Goal: Task Accomplishment & Management: Complete application form

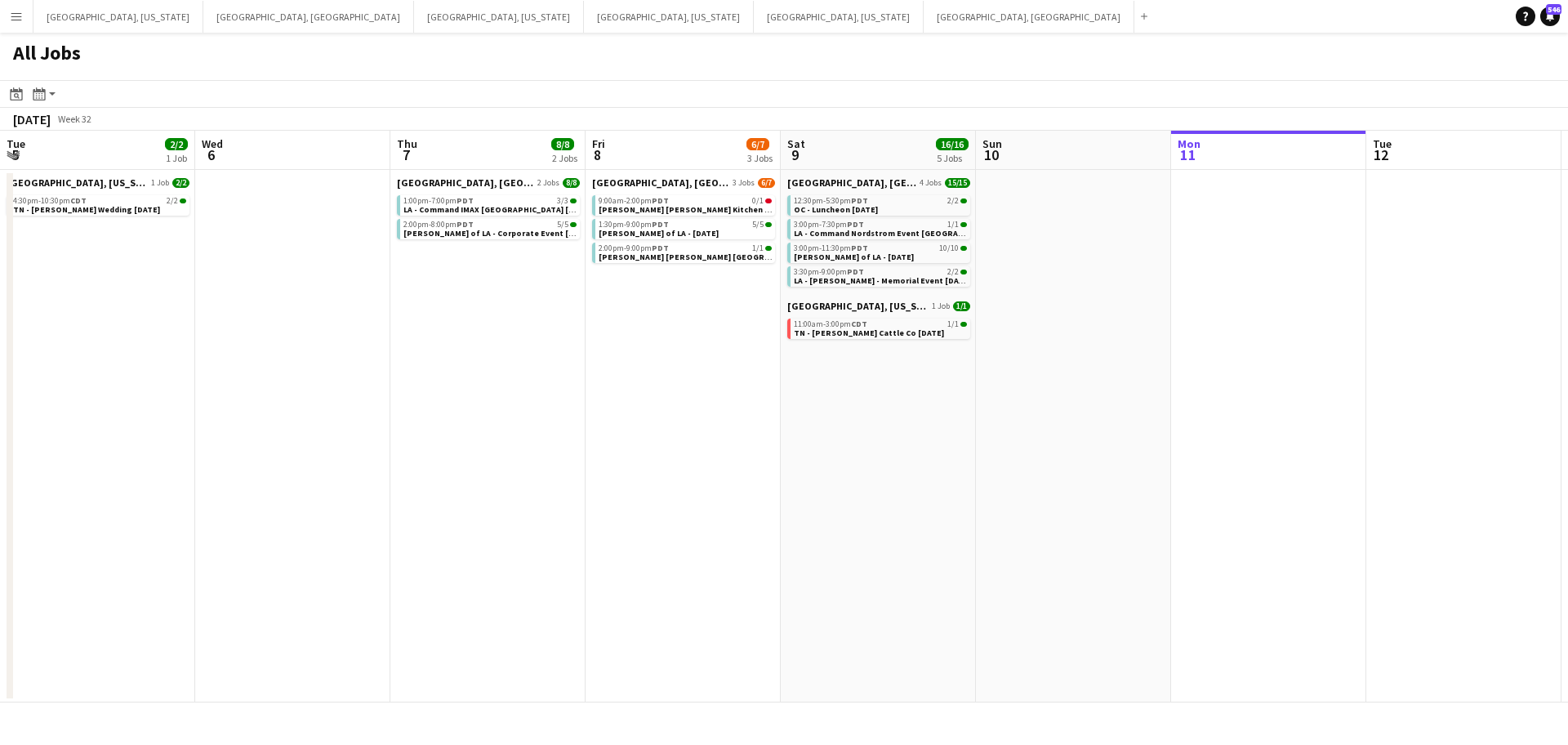
scroll to position [0, 788]
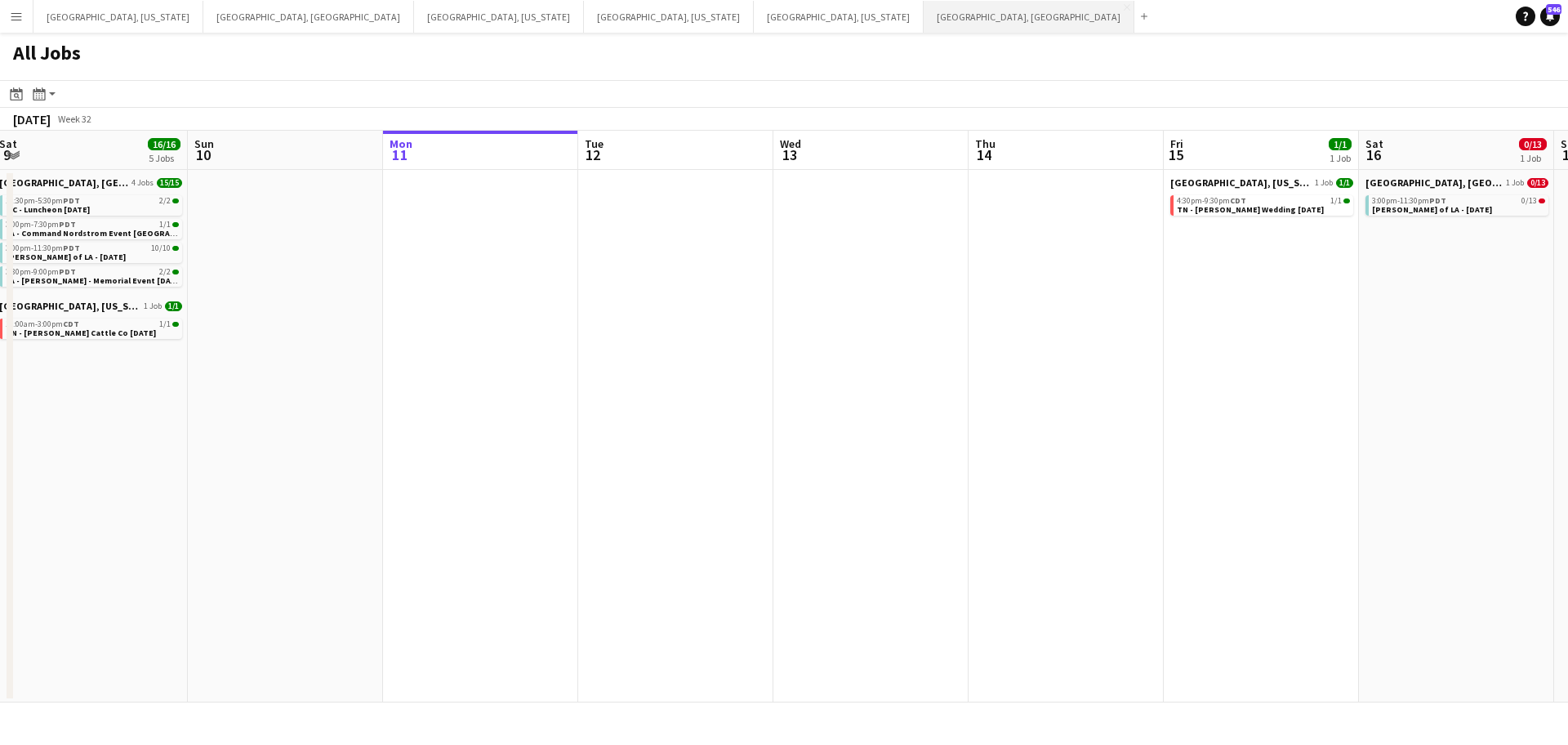
click at [924, 13] on button "[GEOGRAPHIC_DATA], [GEOGRAPHIC_DATA] Close" at bounding box center [1029, 16] width 211 height 32
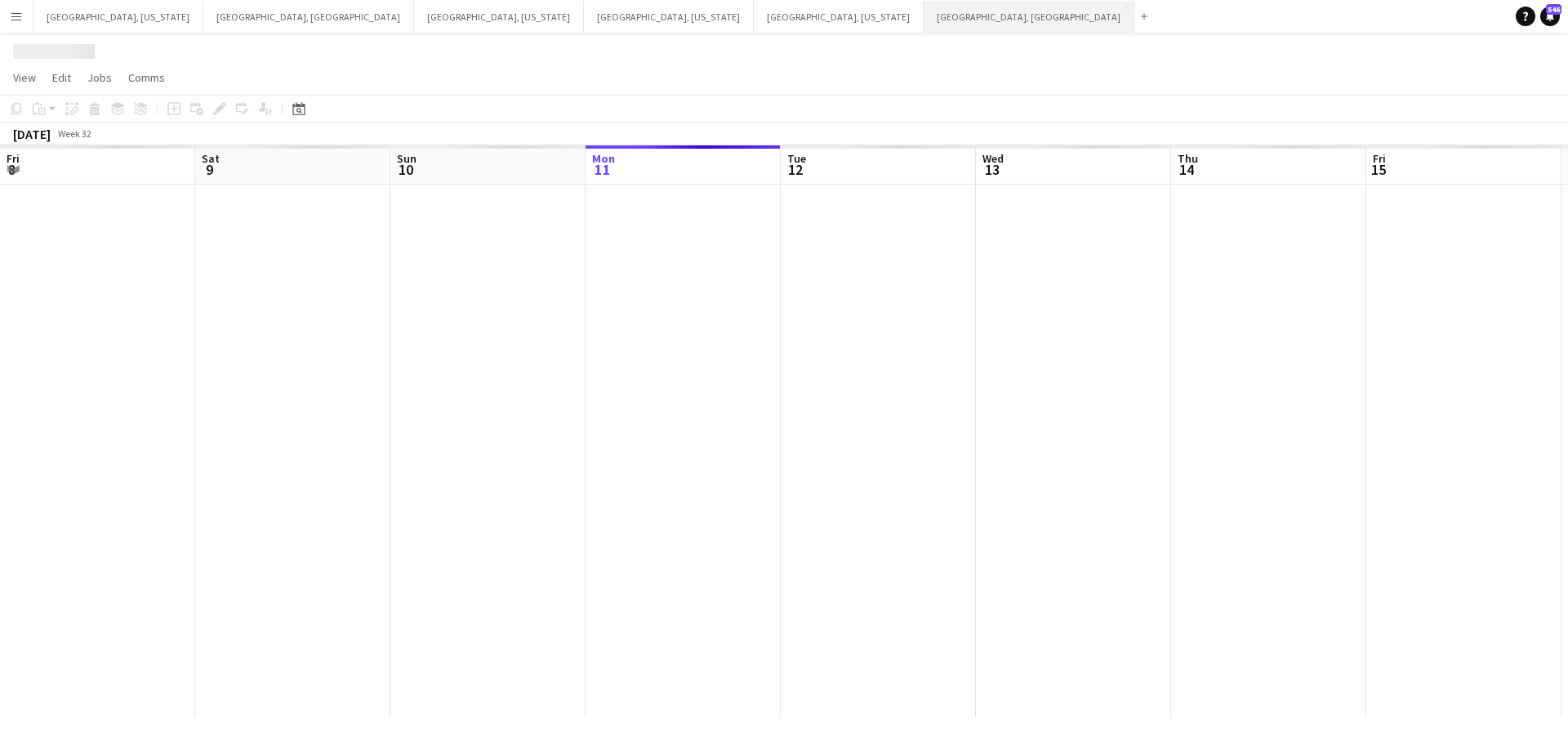
scroll to position [0, 391]
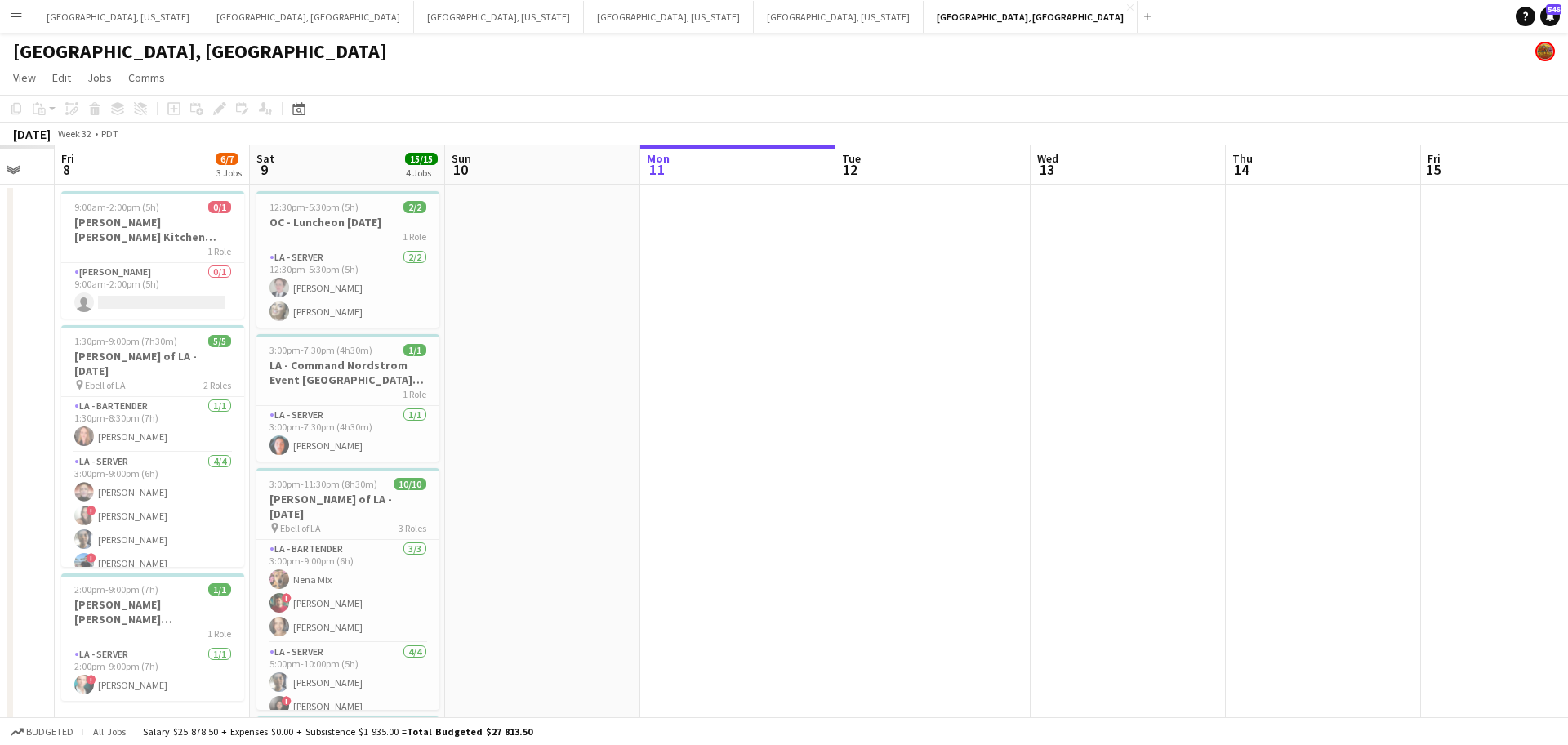
drag, startPoint x: 430, startPoint y: 381, endPoint x: 873, endPoint y: 357, distance: 443.6
click at [873, 357] on app-calendar-viewport "Tue 5 Wed 6 Thu 7 Fri 8 6/7 3 Jobs Sat 9 15/15 4 Jobs Sun 10 Mon 11 Tue 12 Wed …" at bounding box center [784, 541] width 1568 height 791
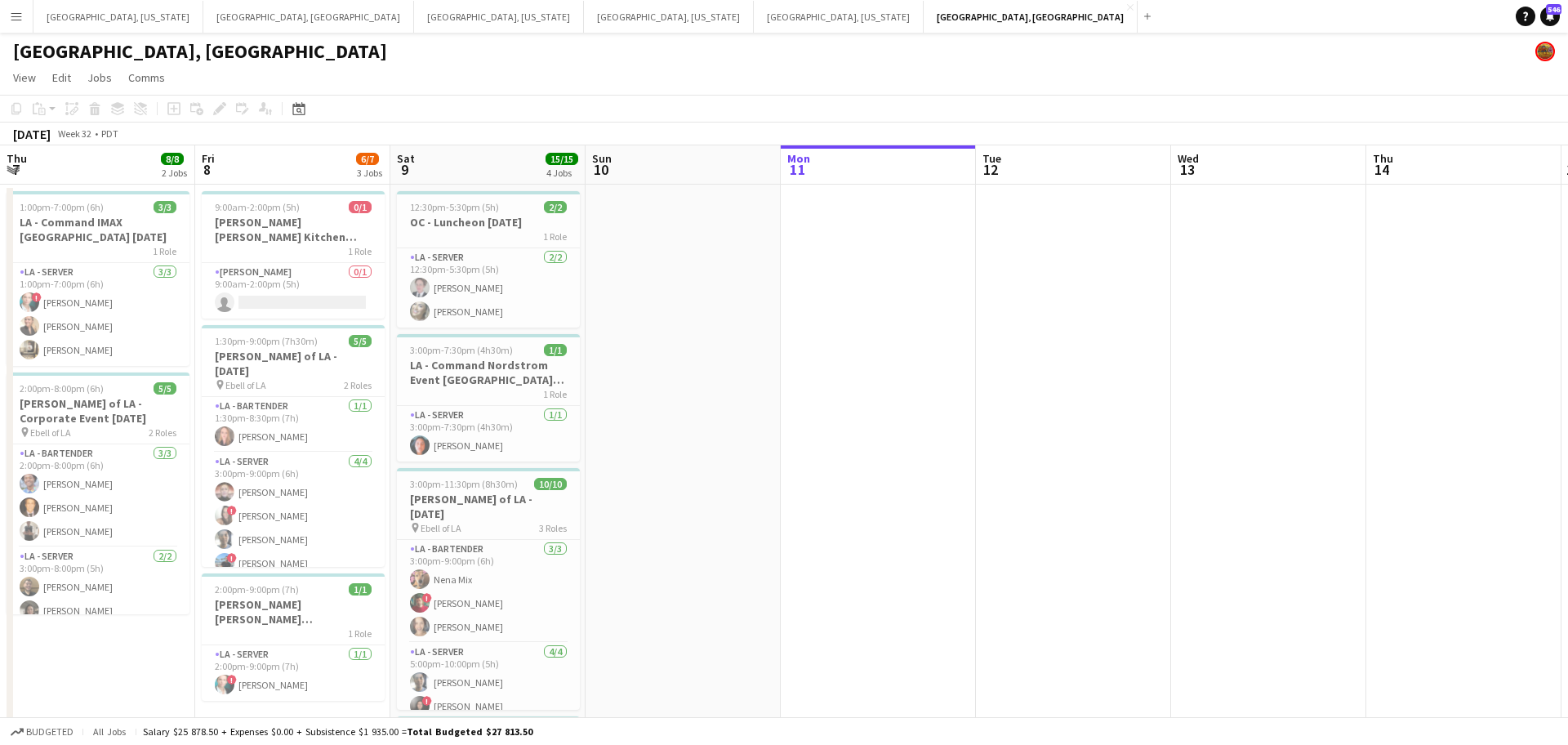
scroll to position [0, 389]
drag, startPoint x: 637, startPoint y: 385, endPoint x: 778, endPoint y: 364, distance: 142.6
click at [778, 364] on app-calendar-viewport "Tue 5 Wed 6 Thu 7 8/8 2 Jobs Fri 8 6/7 3 Jobs Sat 9 15/15 4 Jobs Sun 10 Mon 11 …" at bounding box center [784, 541] width 1568 height 791
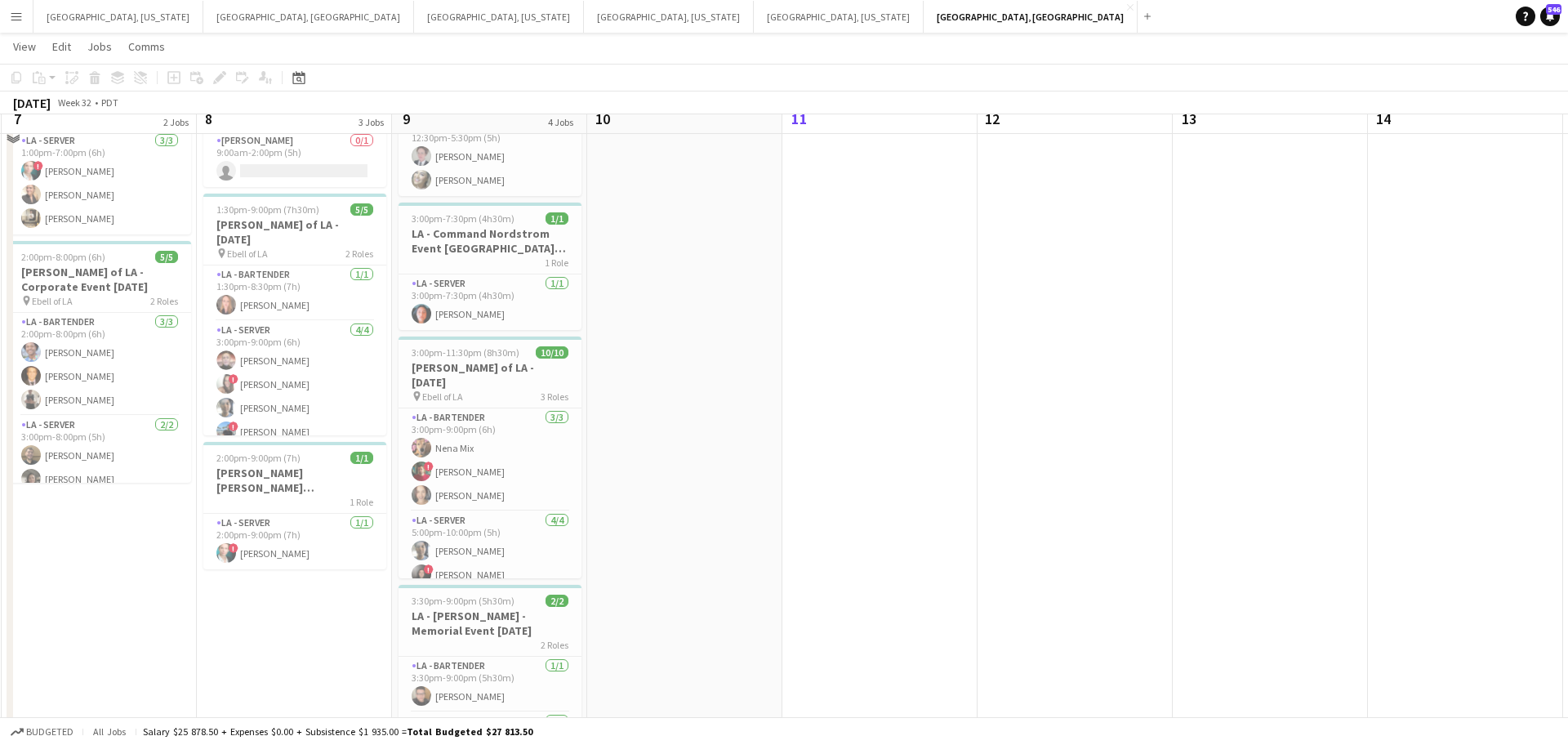
scroll to position [217, 0]
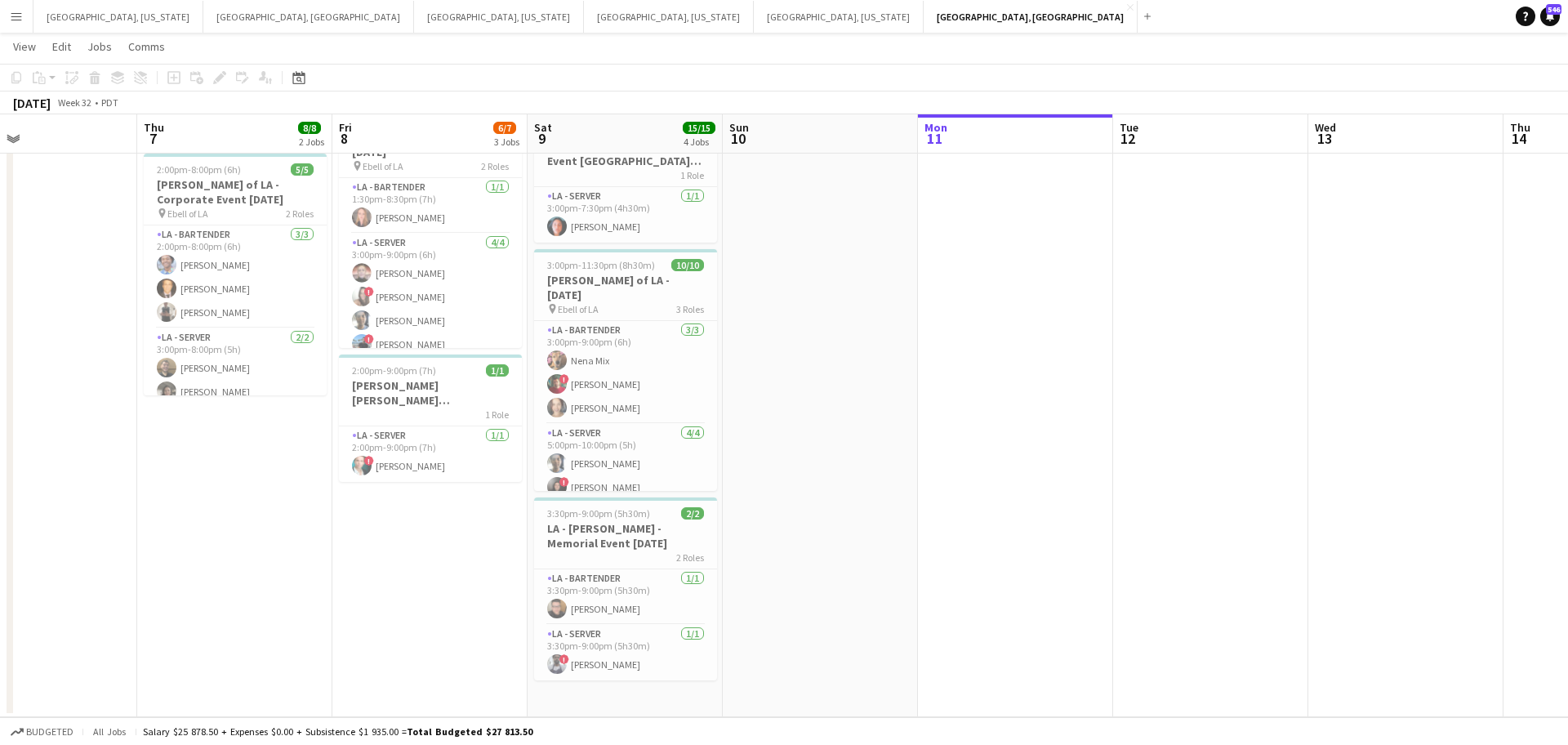
drag, startPoint x: 203, startPoint y: 519, endPoint x: 409, endPoint y: 496, distance: 207.3
click at [612, 500] on app-calendar-viewport "Tue 5 Wed 6 Thu 7 8/8 2 Jobs Fri 8 6/7 3 Jobs Sat 9 15/15 4 Jobs Sun 10 Mon 11 …" at bounding box center [784, 282] width 1568 height 871
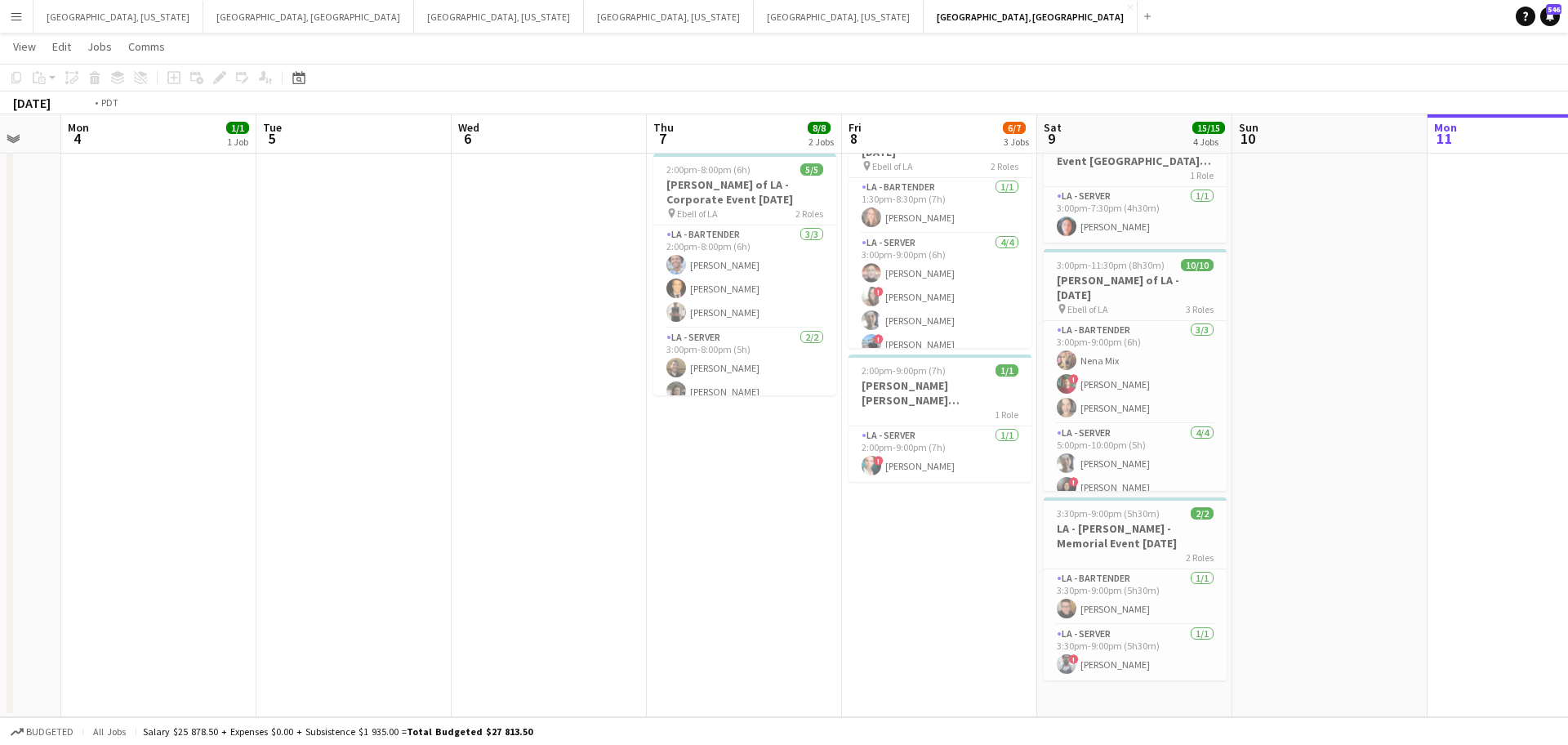
drag, startPoint x: 337, startPoint y: 500, endPoint x: 674, endPoint y: 502, distance: 337.0
click at [674, 503] on app-calendar-viewport "Sat 2 Sun 3 Mon 4 1/1 1 Job Tue 5 Wed 6 Thu 7 8/8 2 Jobs Fri 8 6/7 3 Jobs Sat 9…" at bounding box center [784, 282] width 1568 height 871
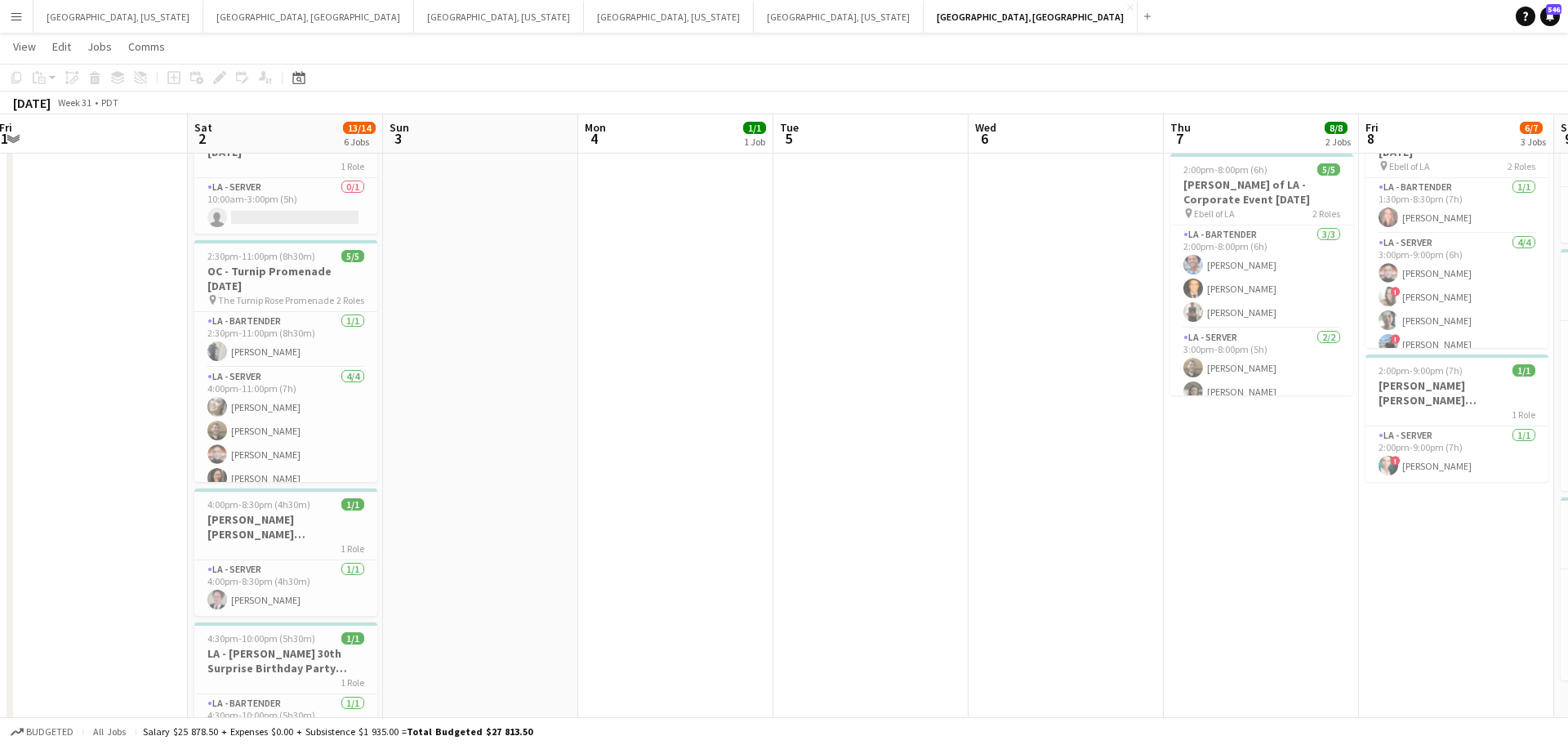
drag, startPoint x: 336, startPoint y: 473, endPoint x: 750, endPoint y: 439, distance: 415.4
click at [750, 439] on app-calendar-viewport "Thu 31 Fri 1 Sat 2 13/14 6 Jobs Sun 3 Mon 4 1/1 1 Job Tue 5 Wed 6 Thu 7 8/8 2 J…" at bounding box center [784, 433] width 1568 height 1172
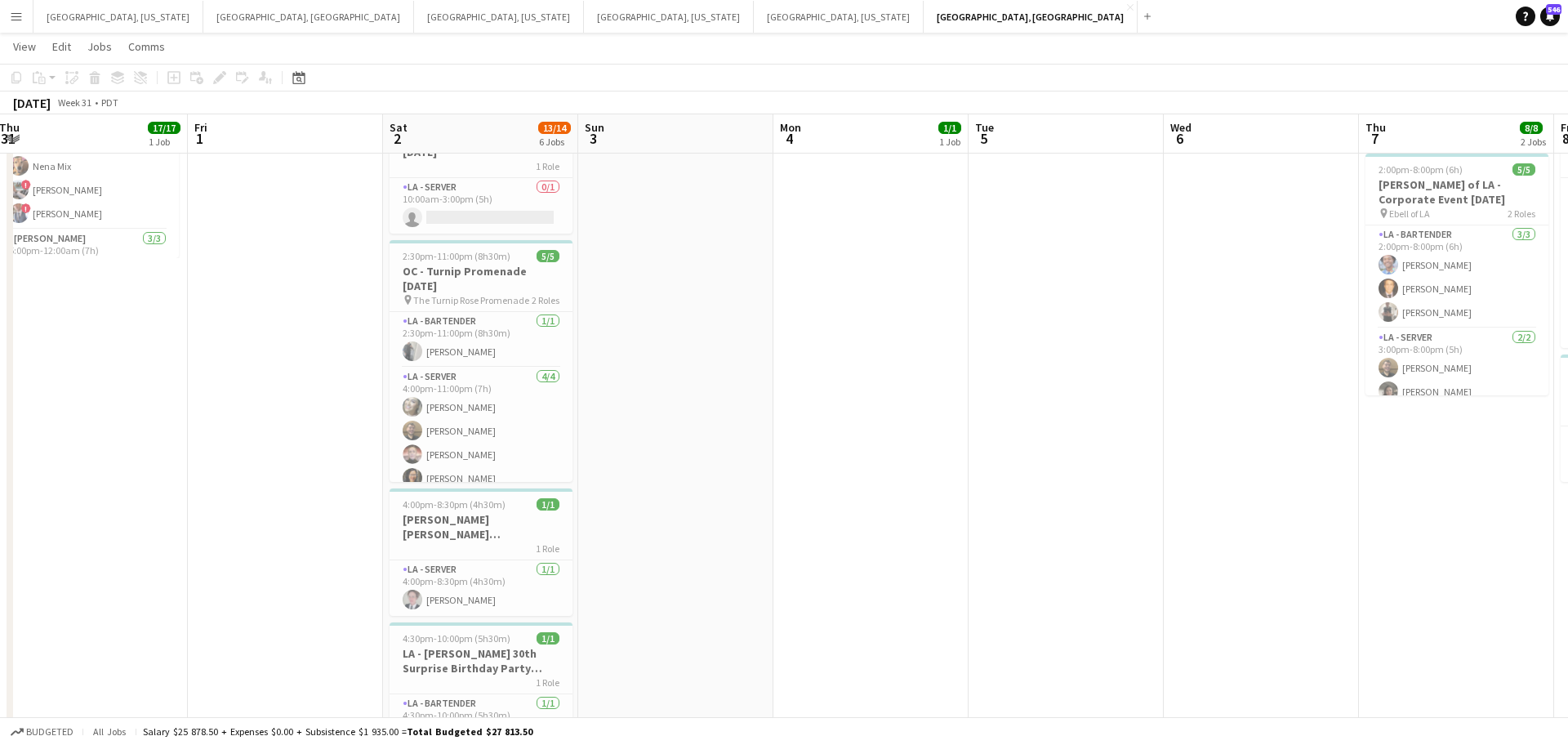
drag, startPoint x: 516, startPoint y: 427, endPoint x: 631, endPoint y: 412, distance: 116.0
click at [728, 410] on app-calendar-viewport "Tue 29 Wed 30 Thu 31 17/17 1 Job Fri 1 Sat 2 13/14 6 Jobs Sun 3 Mon 4 1/1 1 Job…" at bounding box center [784, 433] width 1568 height 1172
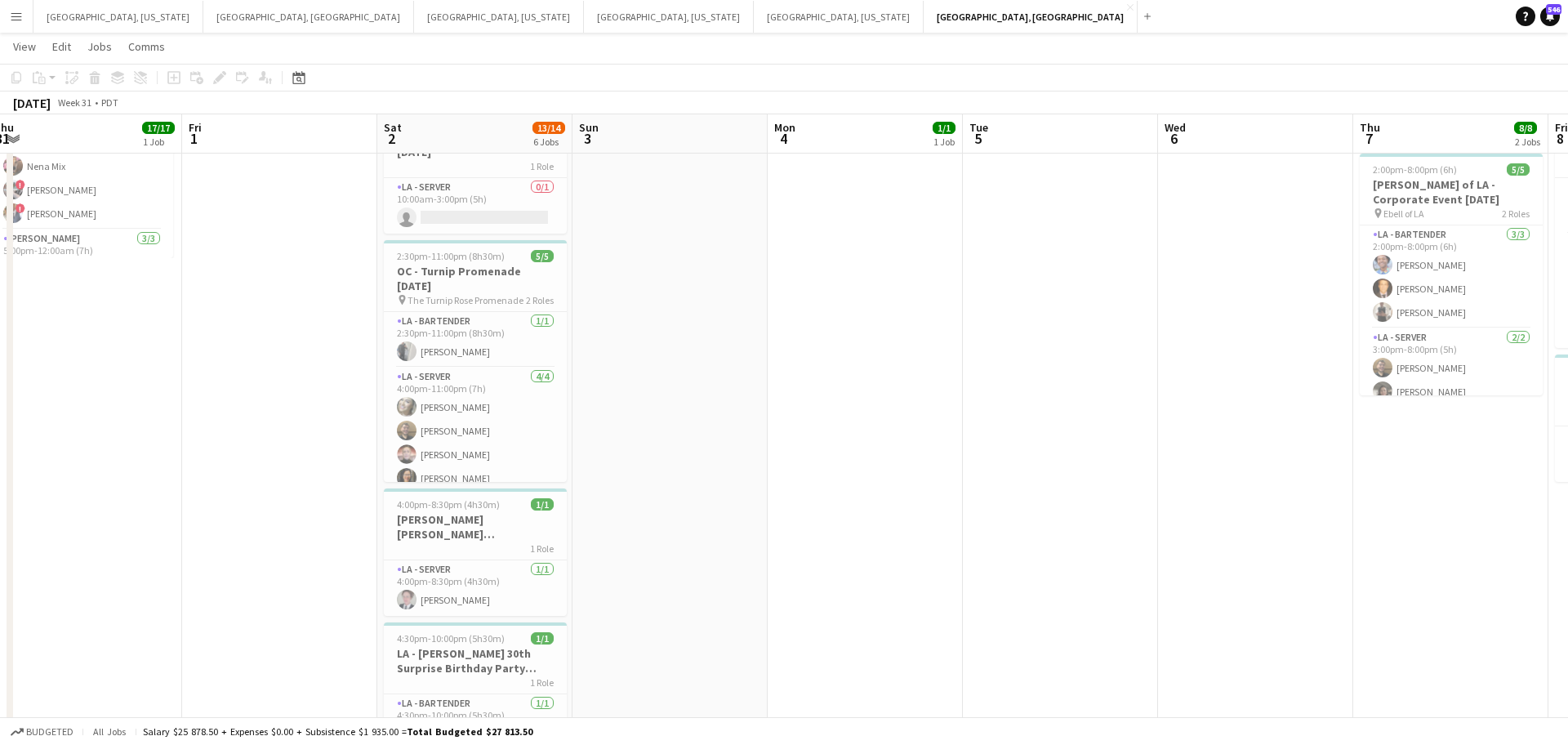
drag, startPoint x: 670, startPoint y: 407, endPoint x: 822, endPoint y: 407, distance: 152.0
click at [833, 409] on app-calendar-viewport "Tue 29 2/2 1 Job Wed 30 Thu 31 17/17 1 Job Fri 1 Sat 2 13/14 6 Jobs Sun 3 Mon 4…" at bounding box center [784, 433] width 1568 height 1172
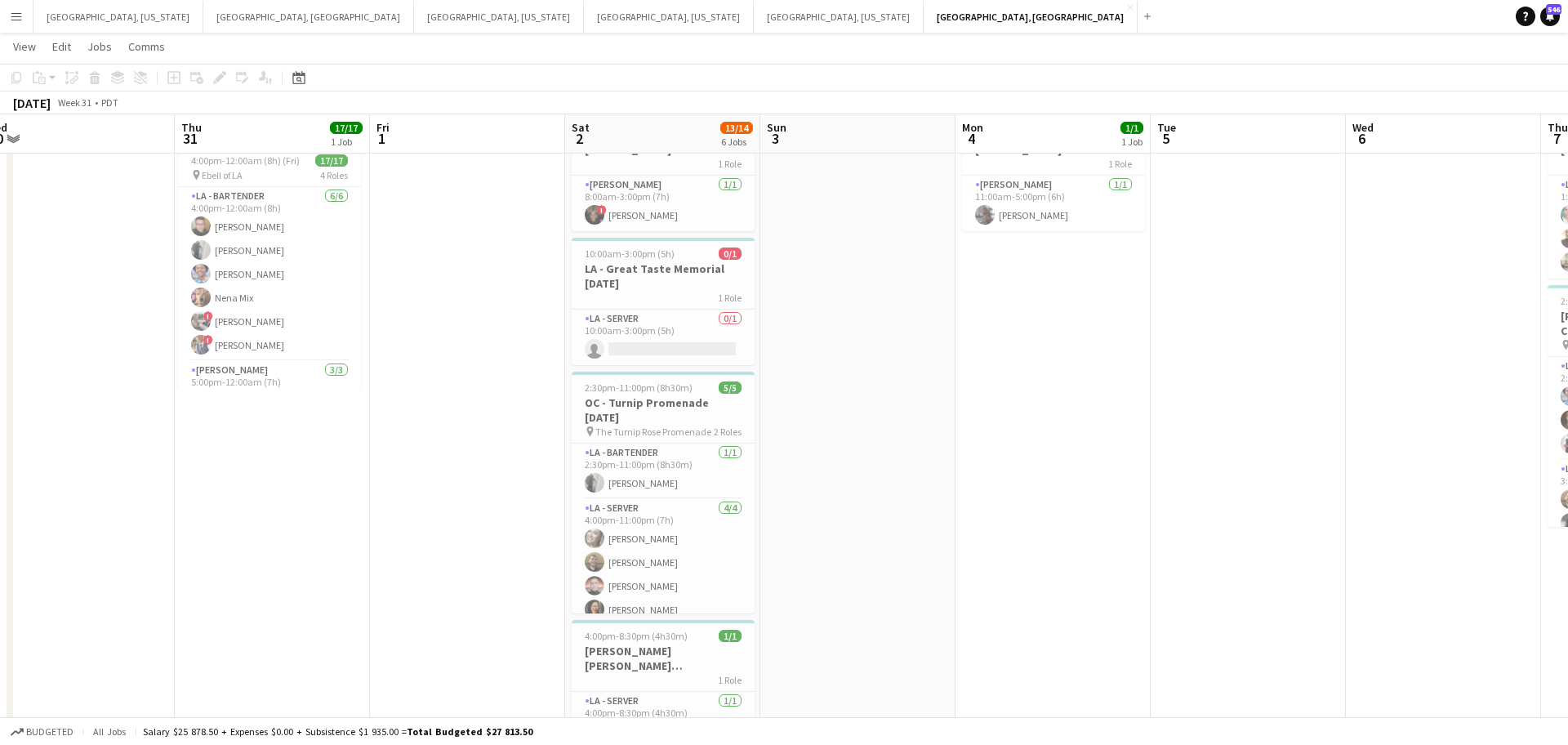
scroll to position [0, 0]
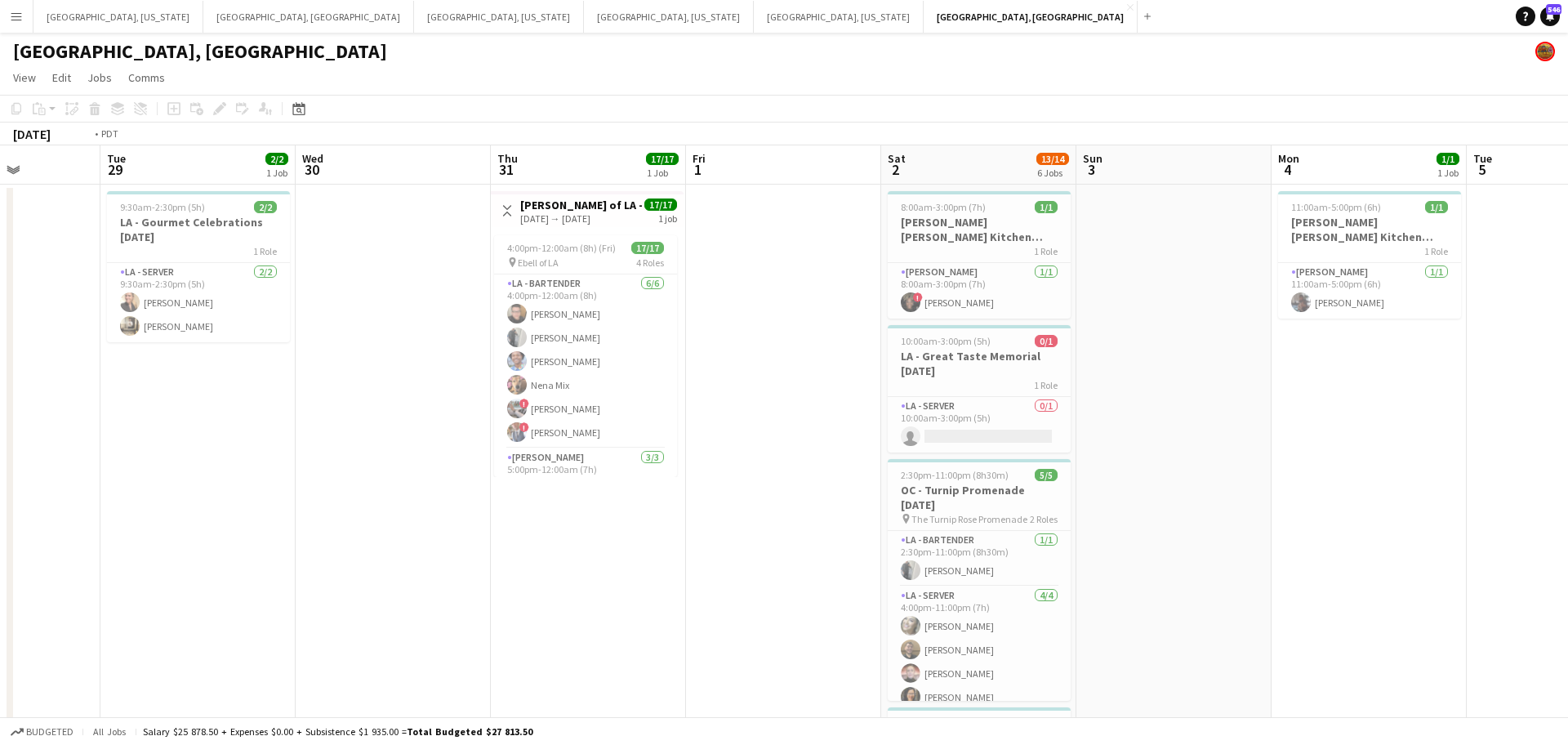
drag, startPoint x: 466, startPoint y: 414, endPoint x: 984, endPoint y: 381, distance: 519.1
click at [984, 381] on app-calendar-viewport "Sun 27 Mon 28 Tue 29 2/2 1 Job Wed 30 Thu 31 17/17 1 Job Fri 1 Sat 2 13/14 6 Jo…" at bounding box center [784, 691] width 1568 height 1092
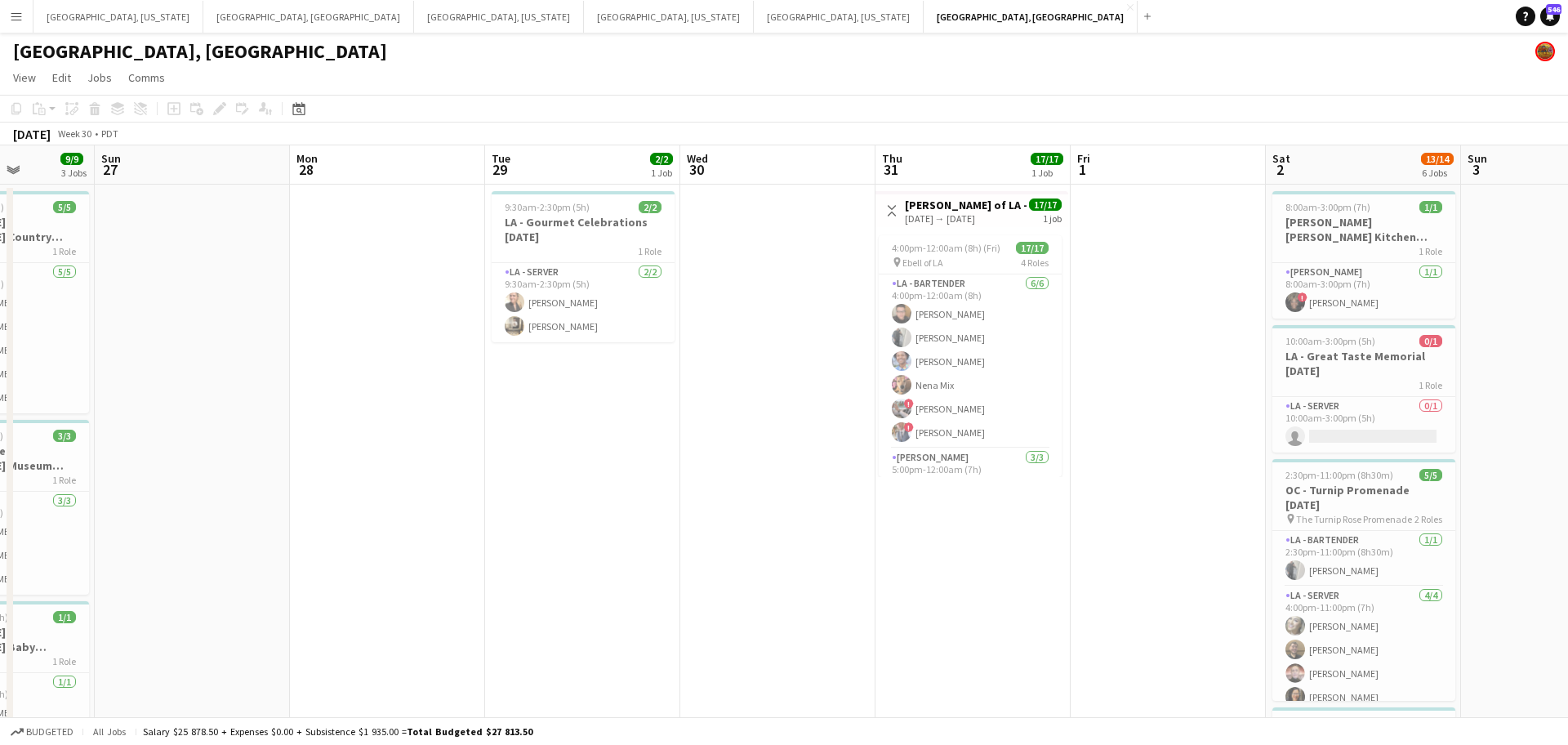
drag, startPoint x: 555, startPoint y: 429, endPoint x: 943, endPoint y: 387, distance: 390.3
click at [949, 387] on app-calendar-viewport "Fri 25 1/1 1 Job Sat 26 9/9 3 Jobs Sun 27 Mon 28 Tue 29 2/2 1 Job Wed 30 Thu 31…" at bounding box center [784, 691] width 1568 height 1092
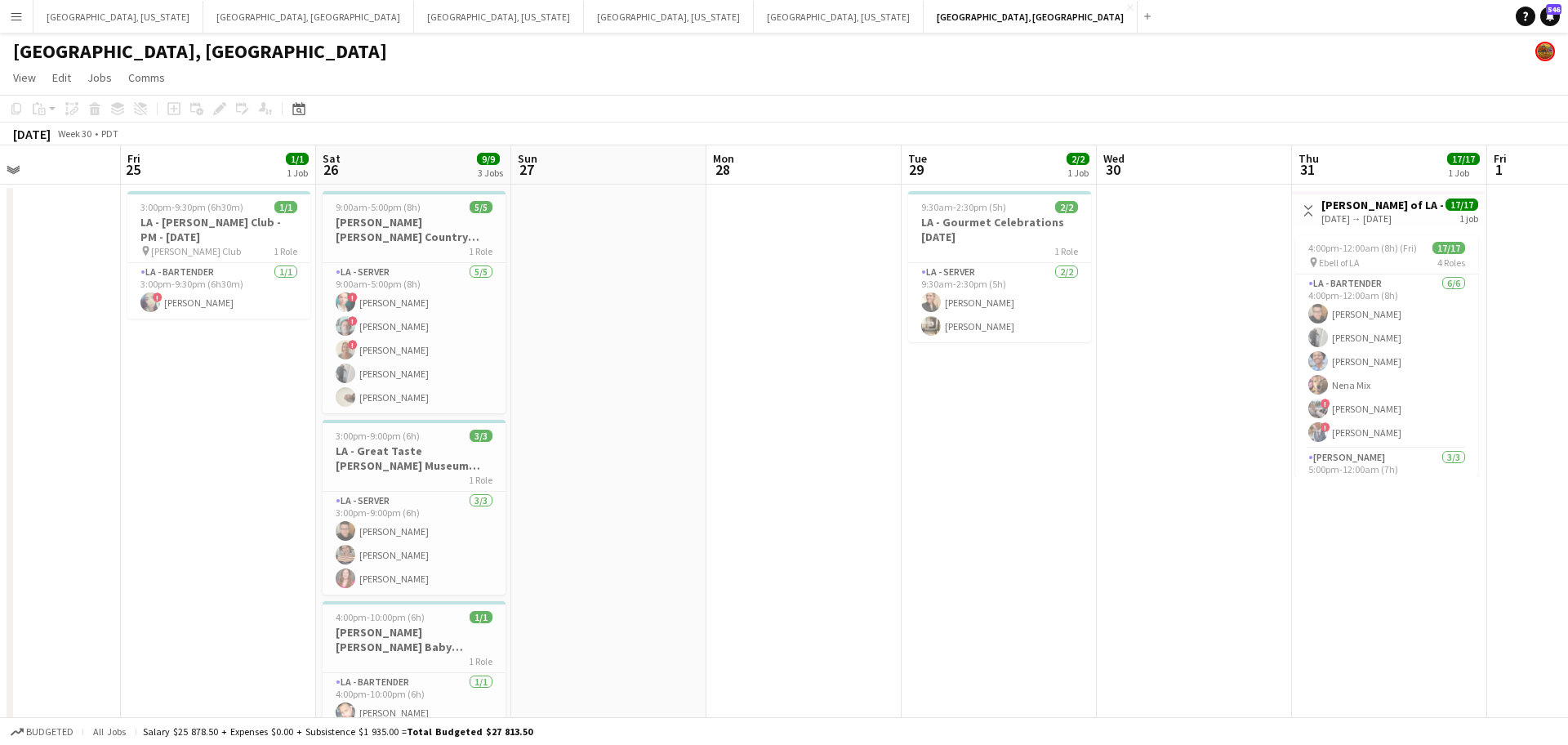
scroll to position [0, 421]
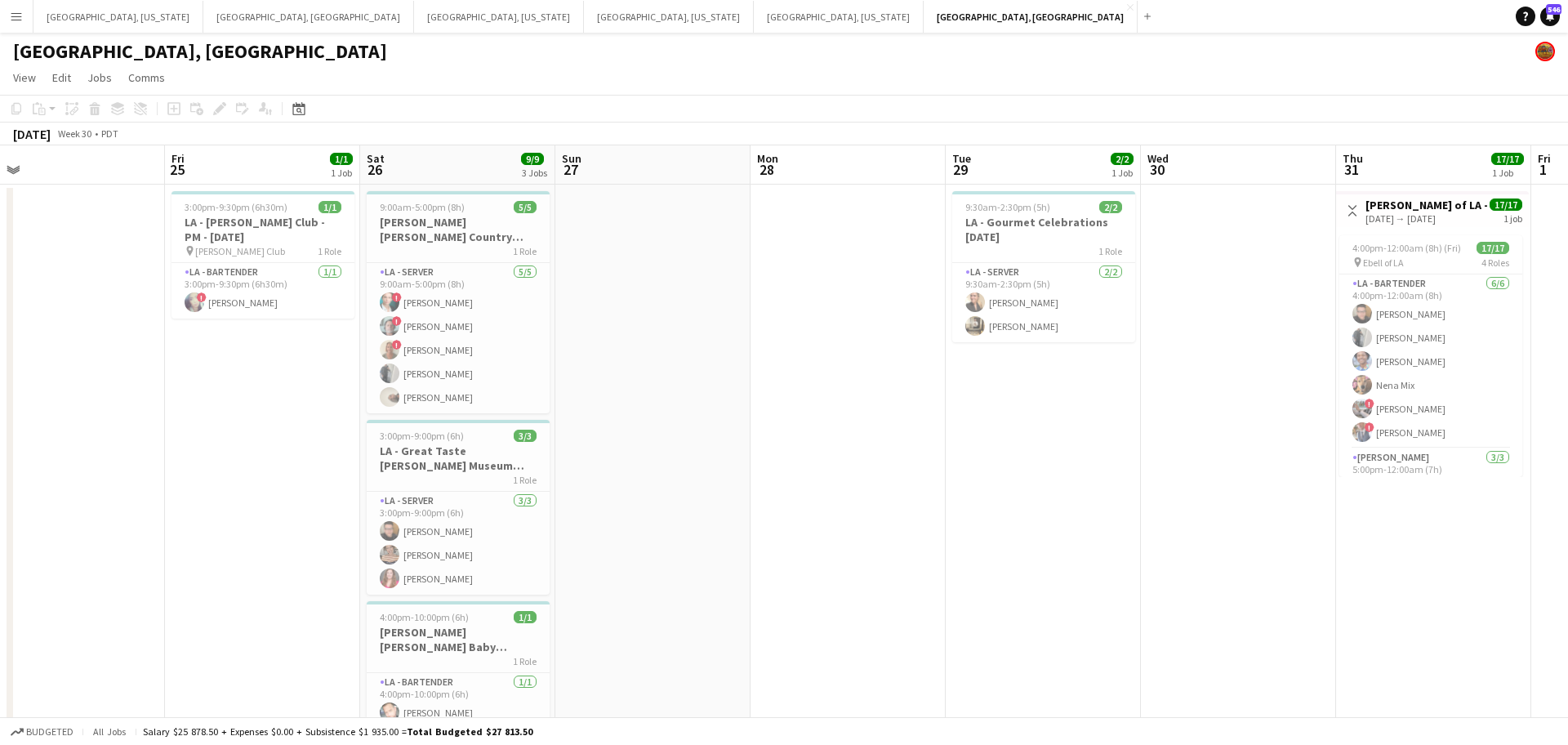
drag, startPoint x: 543, startPoint y: 415, endPoint x: 782, endPoint y: 386, distance: 240.8
click at [782, 386] on app-calendar-viewport "Tue 22 Wed 23 Thu 24 Fri 25 1/1 1 Job Sat 26 9/9 3 Jobs Sun 27 Mon 28 Tue 29 2/…" at bounding box center [784, 691] width 1568 height 1092
click at [459, 450] on h3 "LA - Great Taste [PERSON_NAME] Museum [DATE]" at bounding box center [458, 458] width 183 height 30
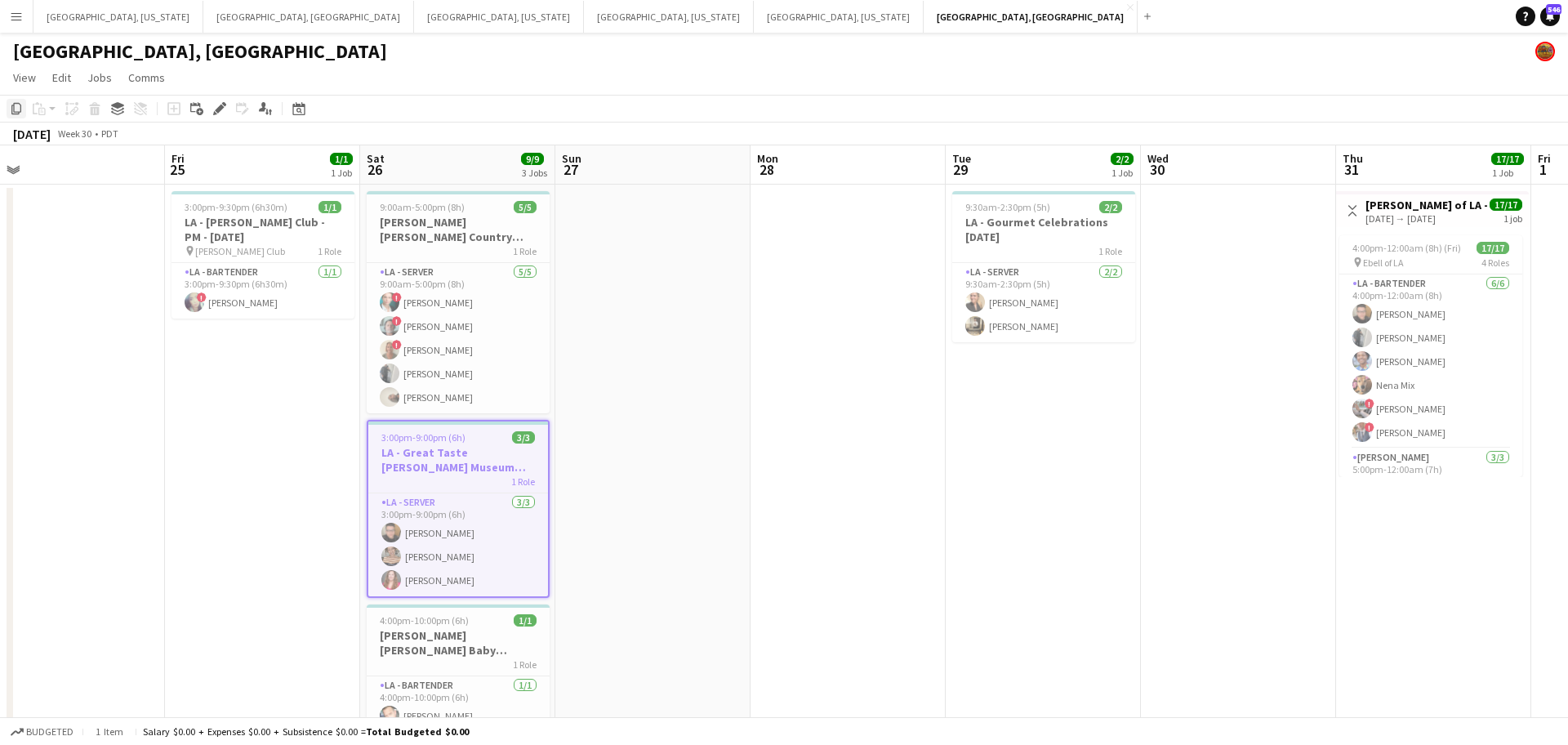
click at [18, 111] on icon "Copy" at bounding box center [16, 108] width 13 height 13
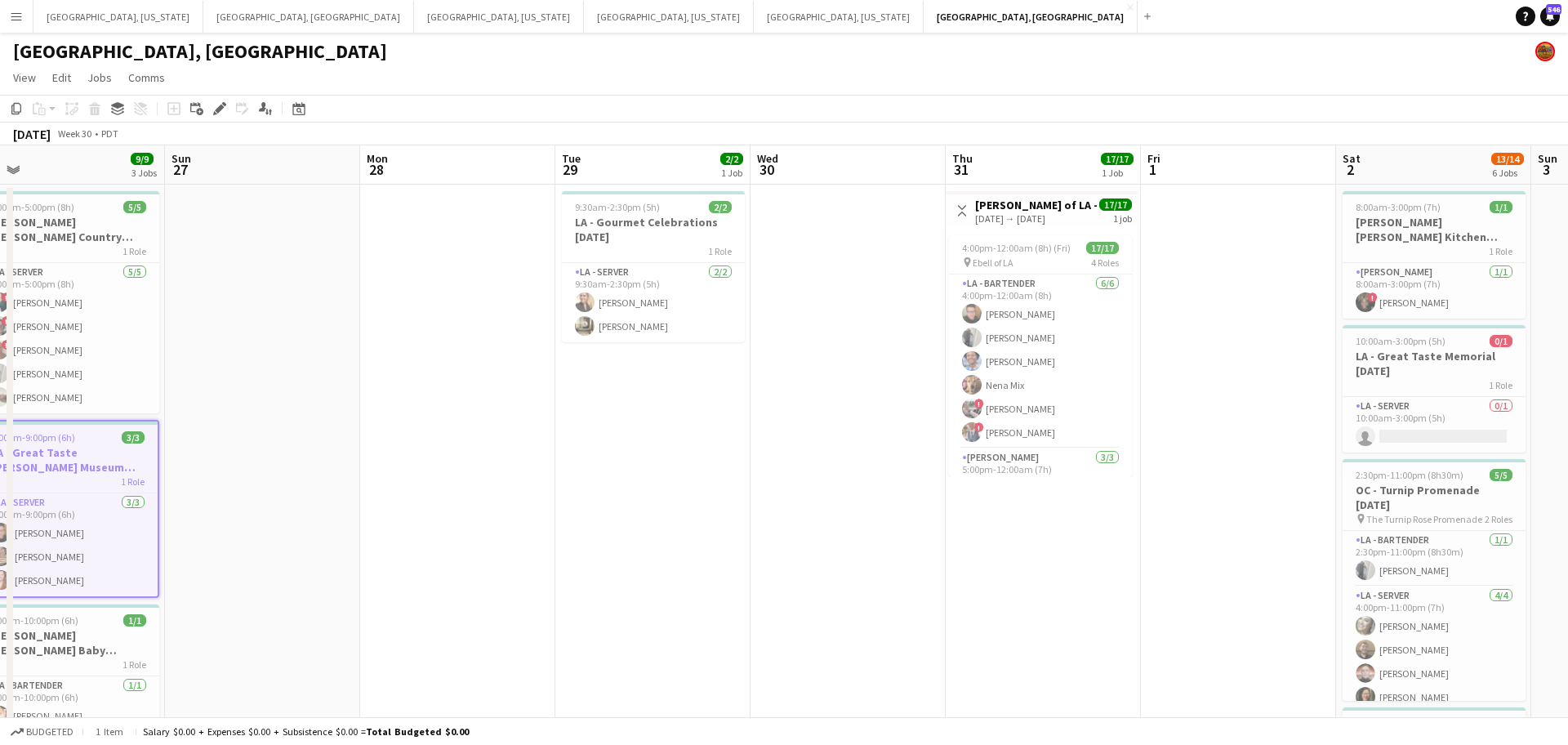
drag, startPoint x: 82, startPoint y: 422, endPoint x: 220, endPoint y: 446, distance: 140.1
click at [0, 432] on app-calendar-viewport "Thu 24 Fri 25 1/1 1 Job Sat 26 9/9 3 Jobs Sun 27 Mon 28 Tue 29 2/2 1 Job Wed 30…" at bounding box center [784, 691] width 1568 height 1092
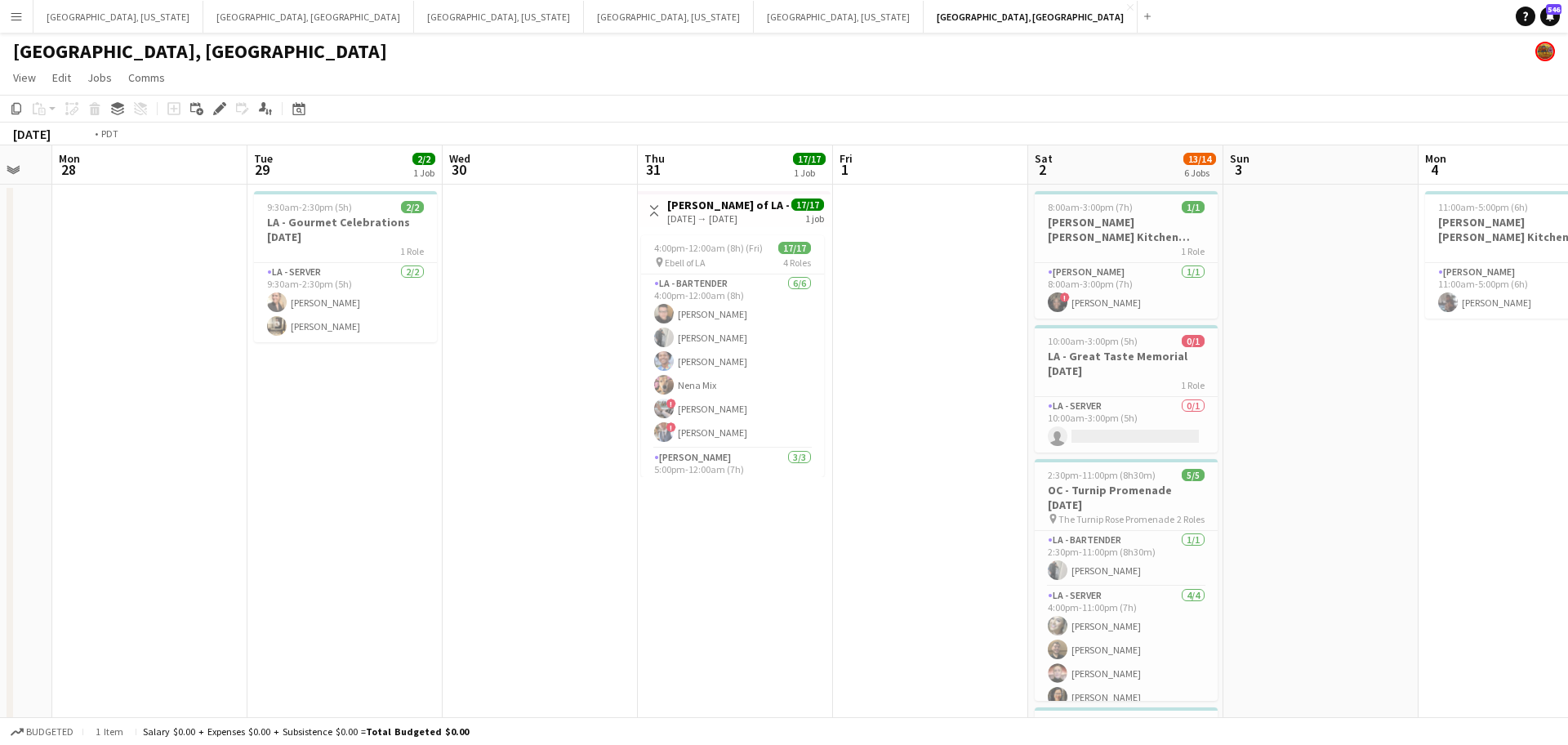
click at [89, 507] on app-calendar-viewport "Thu 24 Fri 25 1/1 1 Job Sat 26 9/9 3 Jobs Sun 27 Mon 28 Tue 29 2/2 1 Job Wed 30…" at bounding box center [784, 691] width 1568 height 1092
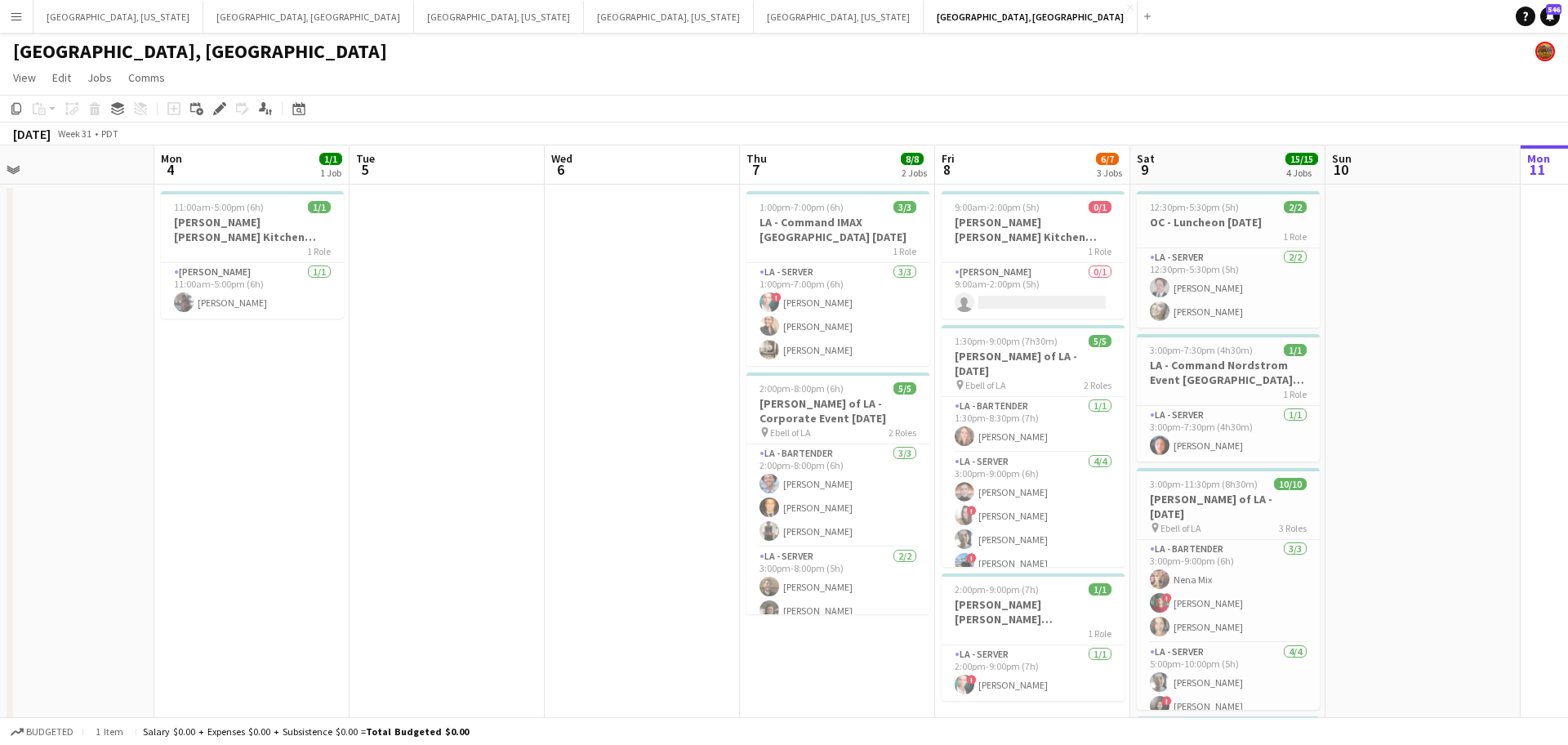
drag, startPoint x: 406, startPoint y: 490, endPoint x: 284, endPoint y: 489, distance: 122.0
click at [300, 488] on app-calendar-viewport "Wed 30 Thu 31 17/17 1 Job Fri 1 Sat 2 13/14 6 Jobs Sun 3 Mon 4 1/1 1 Job Tue 5 …" at bounding box center [784, 691] width 1568 height 1092
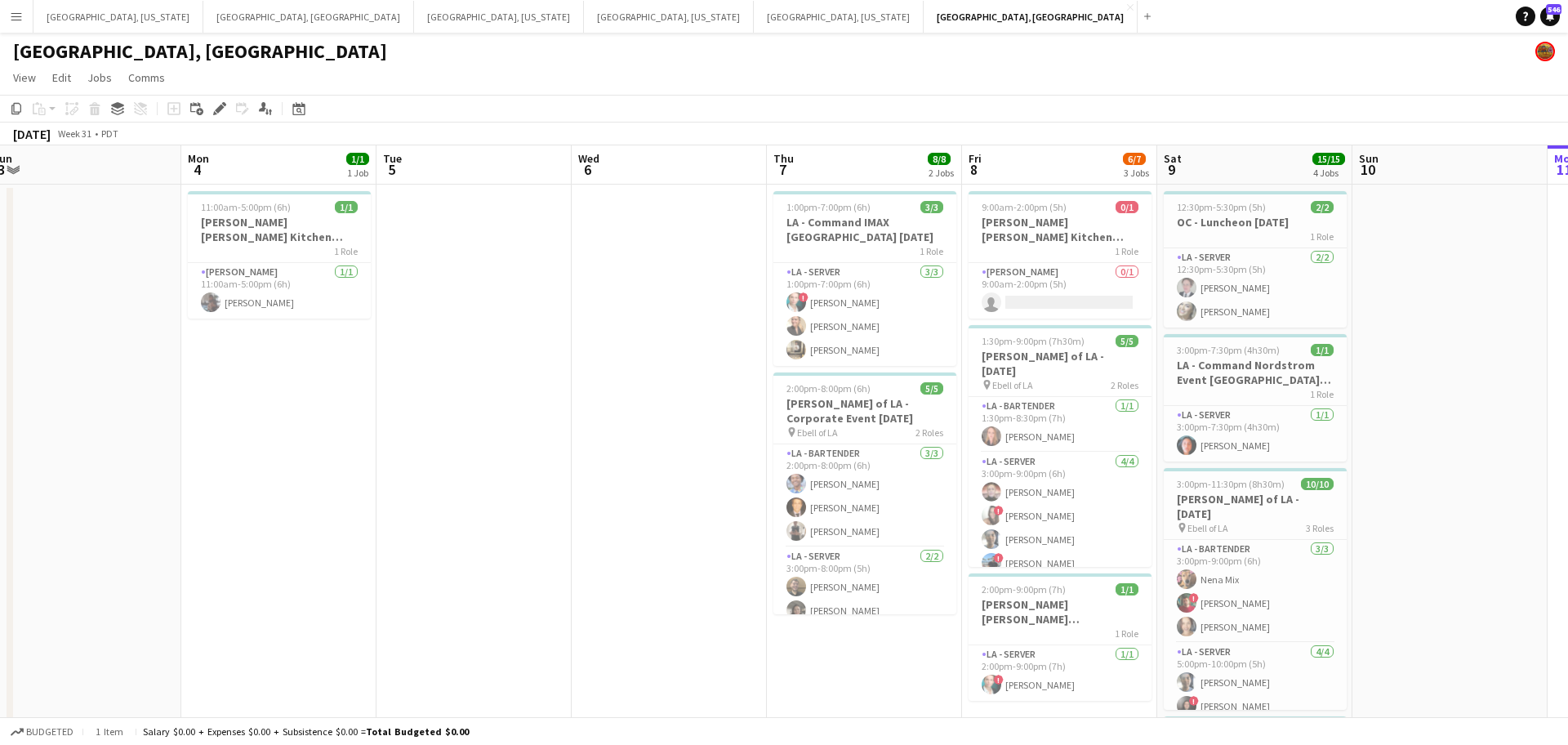
click at [128, 497] on app-calendar-viewport "Wed 30 Thu 31 17/17 1 Job Fri 1 Sat 2 13/14 6 Jobs Sun 3 Mon 4 1/1 1 Job Tue 5 …" at bounding box center [784, 691] width 1568 height 1092
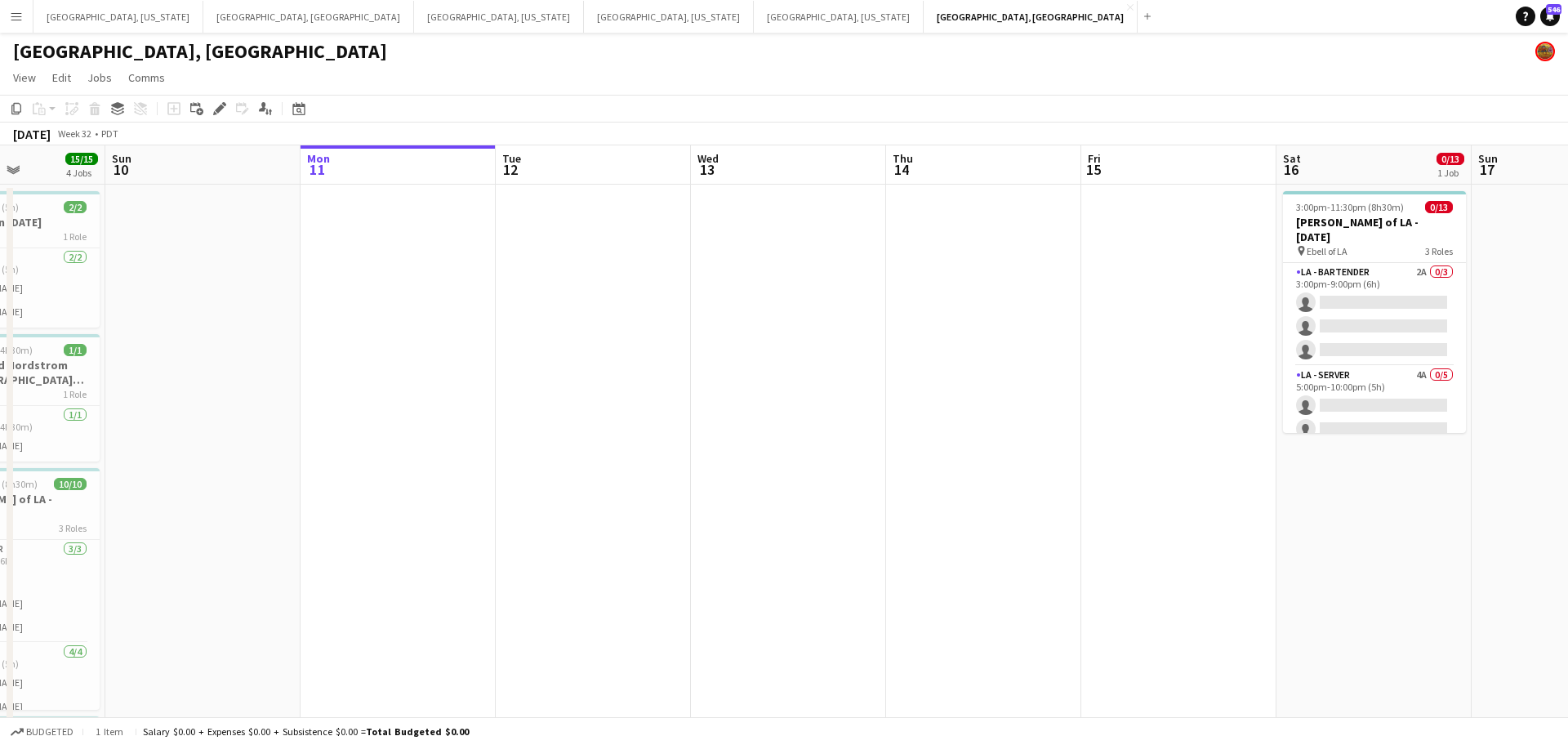
drag, startPoint x: 810, startPoint y: 445, endPoint x: 458, endPoint y: 452, distance: 352.1
click at [357, 452] on app-calendar-viewport "Wed 6 Thu 7 8/8 2 Jobs Fri 8 6/7 3 Jobs Sat 9 15/15 4 Jobs Sun 10 Mon 11 Tue 12…" at bounding box center [784, 691] width 1568 height 1092
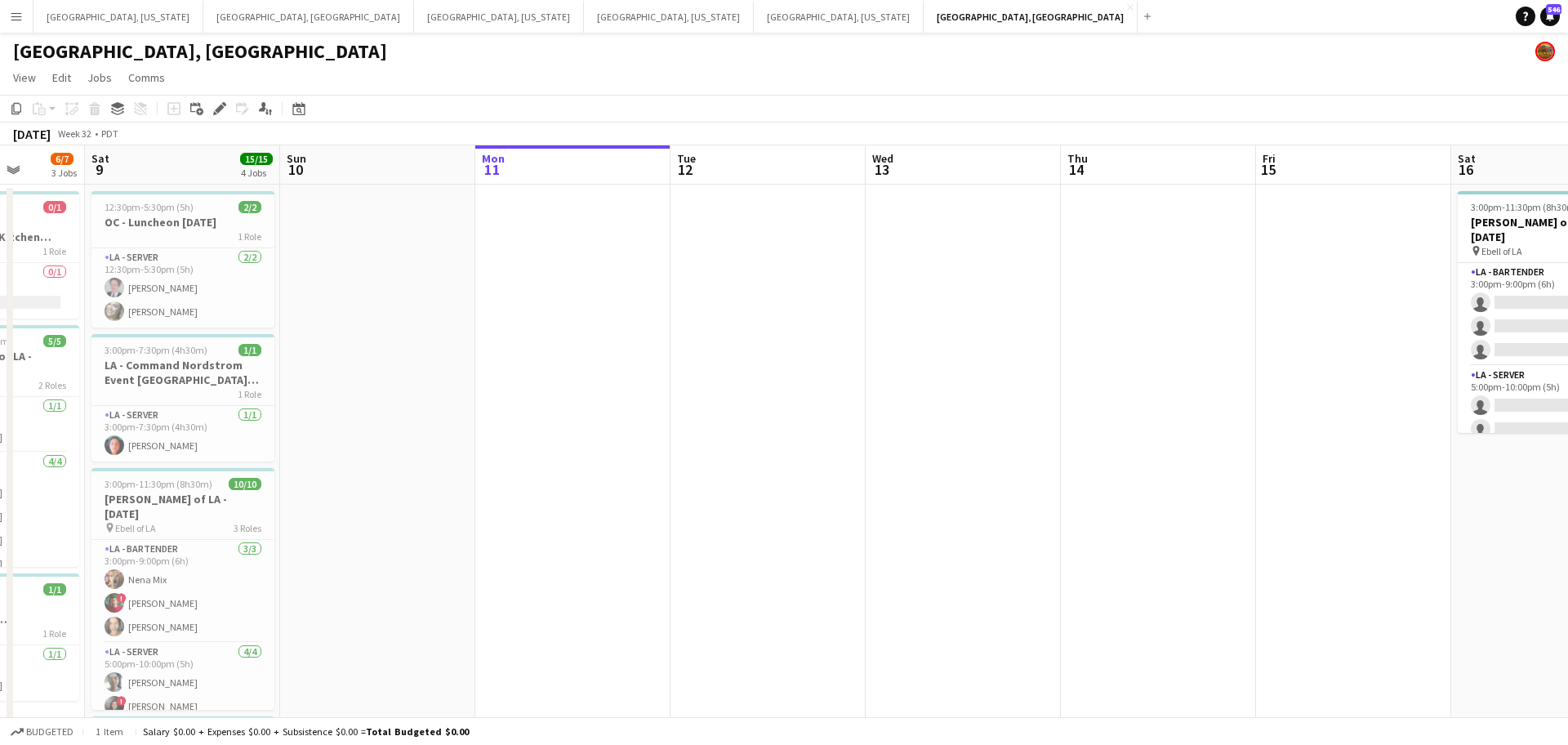
drag, startPoint x: 846, startPoint y: 434, endPoint x: 638, endPoint y: 433, distance: 208.0
click at [639, 433] on app-calendar-viewport "Wed 6 Thu 7 8/8 2 Jobs Fri 8 6/7 3 Jobs Sat 9 15/15 4 Jobs Sun 10 Mon 11 Tue 12…" at bounding box center [784, 691] width 1568 height 1092
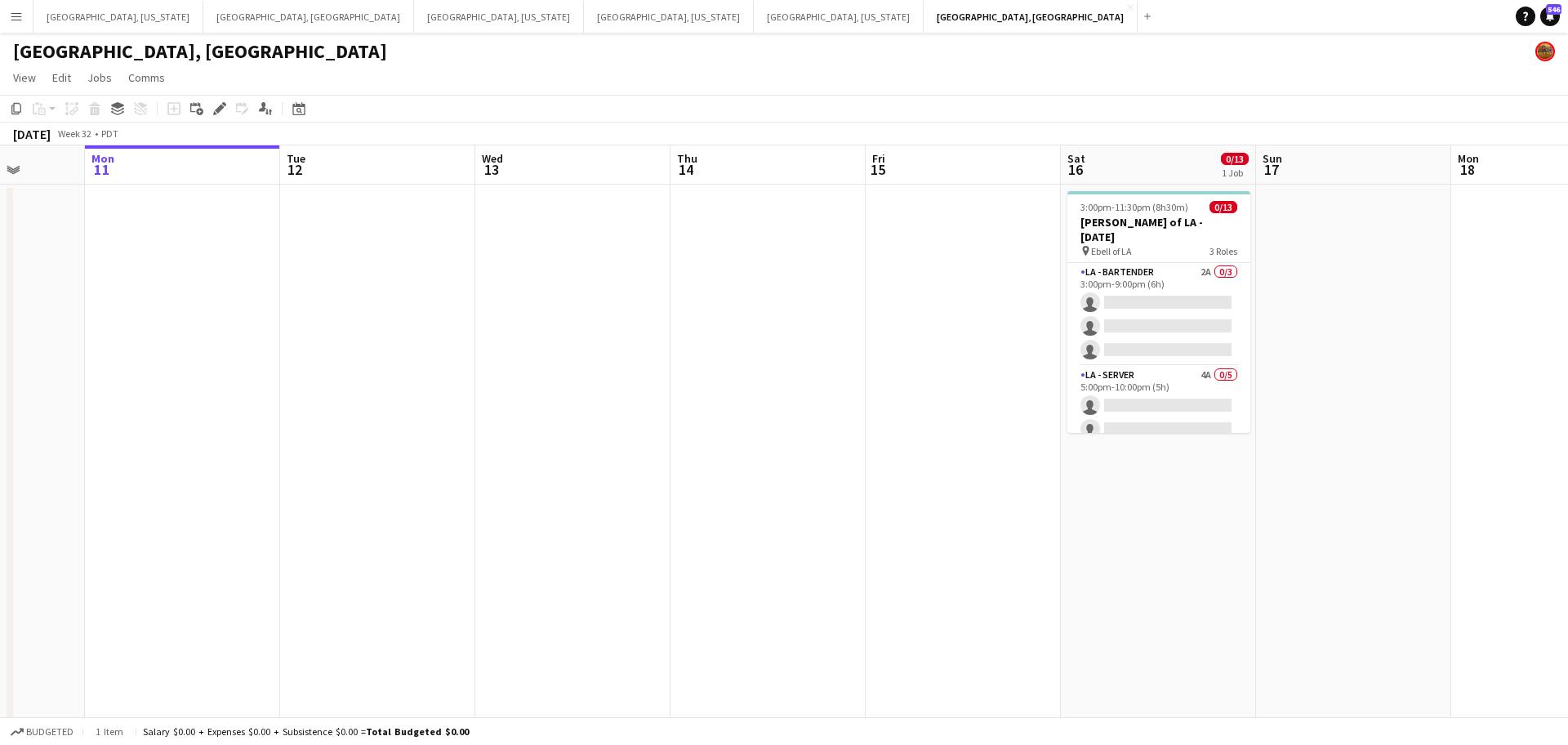
scroll to position [0, 501]
drag, startPoint x: 495, startPoint y: 542, endPoint x: 459, endPoint y: 542, distance: 36.0
click at [461, 543] on app-calendar-viewport "Fri 8 6/7 3 Jobs Sat 9 15/15 4 Jobs Sun 10 Mon 11 Tue 12 Wed 13 Thu 14 Fri 15 S…" at bounding box center [784, 691] width 1568 height 1092
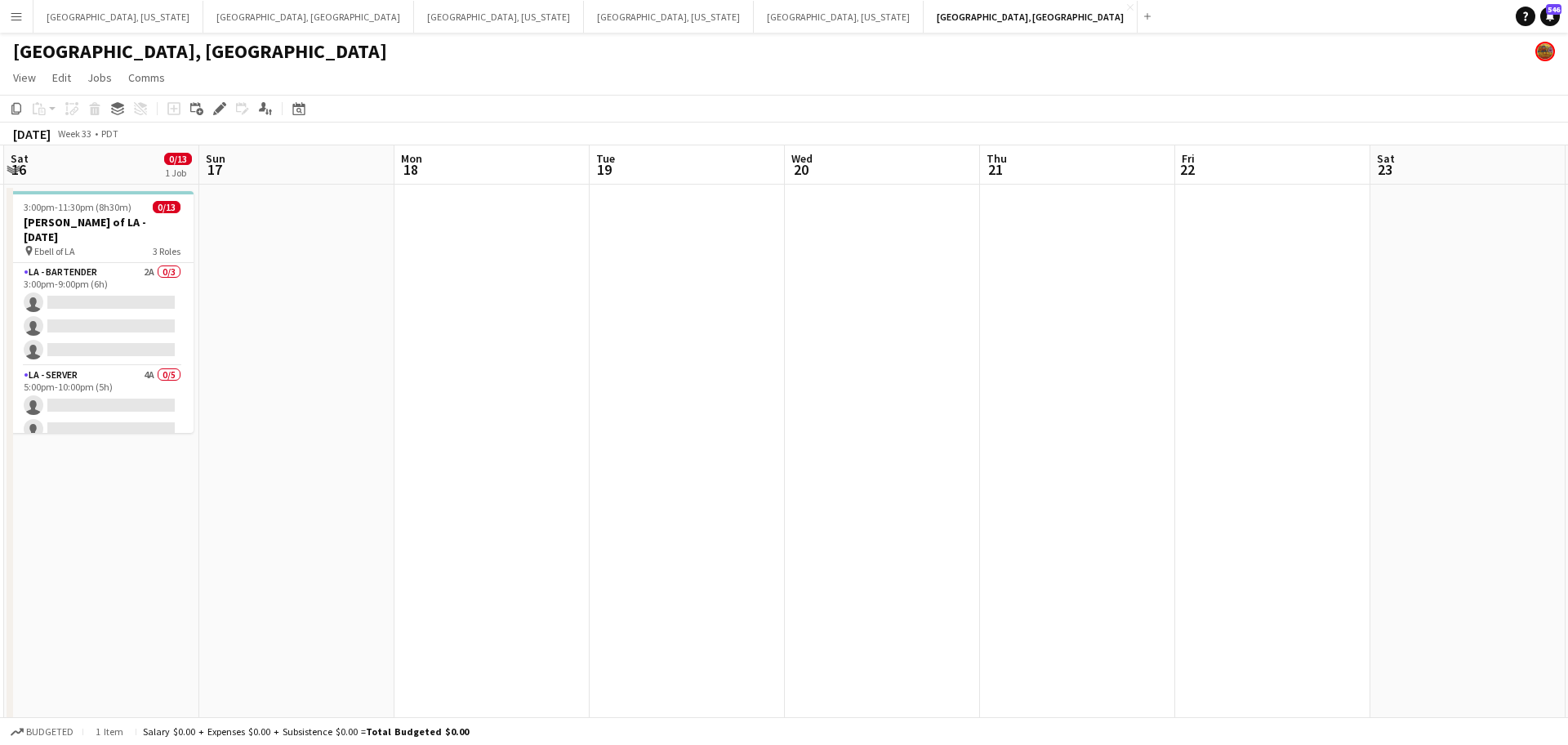
drag, startPoint x: 890, startPoint y: 473, endPoint x: 624, endPoint y: 467, distance: 266.1
click at [610, 474] on app-calendar-viewport "Tue 12 Wed 13 Thu 14 Fri 15 Sat 16 0/13 1 Job Sun 17 Mon 18 Tue 19 Wed 20 Thu 2…" at bounding box center [784, 691] width 1568 height 1092
click at [1049, 269] on app-date-cell at bounding box center [1077, 711] width 195 height 1052
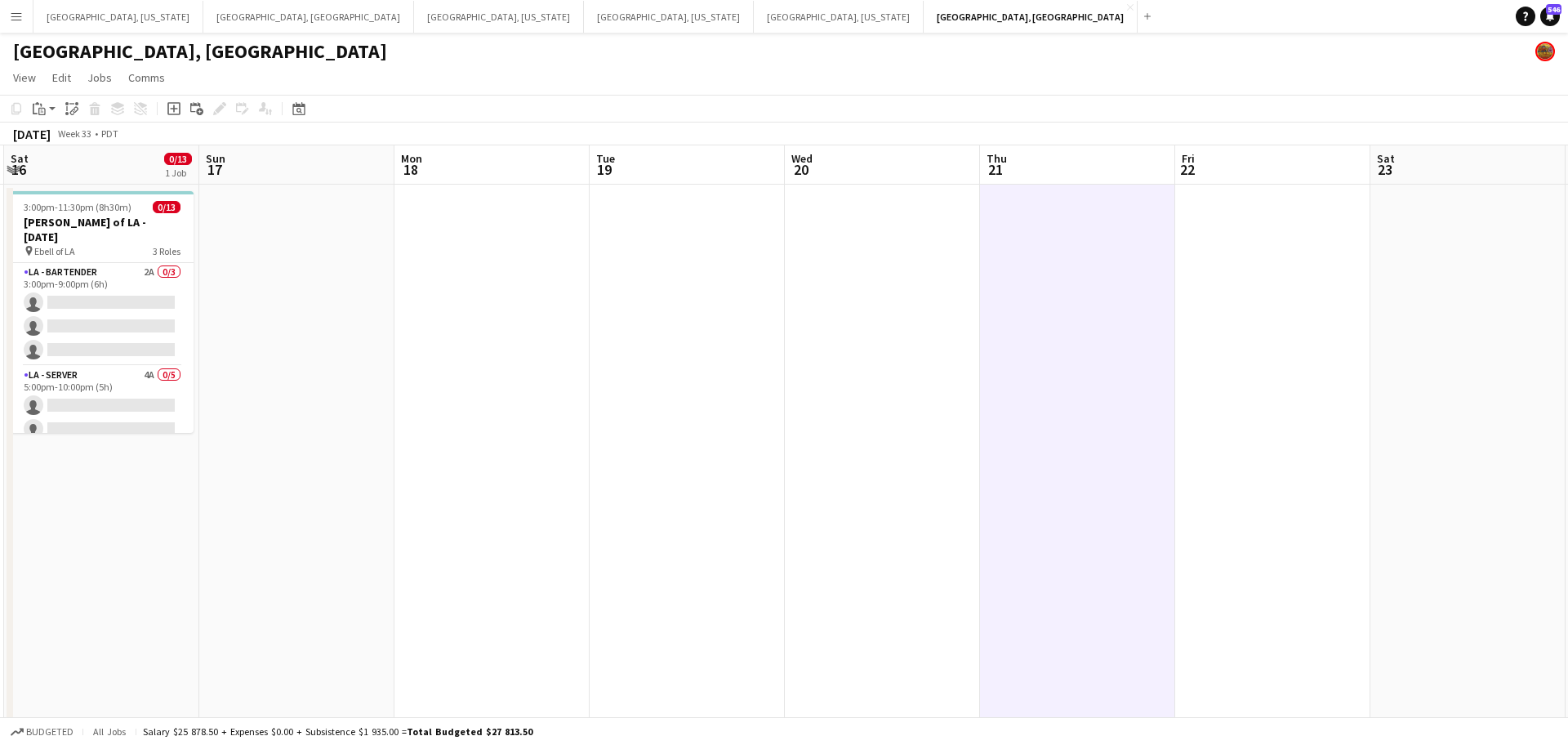
scroll to position [0, 777]
click at [53, 115] on app-action-btn "Paste" at bounding box center [44, 108] width 30 height 20
drag, startPoint x: 60, startPoint y: 137, endPoint x: 114, endPoint y: 144, distance: 54.5
click at [60, 136] on link "Paste Ctrl+V" at bounding box center [120, 139] width 153 height 14
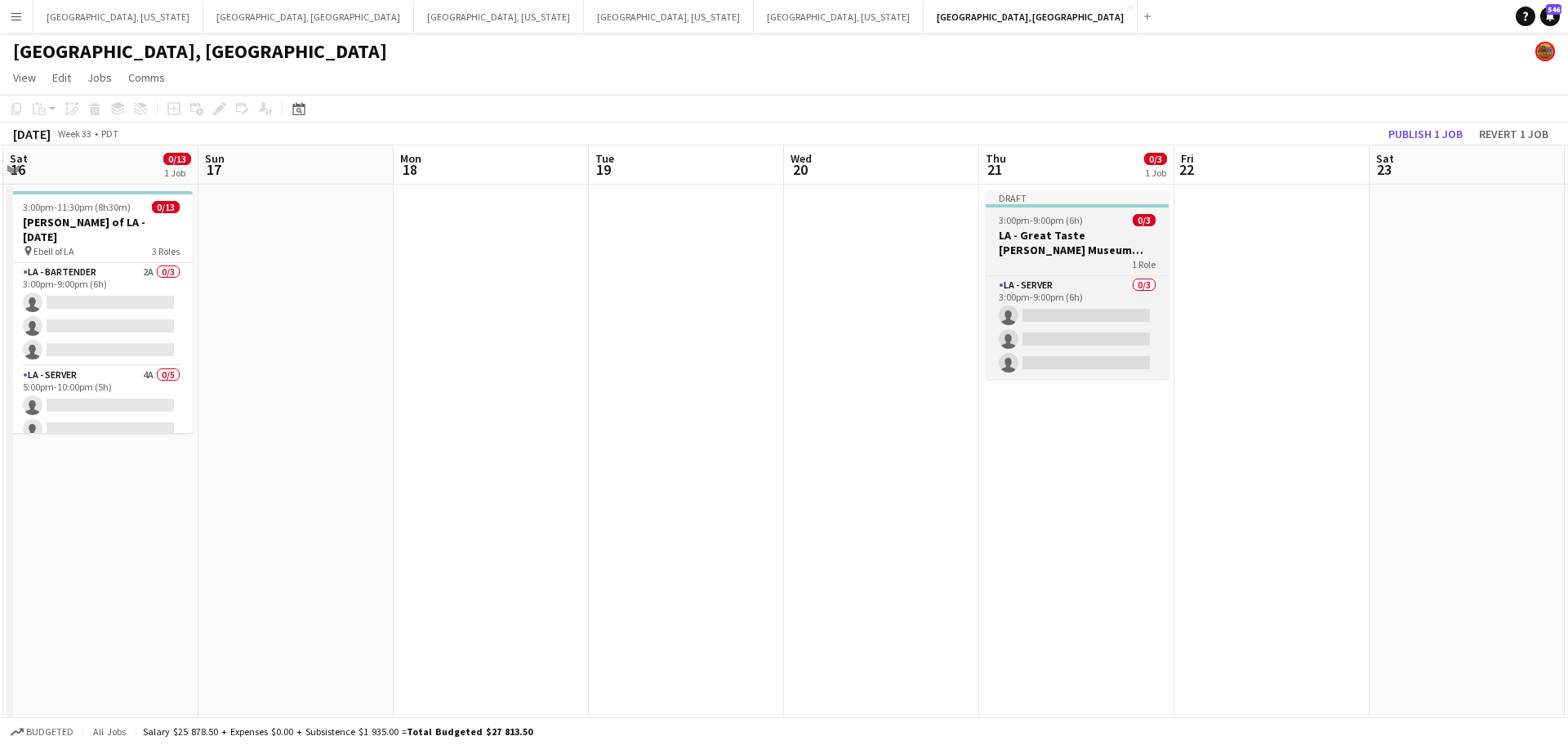
click at [1101, 244] on h3 "LA - Great Taste [PERSON_NAME] Museum [DATE]" at bounding box center [1077, 243] width 183 height 30
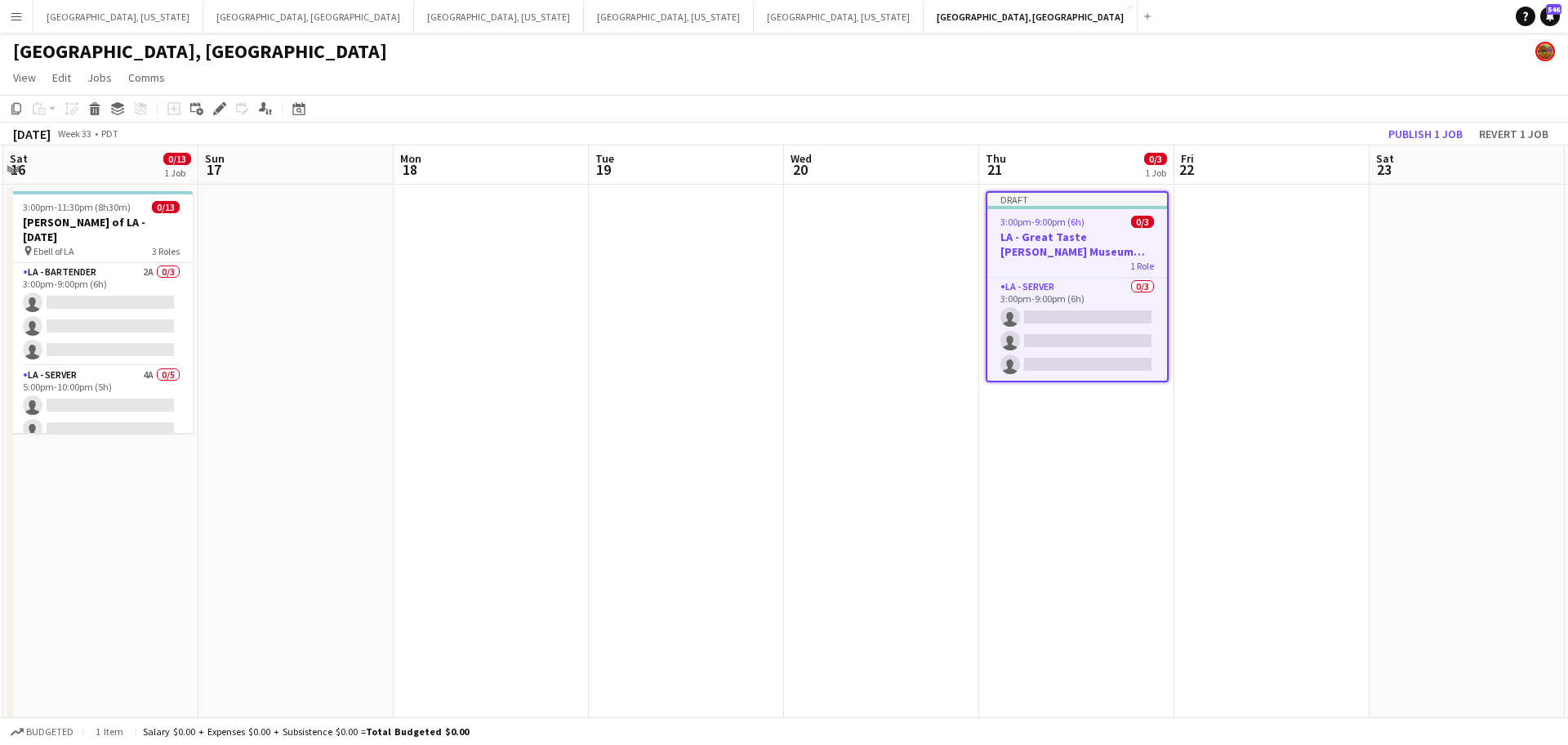
click at [220, 106] on icon at bounding box center [219, 109] width 9 height 9
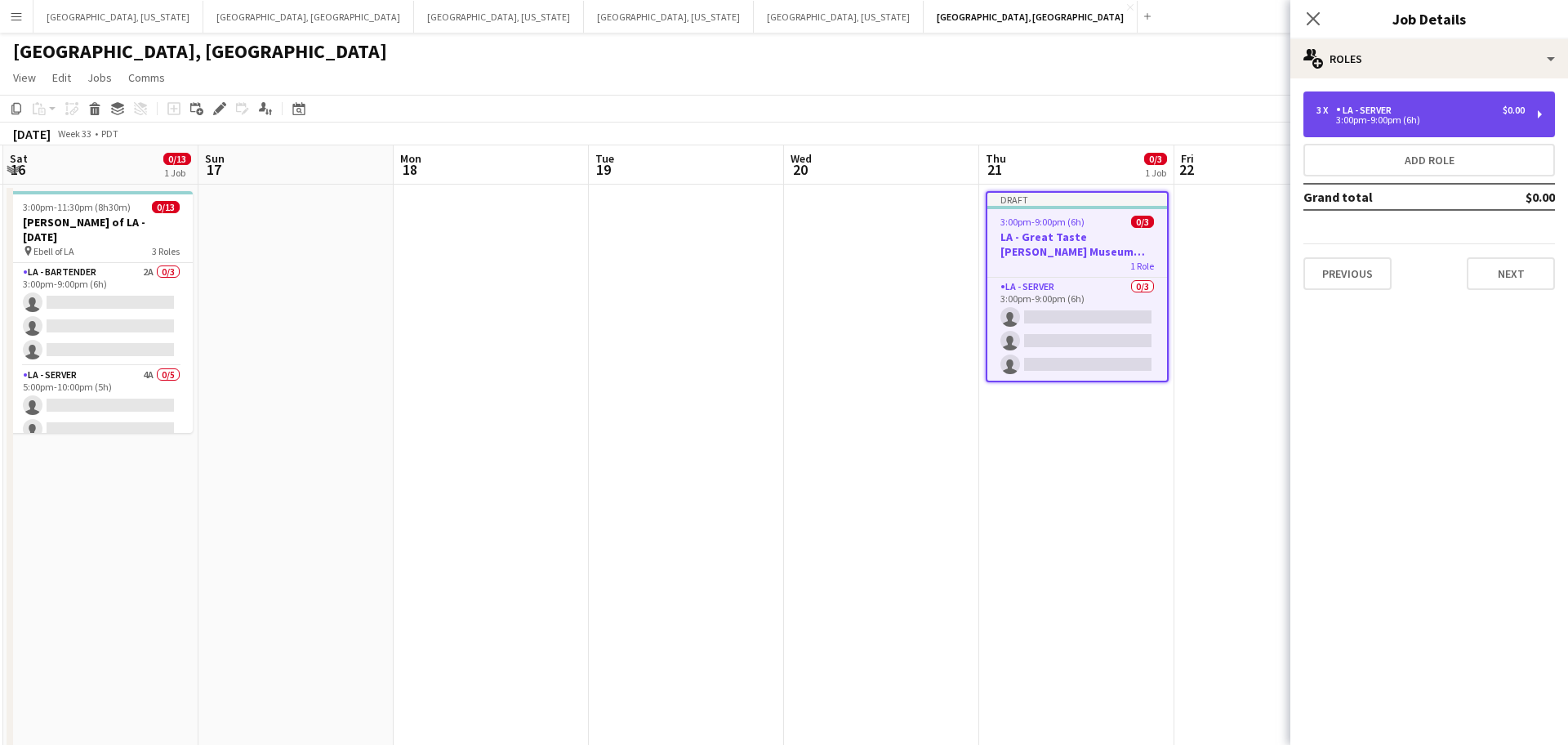
click at [1539, 111] on div "3 x LA - Server $0.00 3:00pm-9:00pm (6h)" at bounding box center [1429, 114] width 252 height 46
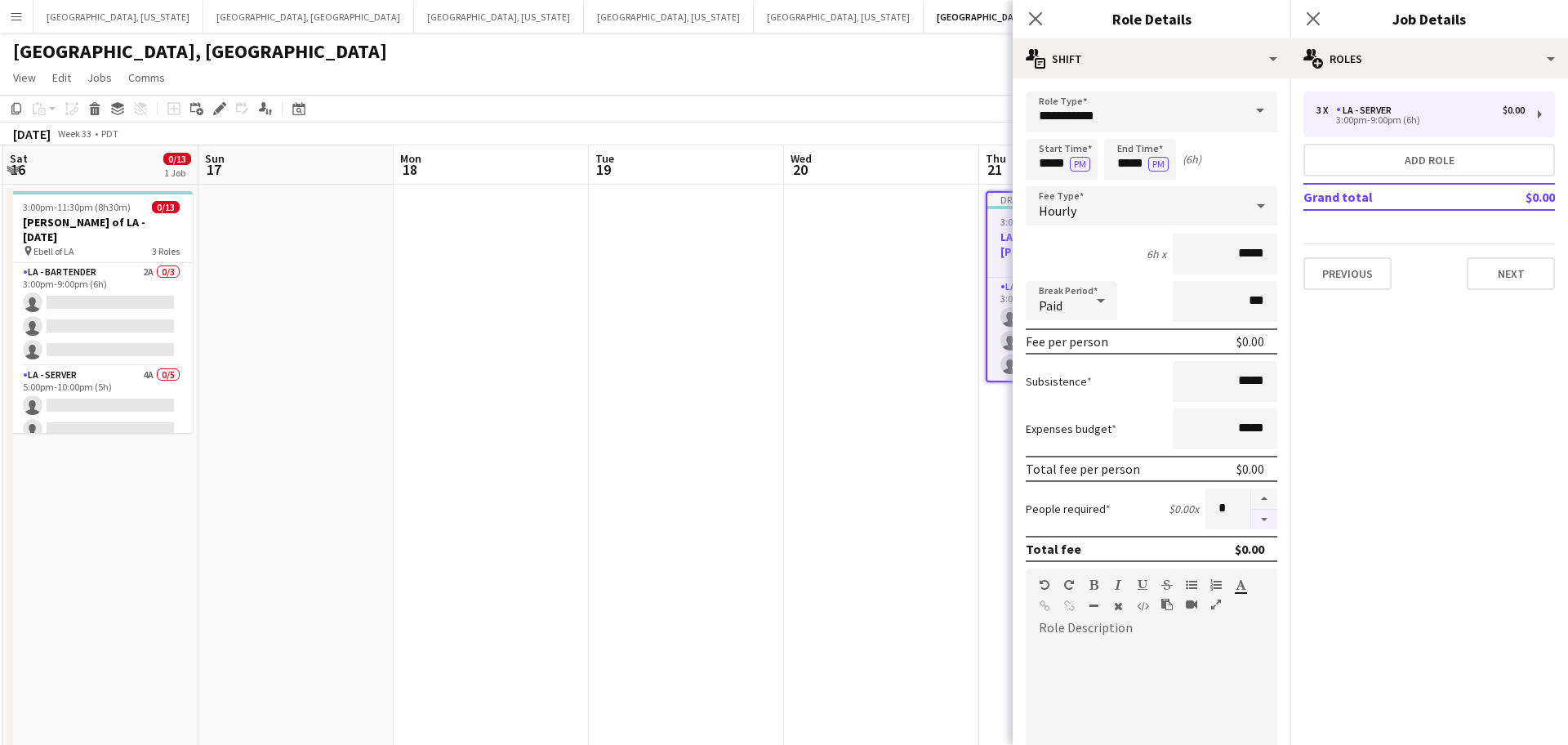
click at [1268, 523] on button "button" at bounding box center [1264, 520] width 26 height 20
type input "*"
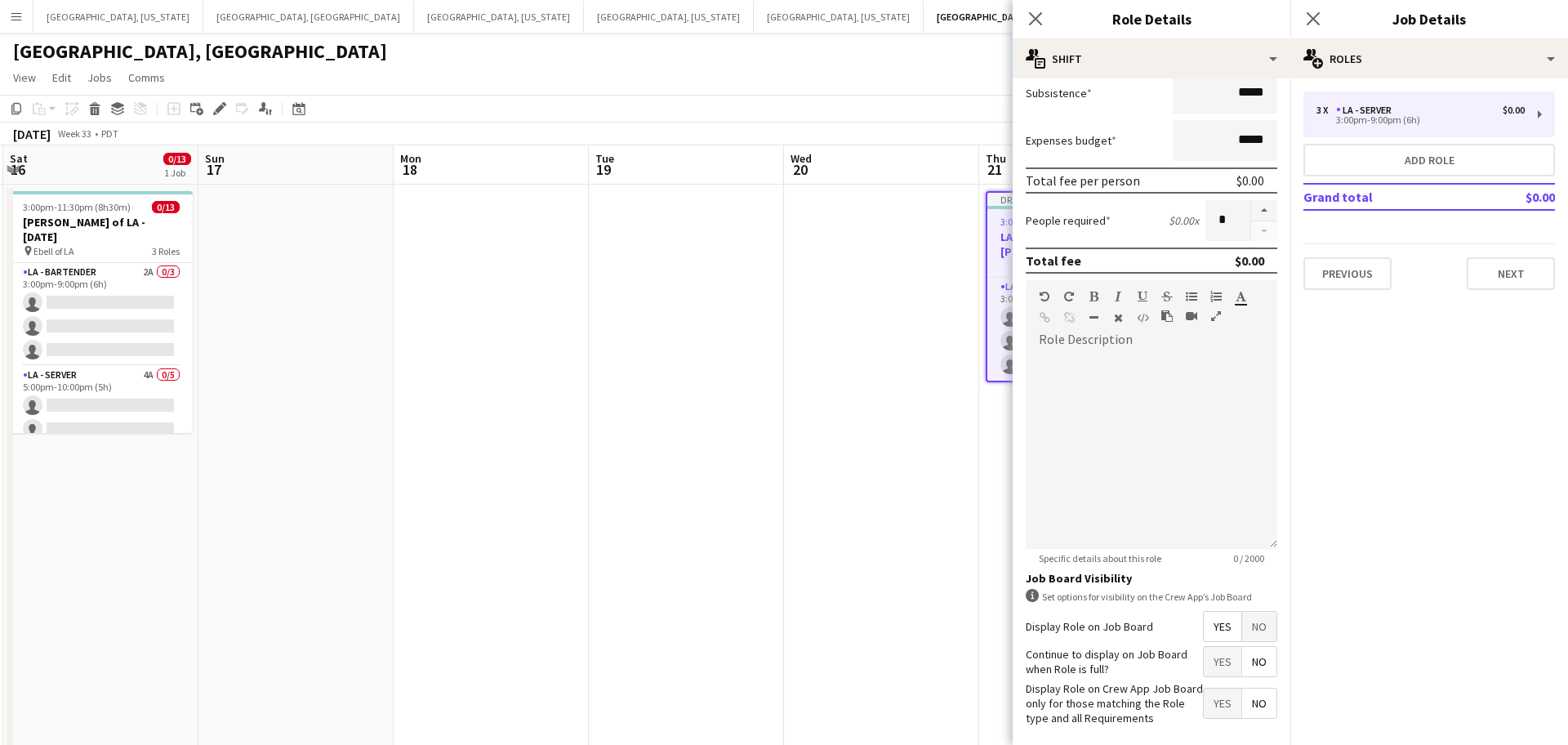
scroll to position [363, 0]
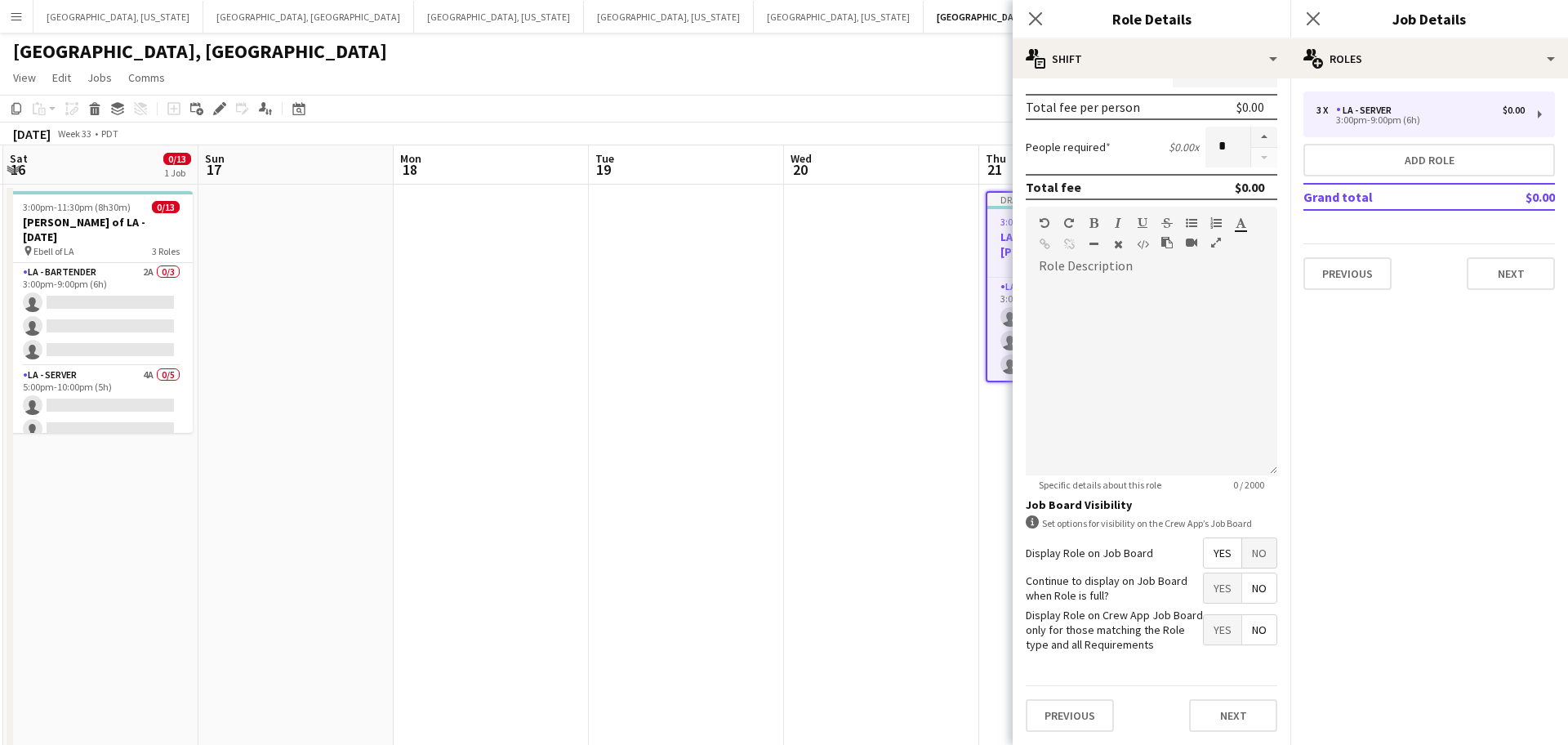
click at [1226, 586] on span "Yes" at bounding box center [1222, 588] width 37 height 30
click at [1233, 717] on button "Next" at bounding box center [1233, 715] width 89 height 32
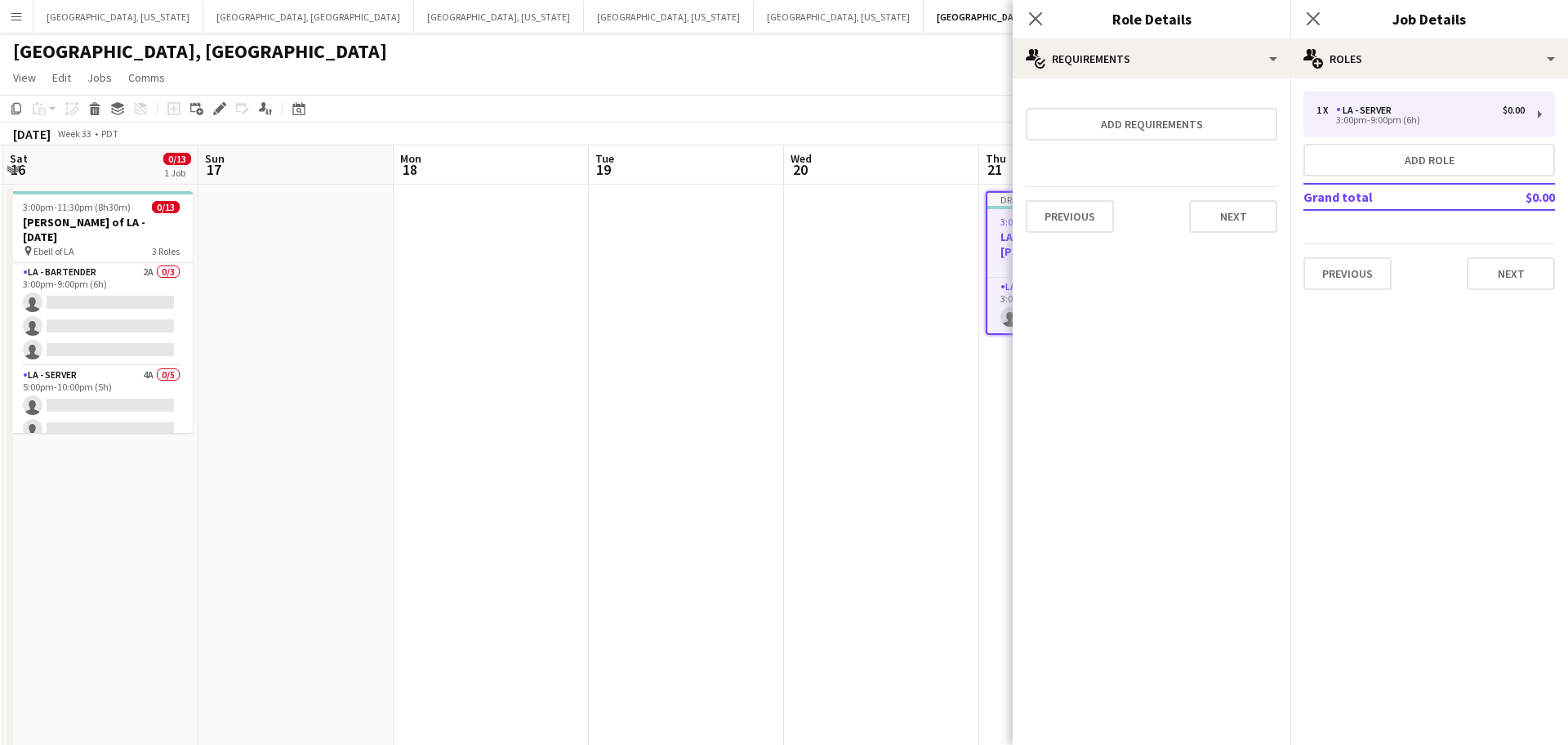
scroll to position [0, 0]
click at [1235, 224] on button "Next" at bounding box center [1233, 216] width 89 height 32
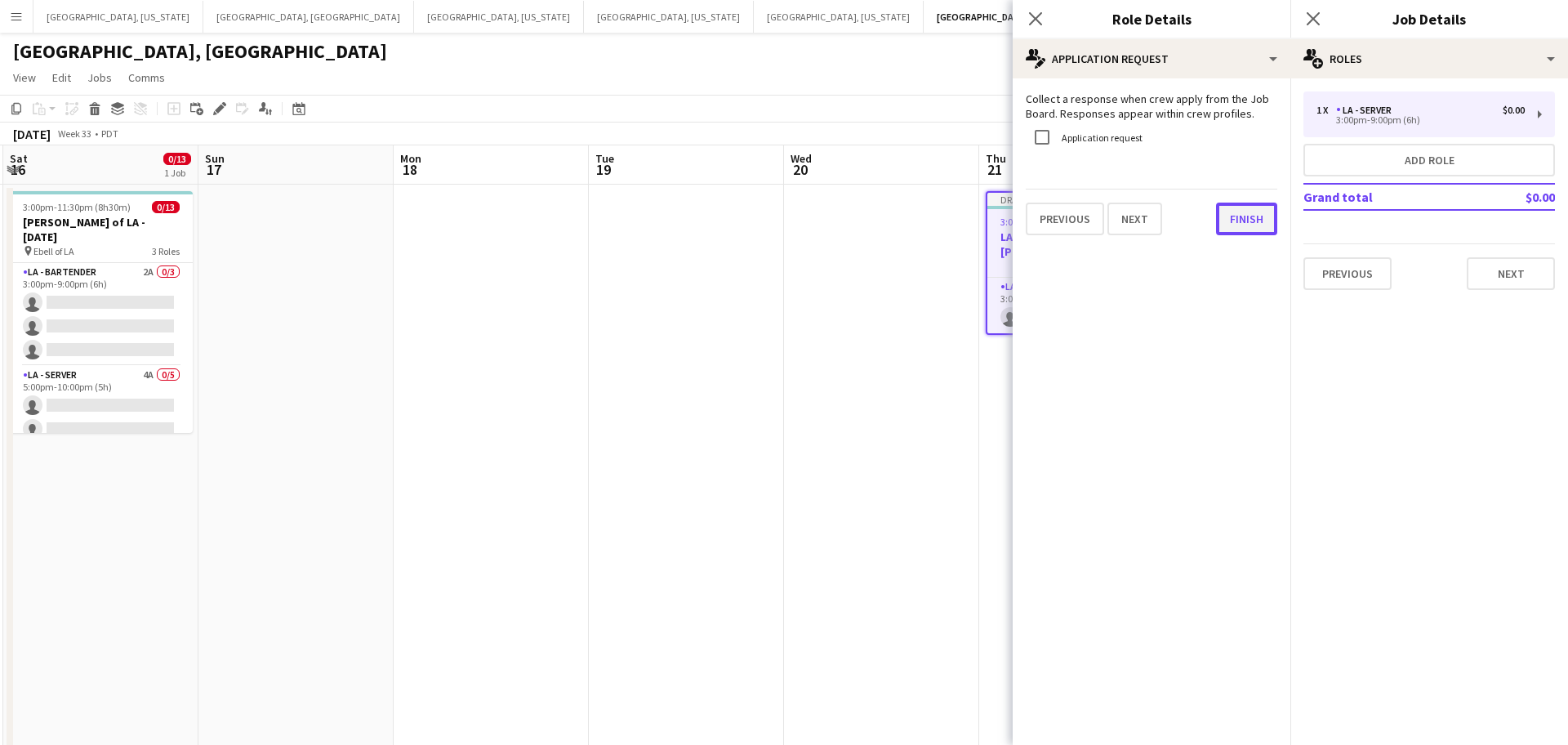
click at [1249, 214] on button "Finish" at bounding box center [1247, 219] width 61 height 32
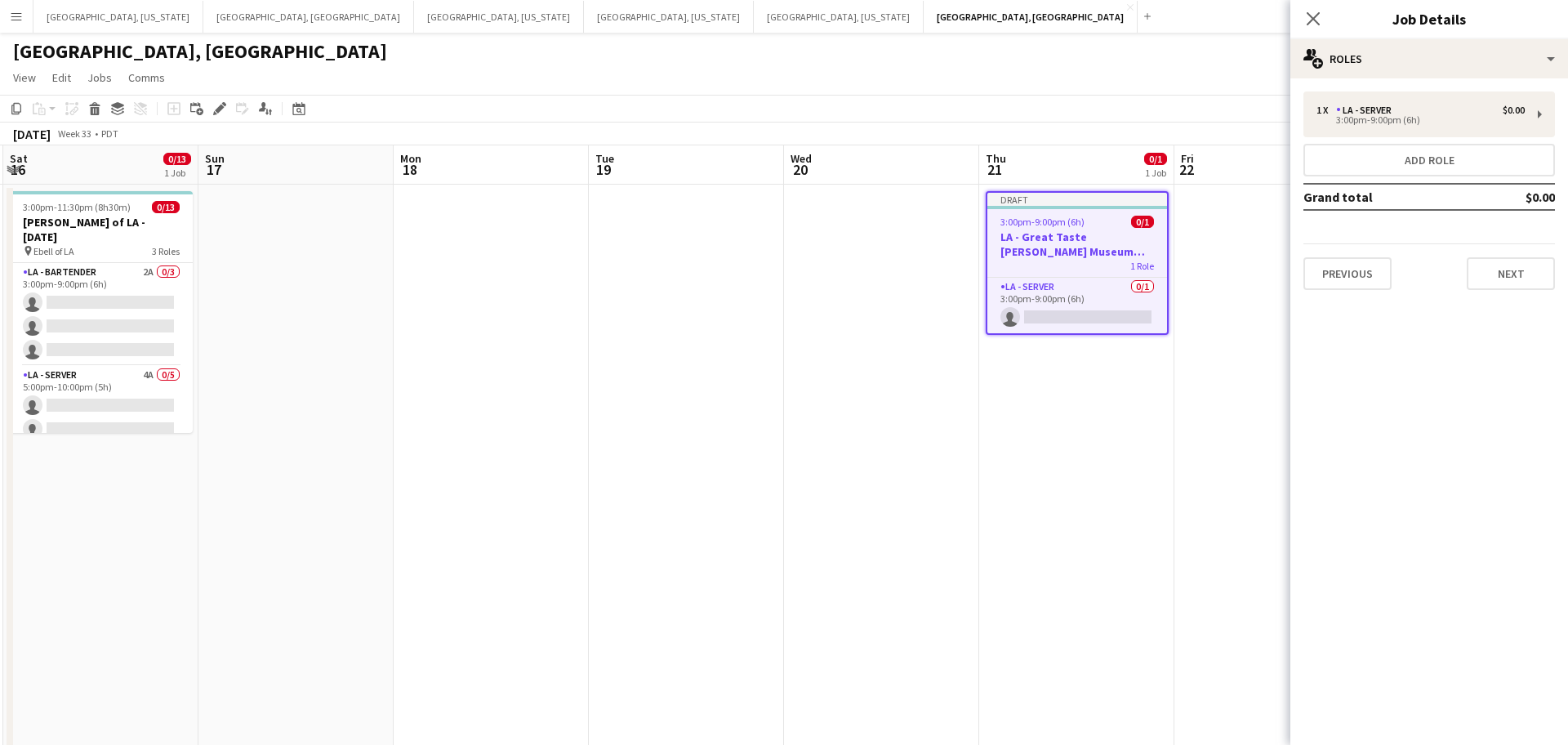
click at [1532, 292] on div "1 x LA - Server $0.00 3:00pm-9:00pm (6h) Add role Grand total $0.00 Previous Ne…" at bounding box center [1429, 191] width 278 height 225
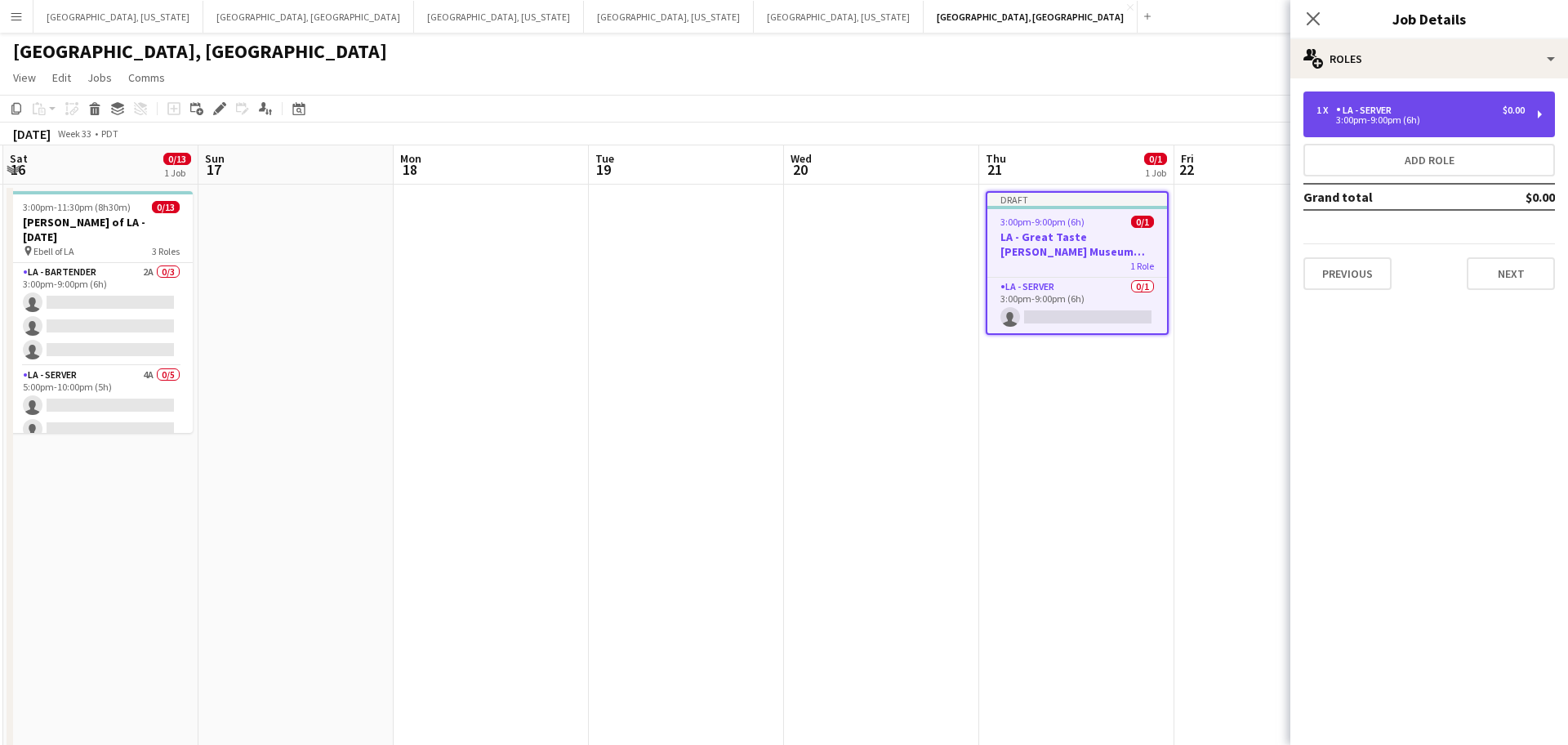
click at [1423, 97] on div "1 x LA - Server $0.00 3:00pm-9:00pm (6h)" at bounding box center [1429, 114] width 252 height 46
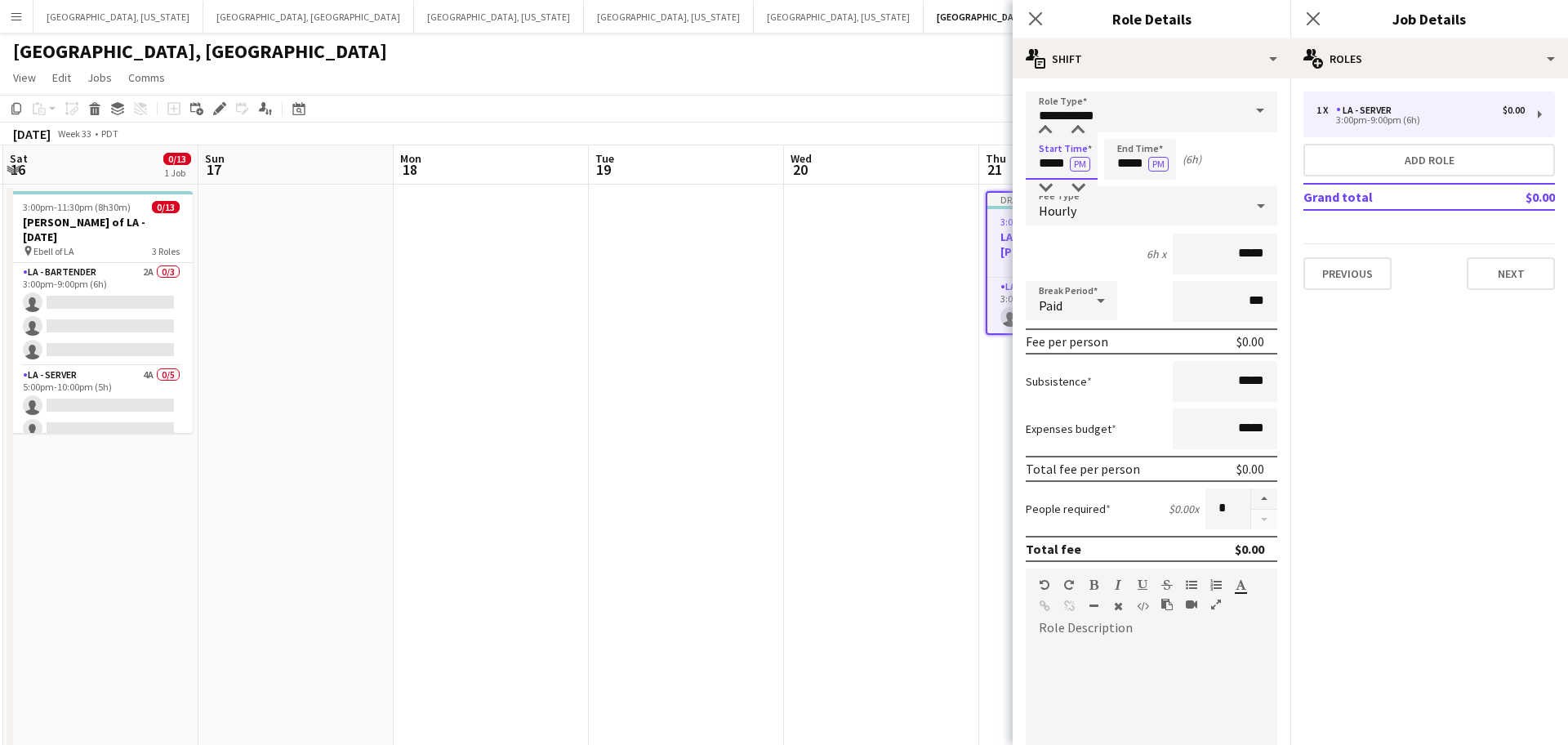
click at [1044, 163] on input "*****" at bounding box center [1062, 159] width 72 height 41
type input "*****"
click at [1046, 129] on div at bounding box center [1045, 130] width 32 height 16
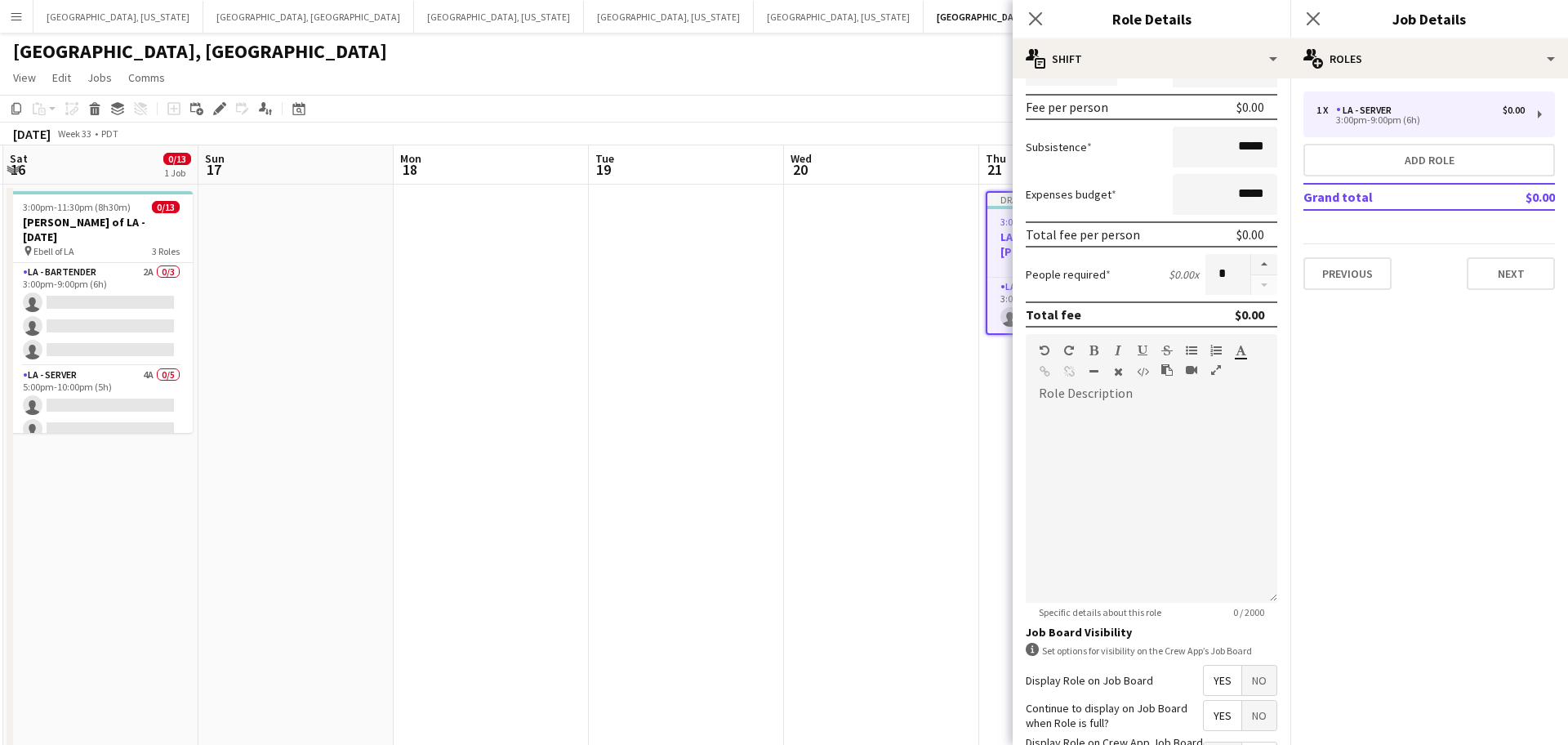
scroll to position [363, 0]
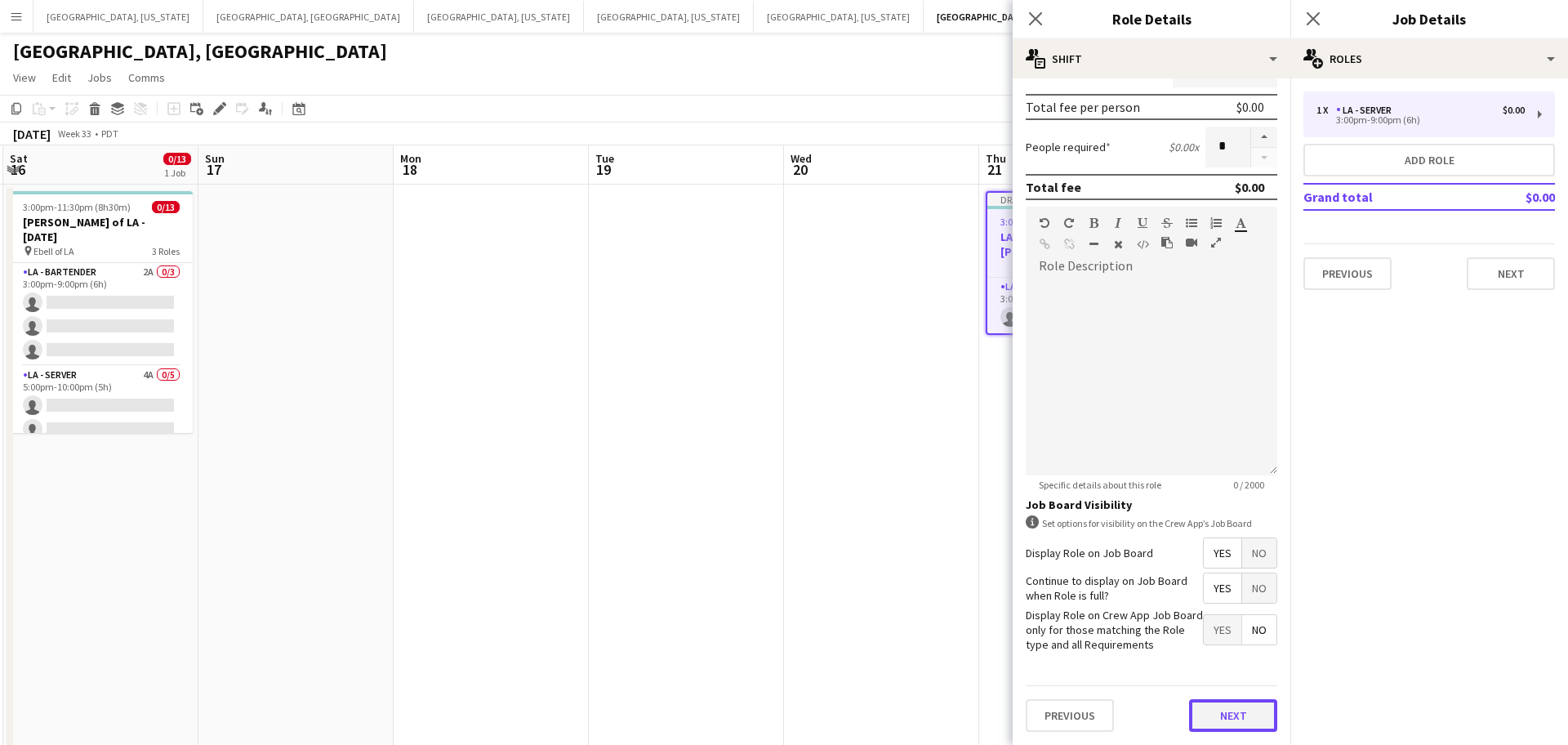
click at [1255, 723] on button "Next" at bounding box center [1233, 715] width 89 height 32
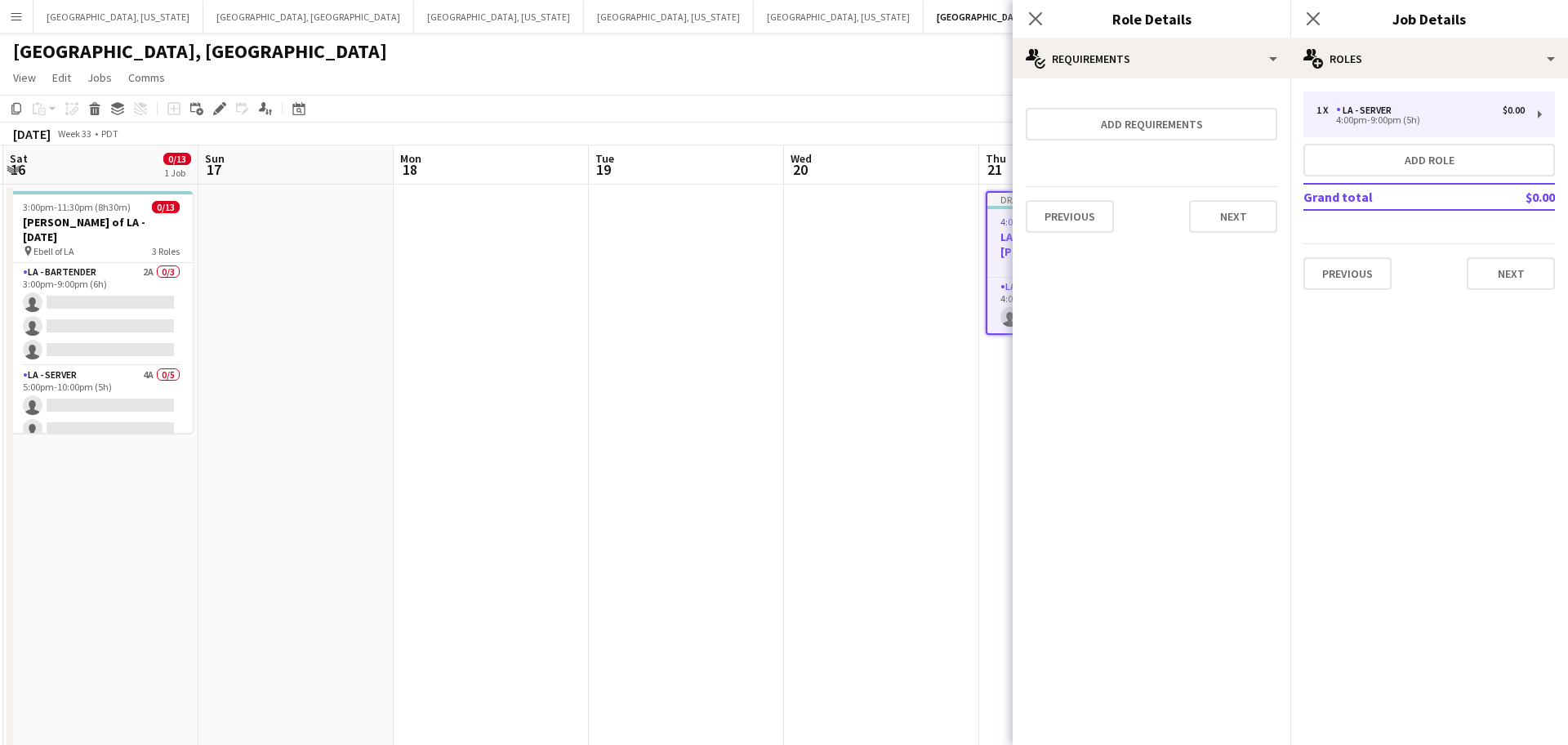
scroll to position [0, 0]
click at [1245, 217] on button "Next" at bounding box center [1233, 216] width 89 height 32
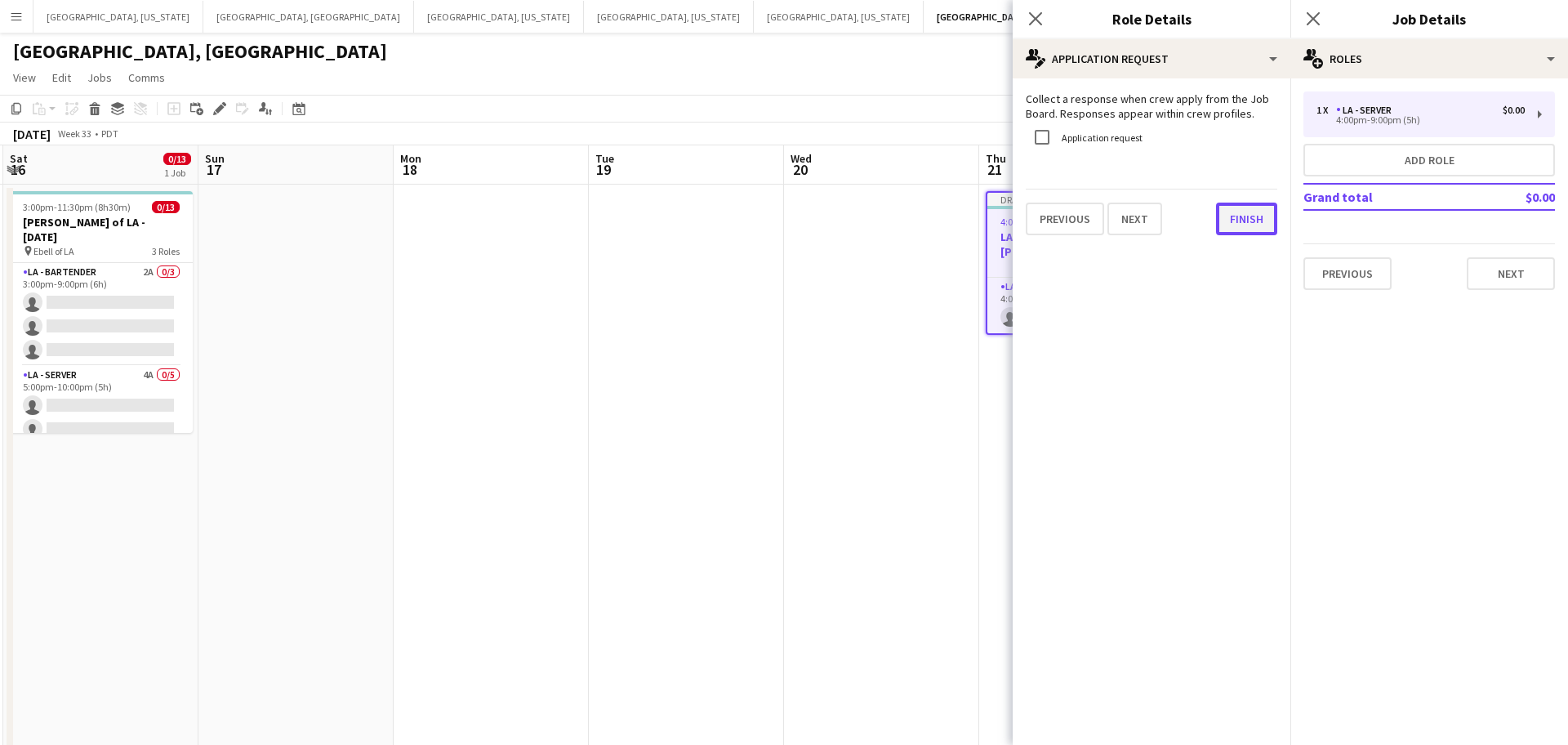
click at [1249, 224] on button "Finish" at bounding box center [1247, 219] width 61 height 32
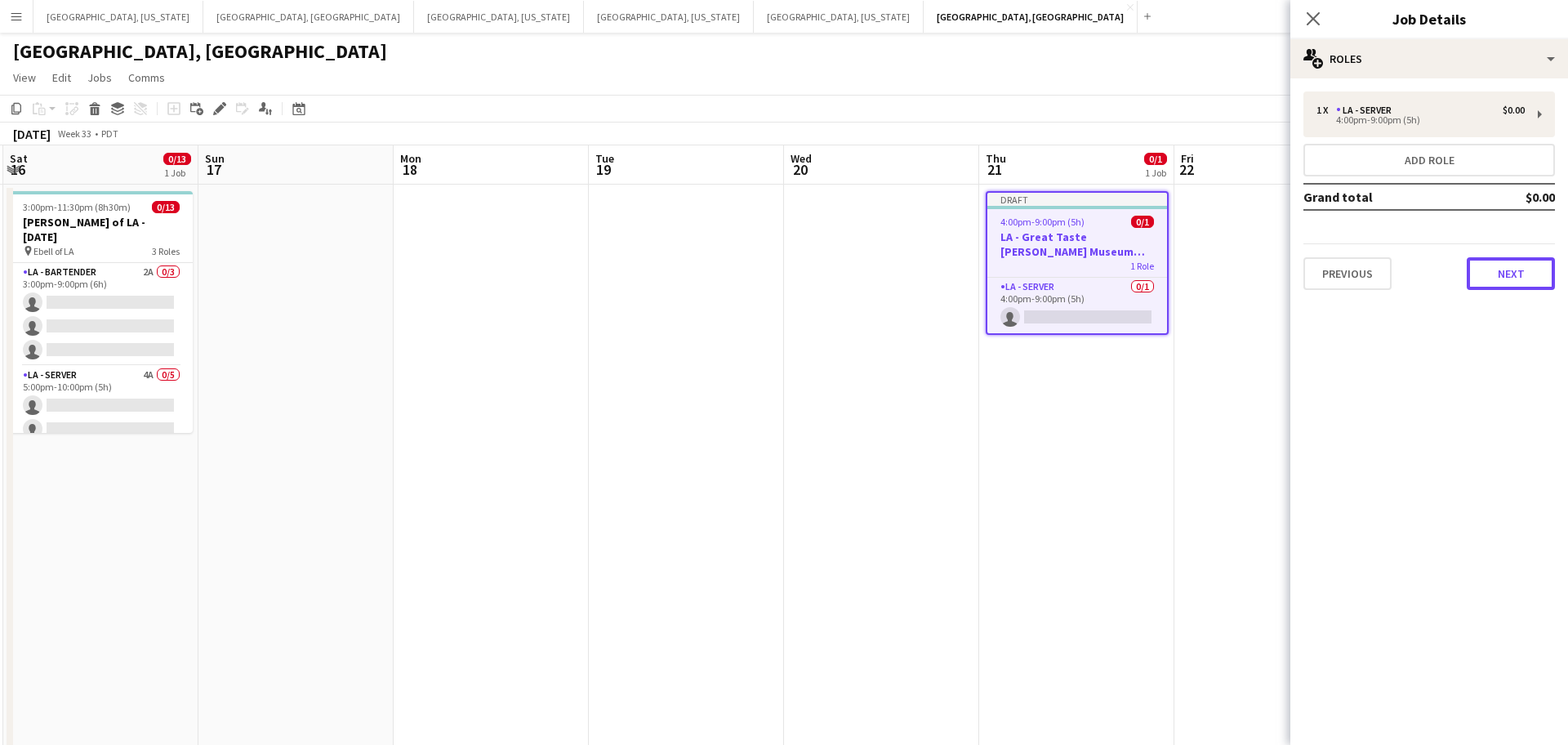
click at [1541, 277] on button "Next" at bounding box center [1511, 273] width 89 height 32
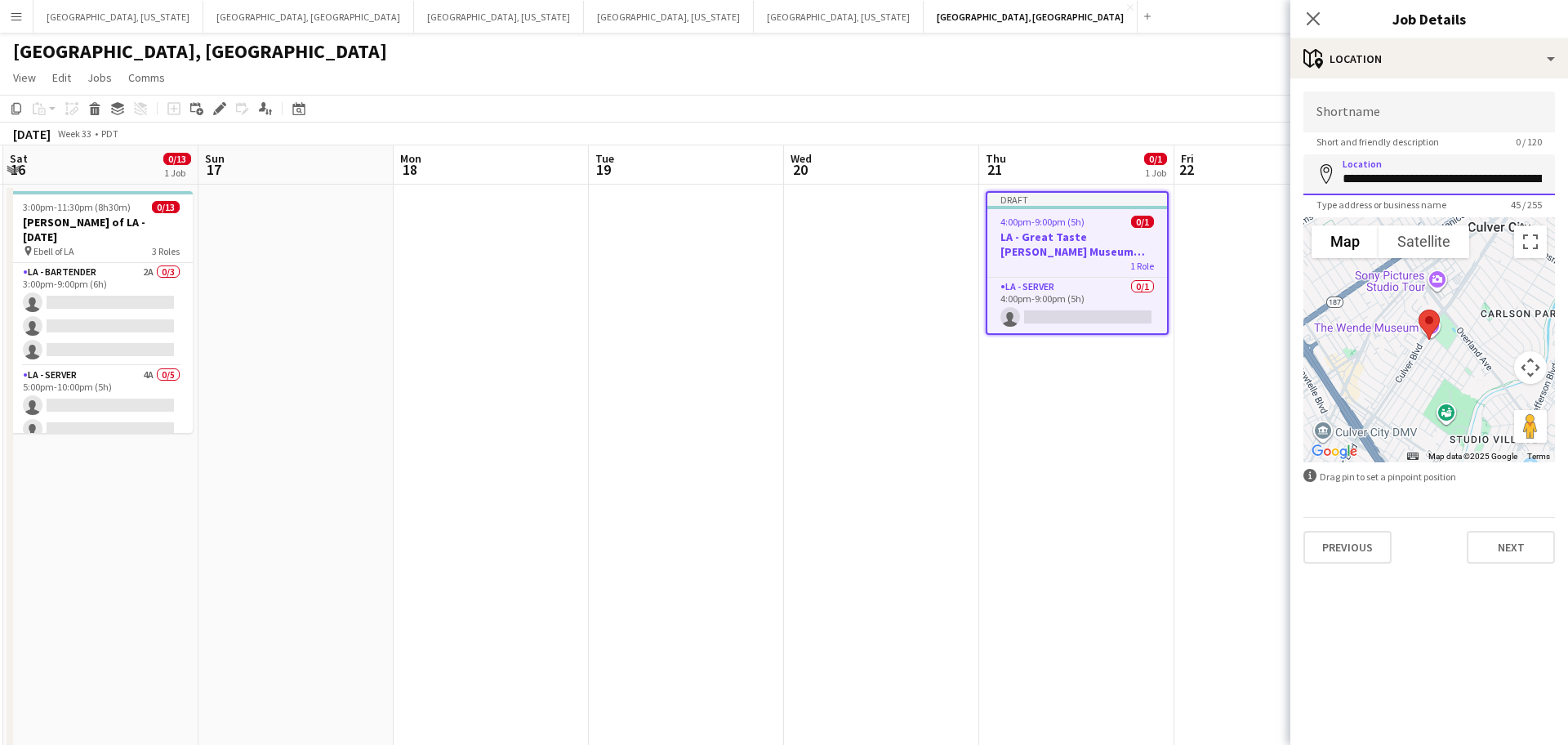
click at [1414, 181] on input "**********" at bounding box center [1429, 175] width 252 height 41
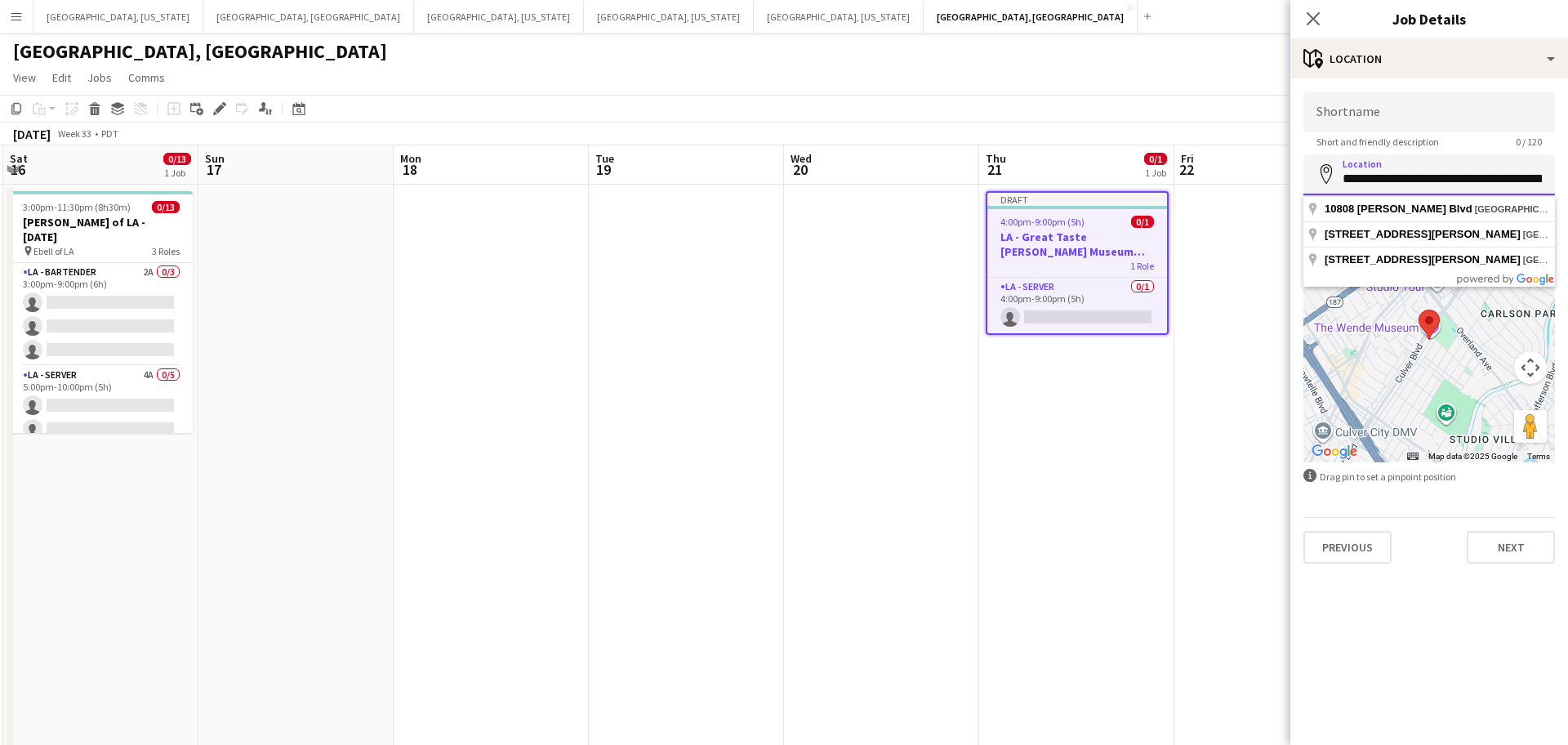
paste input
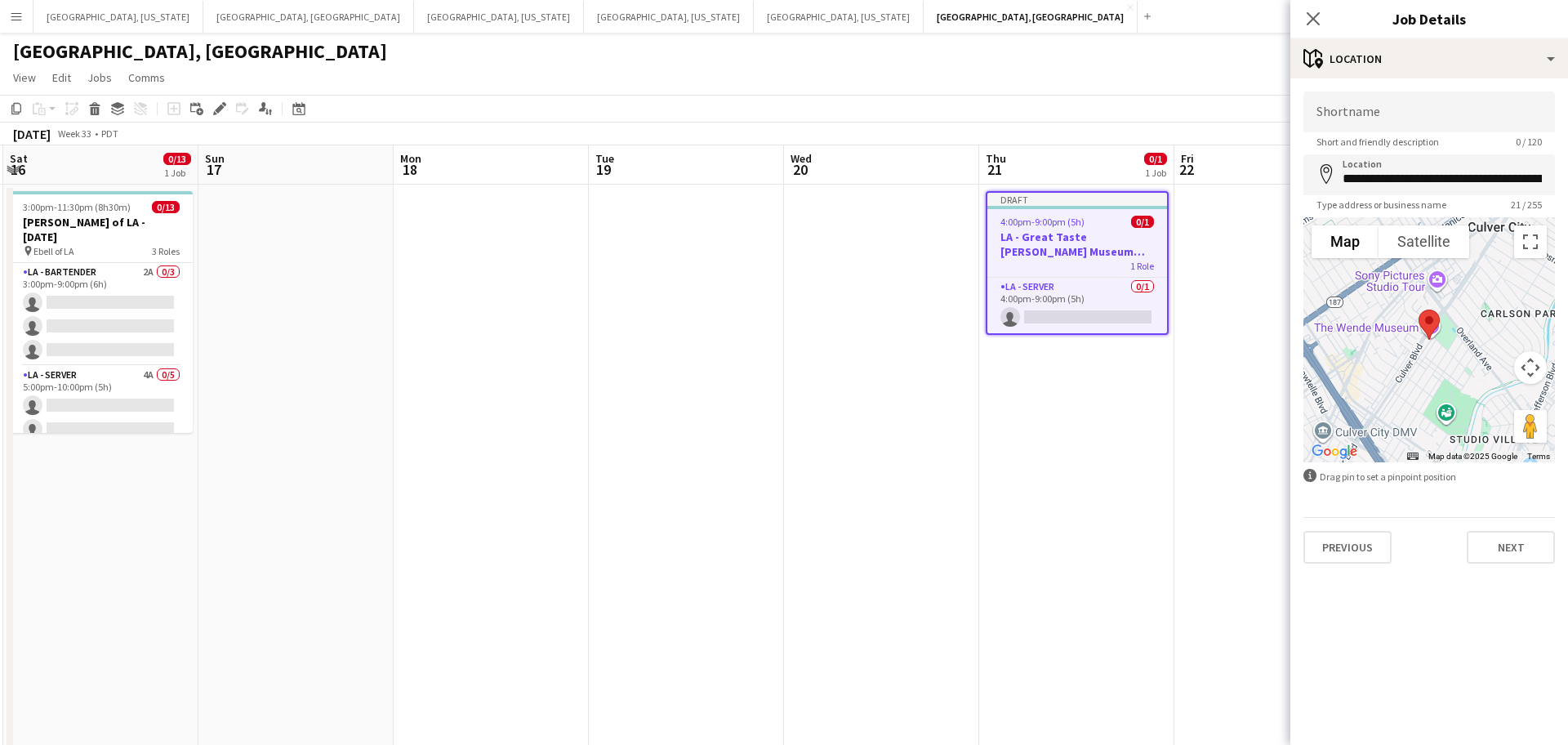
type input "**********"
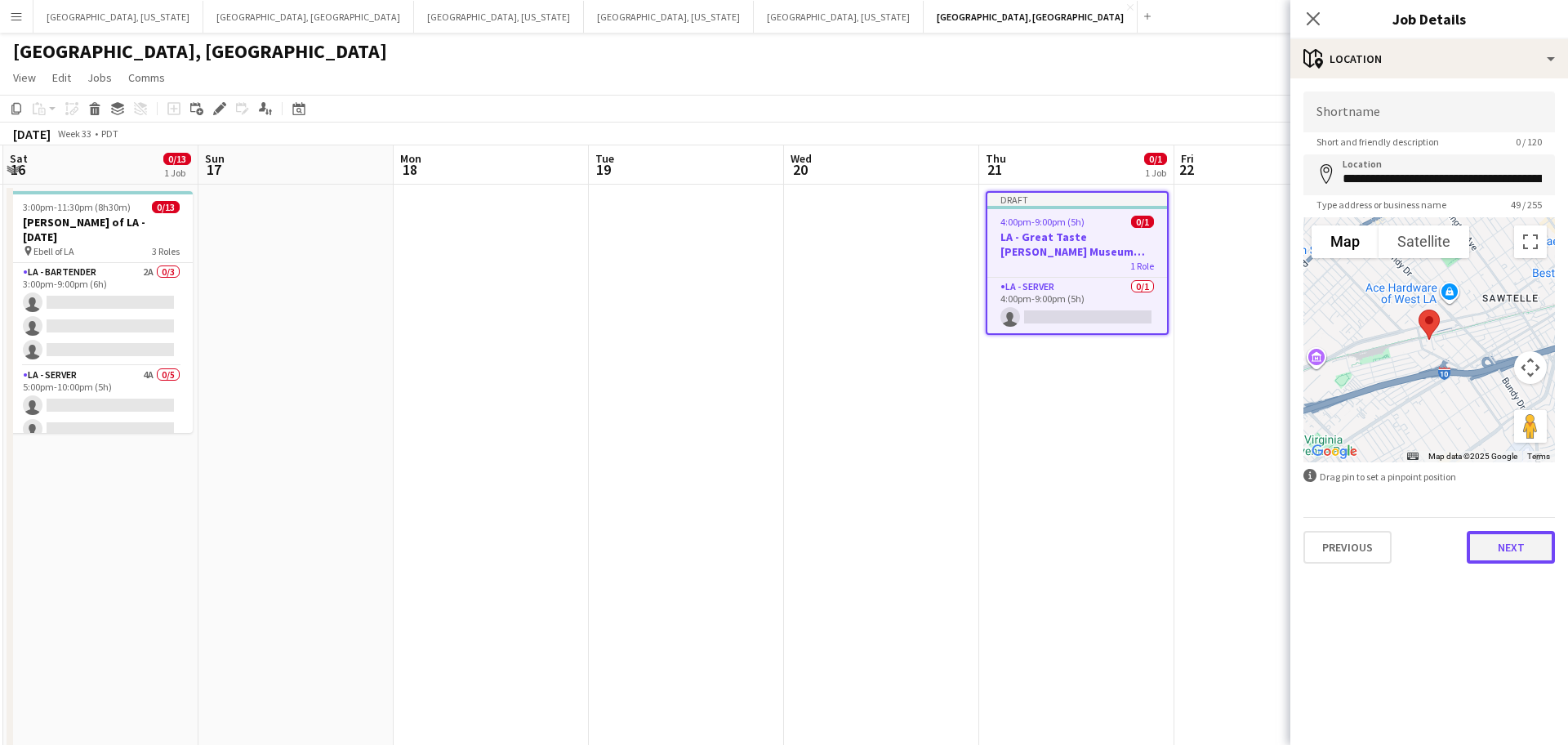
click at [1500, 551] on button "Next" at bounding box center [1511, 547] width 89 height 32
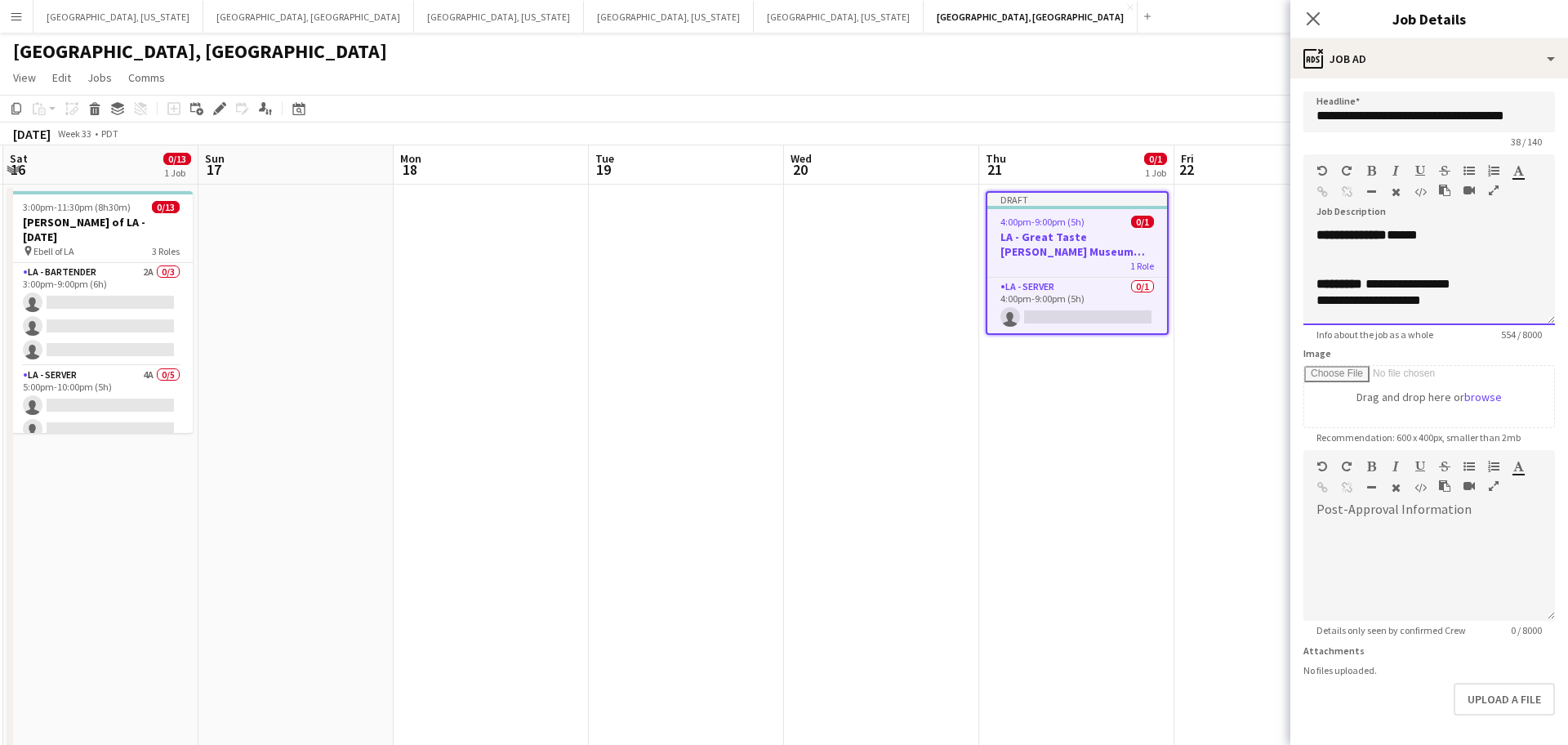
click at [1419, 233] on div "**********" at bounding box center [1429, 276] width 252 height 98
drag, startPoint x: 1441, startPoint y: 296, endPoint x: 1375, endPoint y: 283, distance: 67.3
click at [1375, 283] on div "**********" at bounding box center [1429, 276] width 252 height 98
click at [1326, 169] on icon "button" at bounding box center [1323, 170] width 10 height 11
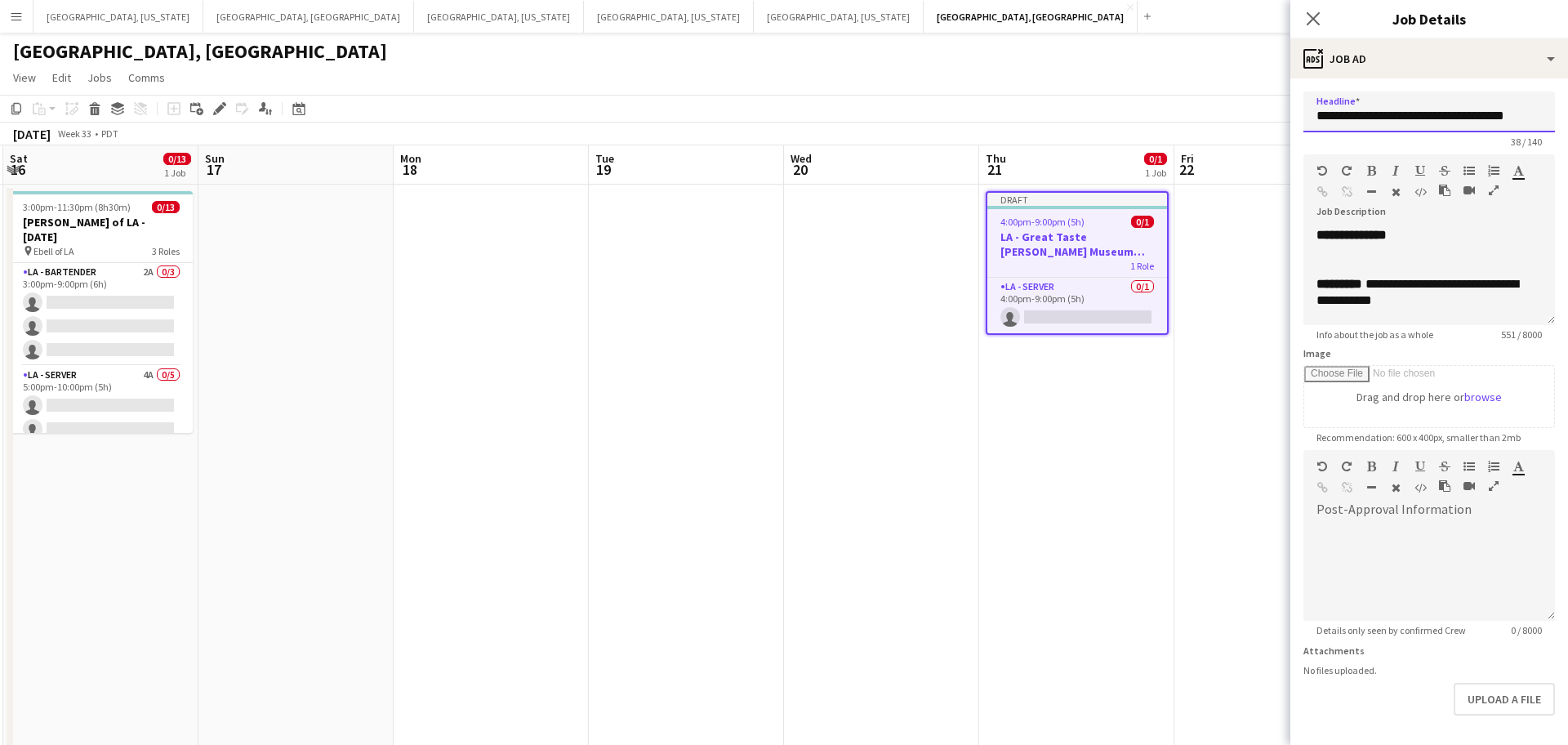
drag, startPoint x: 1407, startPoint y: 116, endPoint x: 1567, endPoint y: 107, distance: 160.3
click at [1567, 107] on mat-expansion-panel "**********" at bounding box center [1429, 411] width 278 height 667
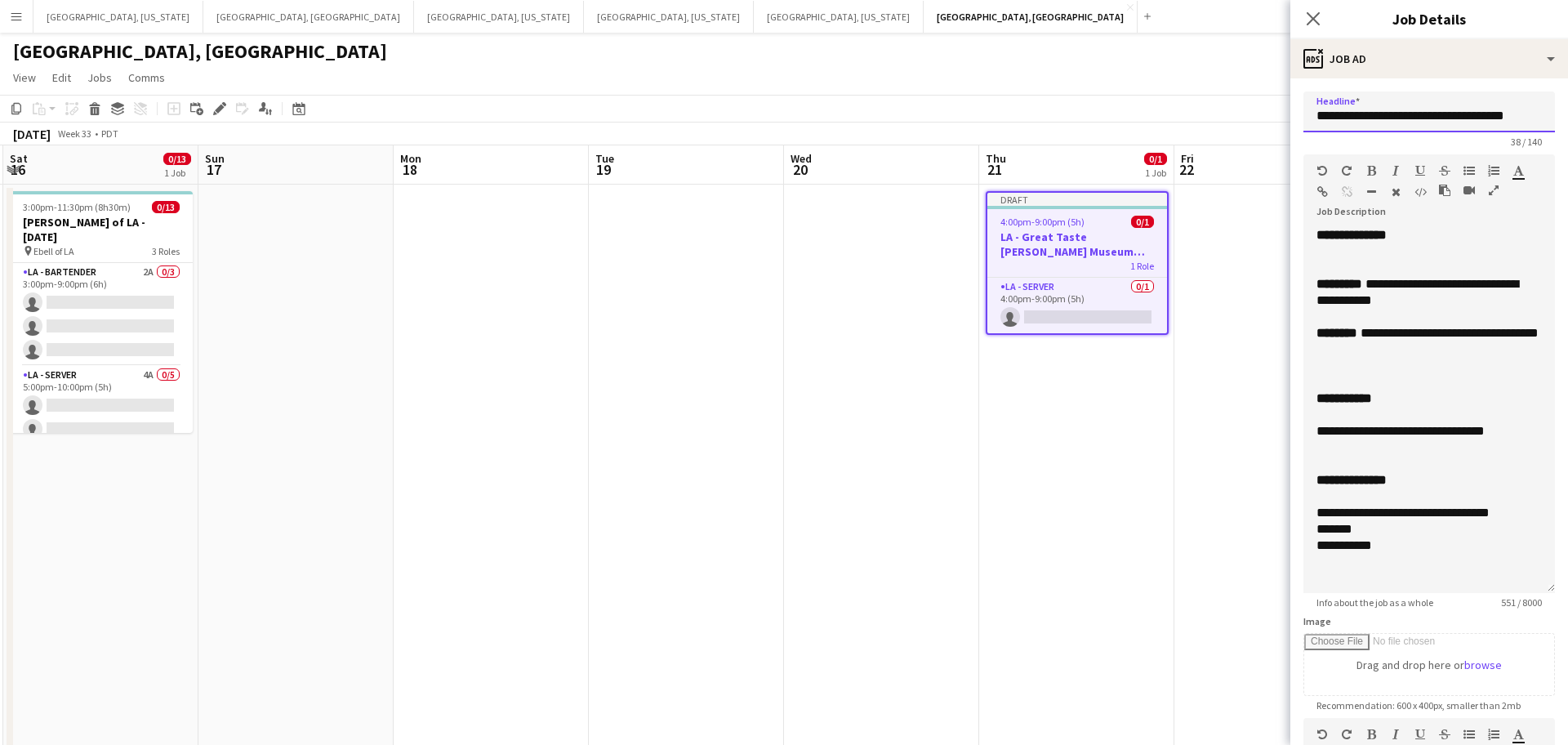
drag, startPoint x: 1549, startPoint y: 328, endPoint x: 1485, endPoint y: 782, distance: 458.5
click at [1485, 744] on html "Menu Boards Boards Boards All jobs Status Workforce Workforce My Workforce Recr…" at bounding box center [784, 632] width 1568 height 1264
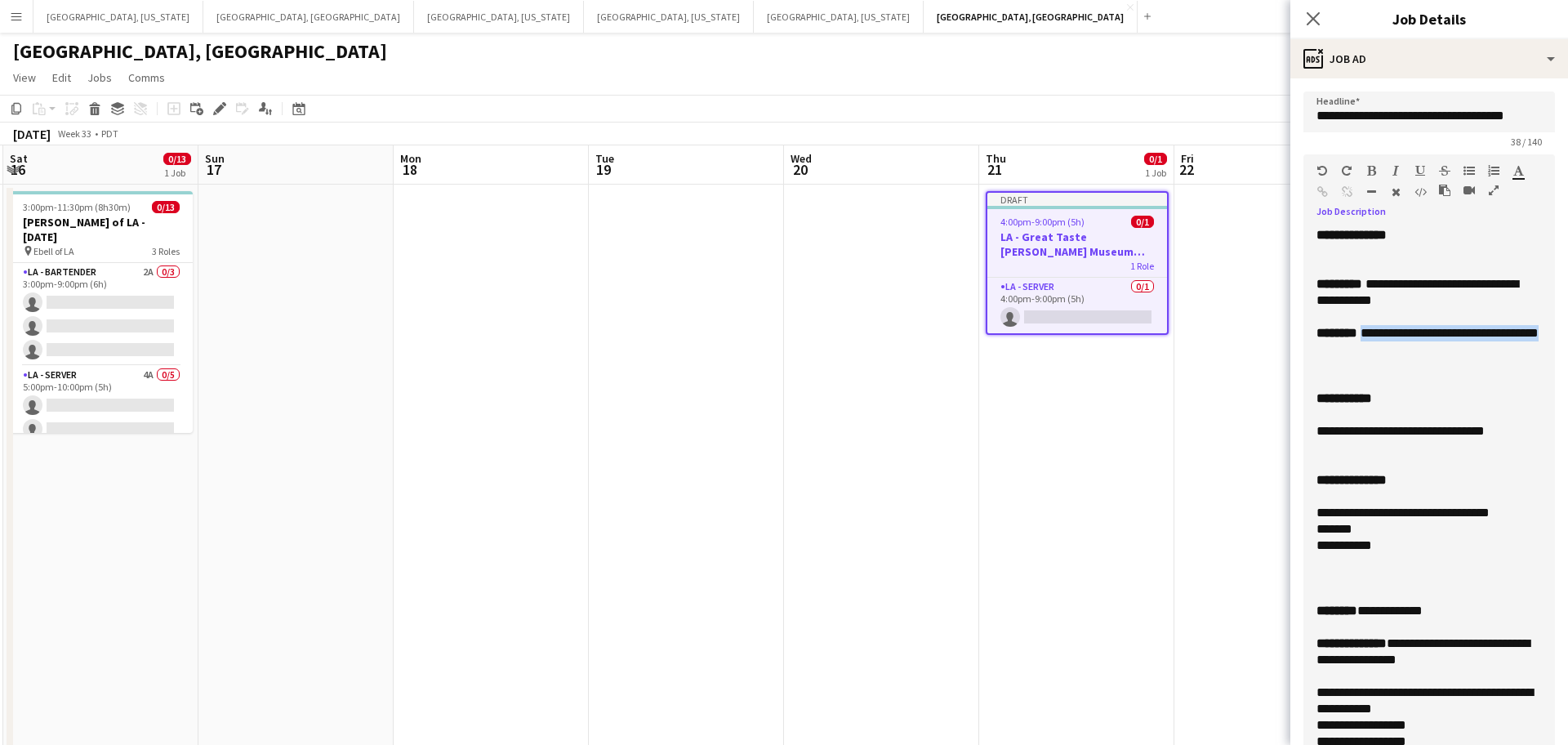
drag, startPoint x: 1397, startPoint y: 352, endPoint x: 1371, endPoint y: 339, distance: 29.1
click at [1371, 339] on div "**********" at bounding box center [1429, 341] width 226 height 32
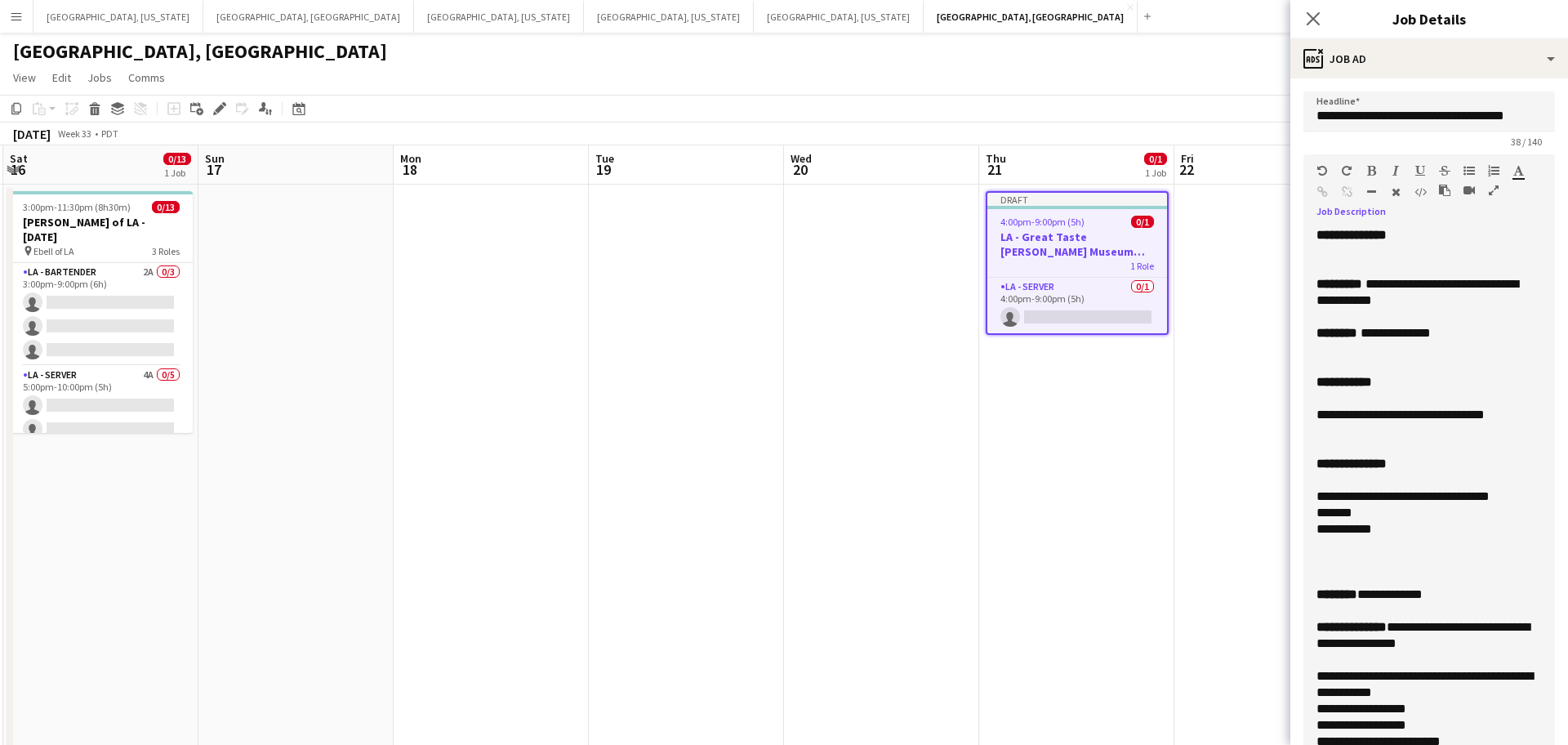
click at [1324, 415] on div "**********" at bounding box center [1429, 415] width 226 height 16
click at [1389, 410] on div "**********" at bounding box center [1429, 415] width 226 height 16
drag, startPoint x: 1410, startPoint y: 535, endPoint x: 1322, endPoint y: 499, distance: 95.1
click at [1322, 499] on div "**********" at bounding box center [1429, 507] width 252 height 559
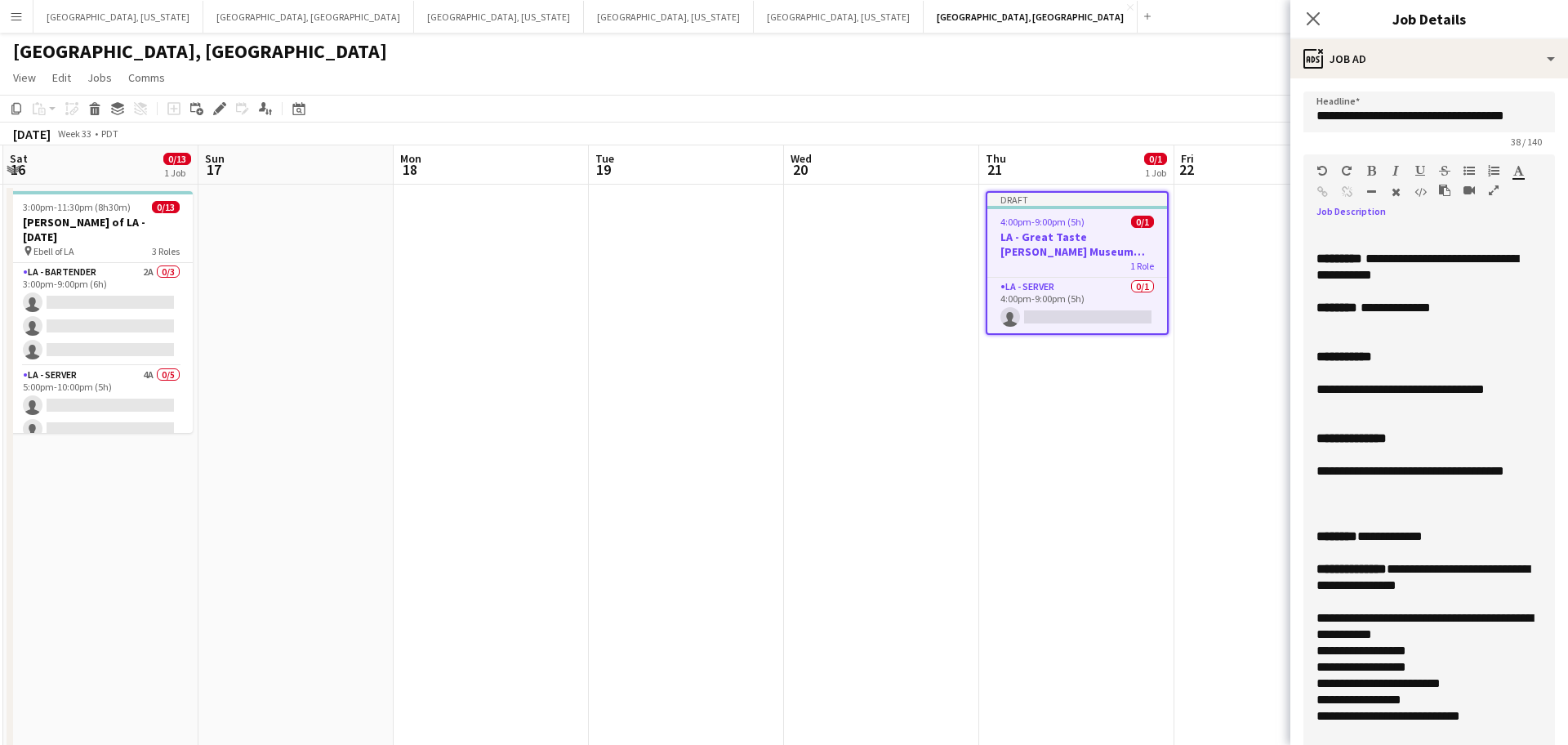
scroll to position [525, 0]
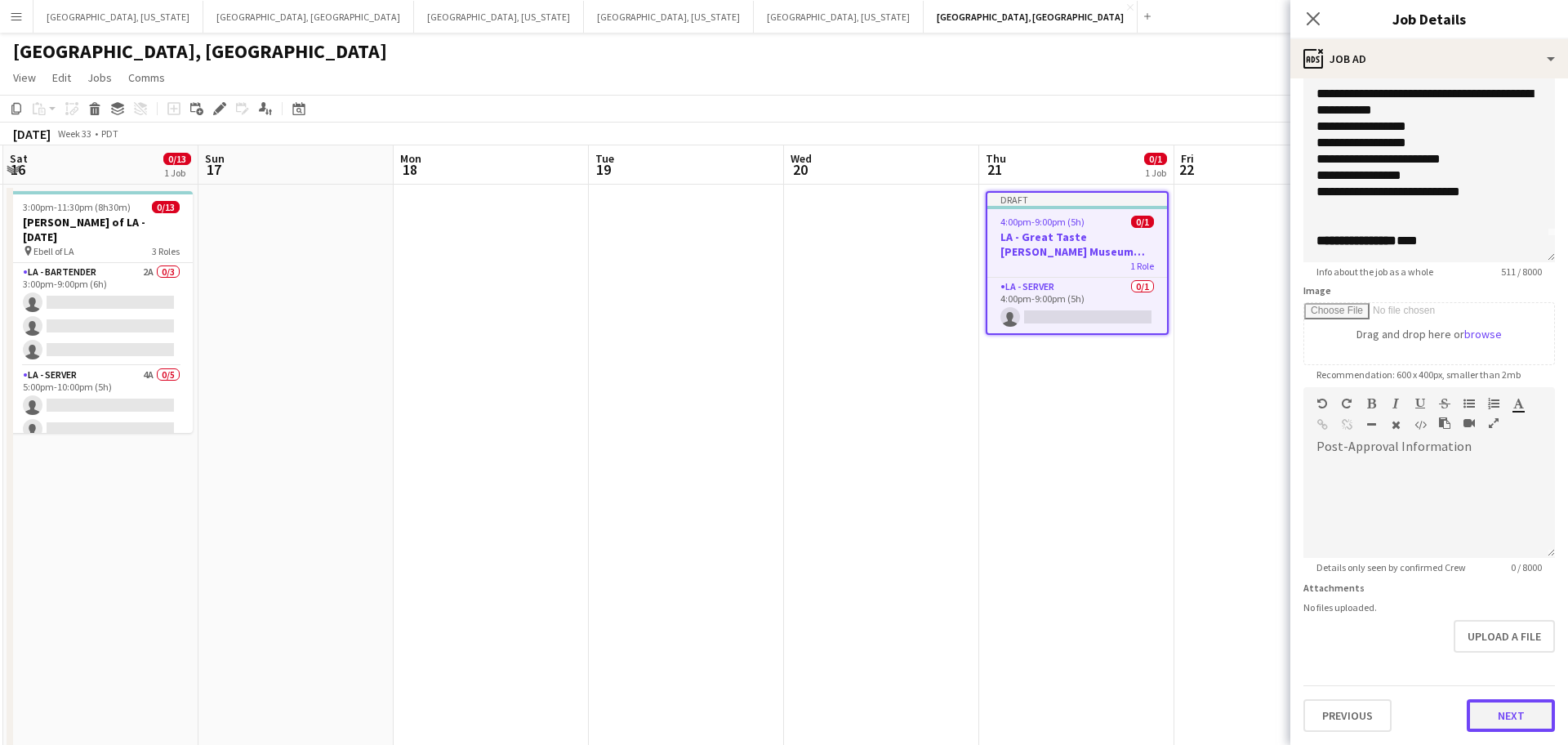
click at [1519, 700] on button "Next" at bounding box center [1511, 715] width 89 height 32
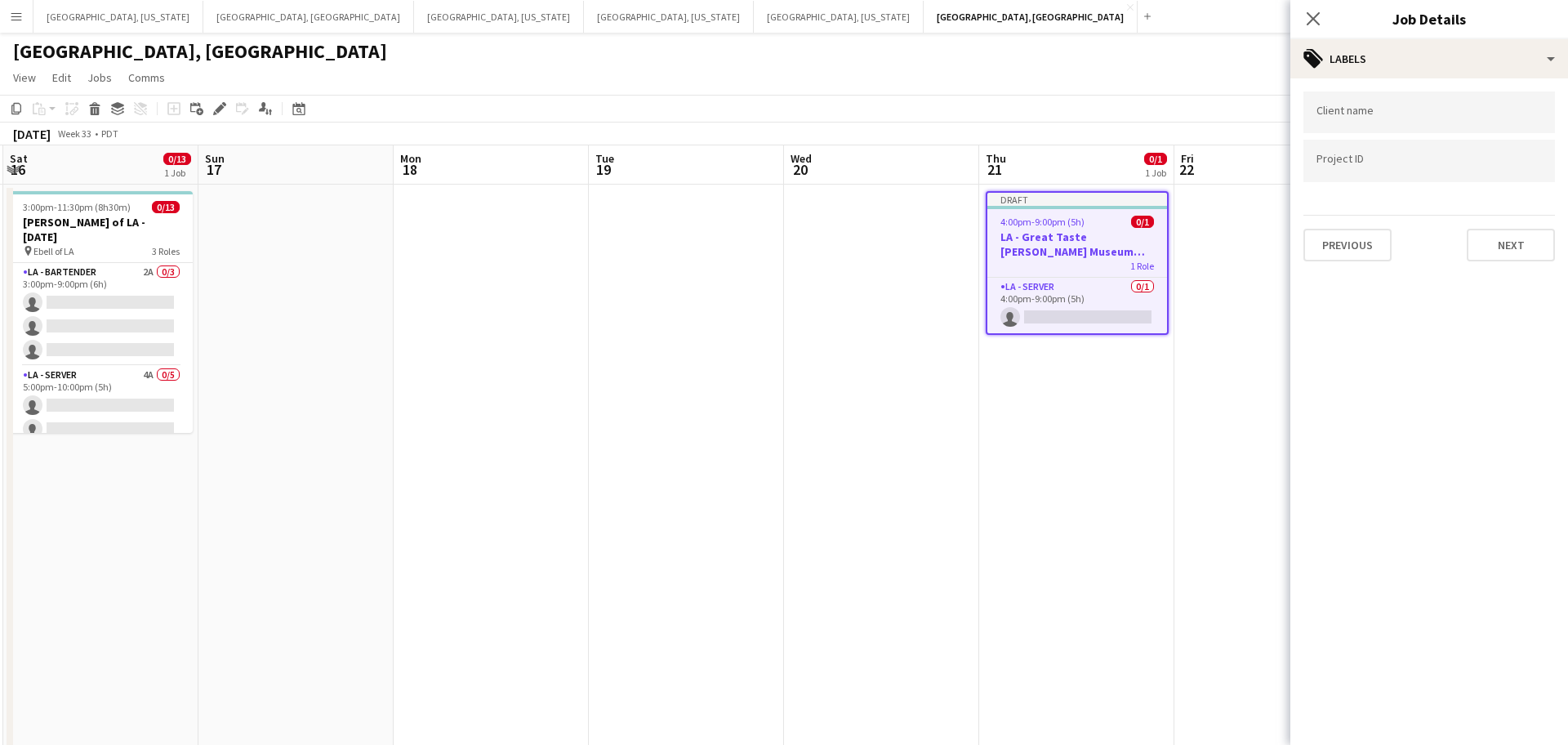
type input "*******"
click at [1487, 238] on button "Next" at bounding box center [1511, 245] width 89 height 32
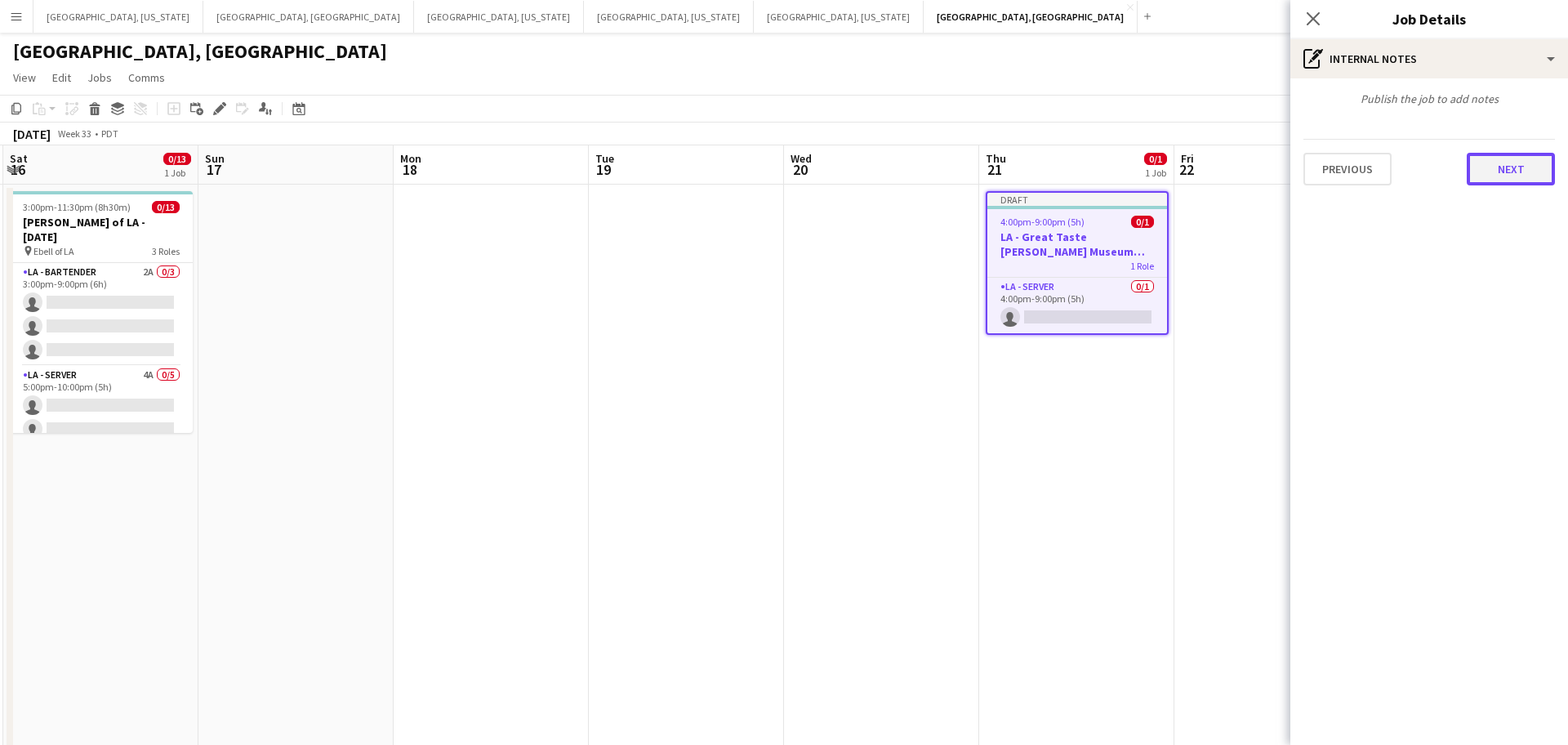
click at [1499, 185] on button "Next" at bounding box center [1511, 169] width 89 height 32
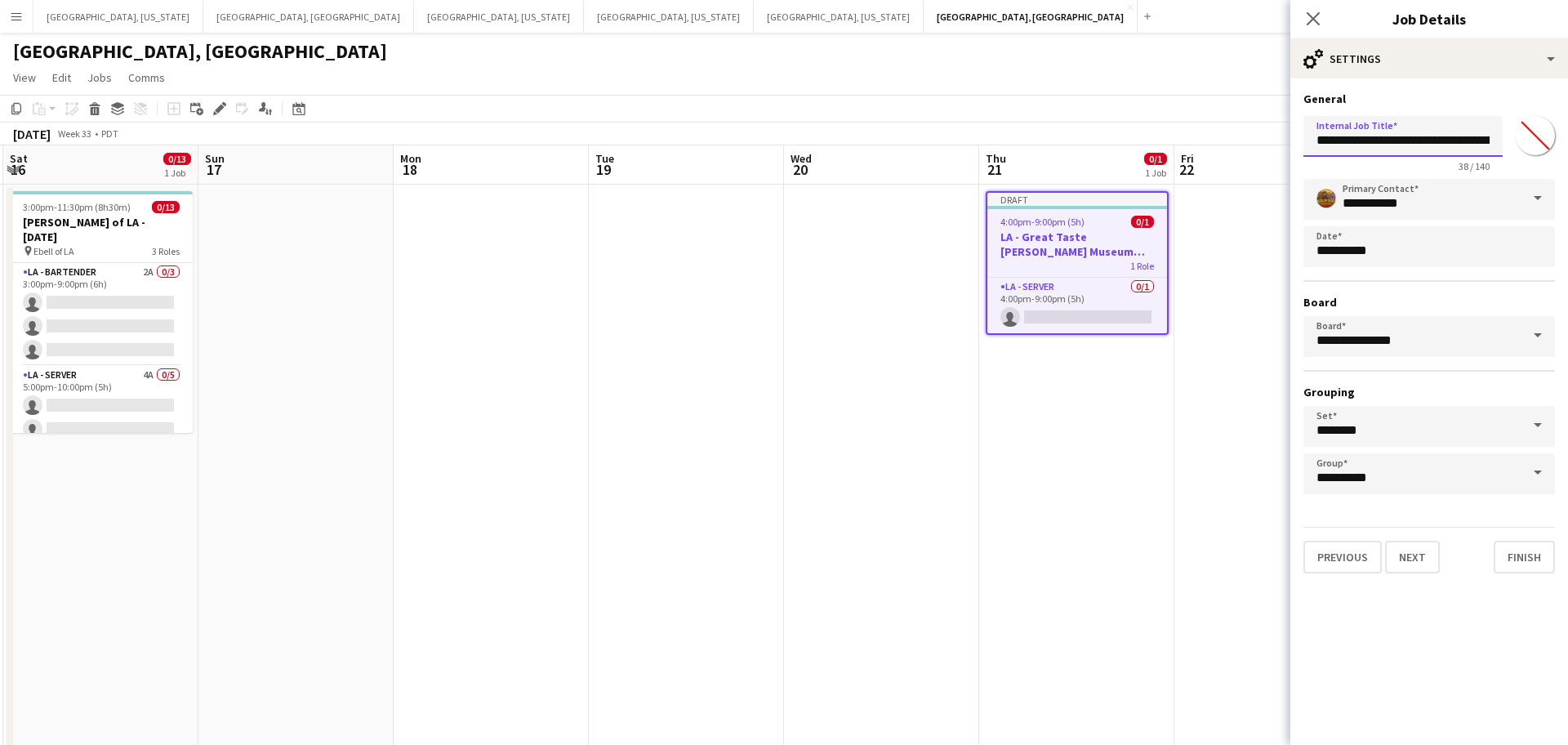
scroll to position [0, 44]
drag, startPoint x: 1407, startPoint y: 138, endPoint x: 1567, endPoint y: 133, distance: 160.1
click at [1567, 133] on form "**********" at bounding box center [1429, 332] width 278 height 482
type input "**********"
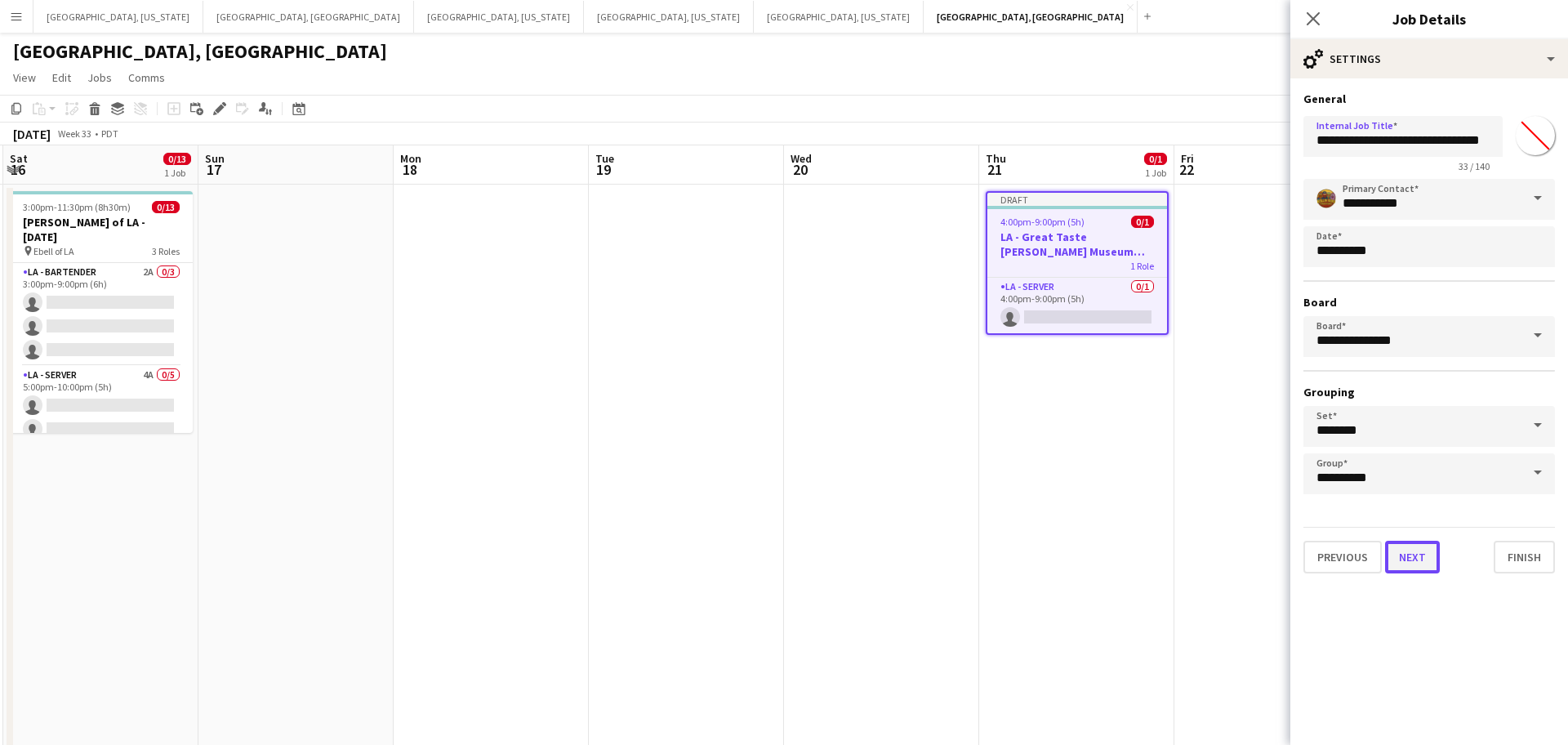
click at [1422, 568] on button "Next" at bounding box center [1412, 557] width 54 height 32
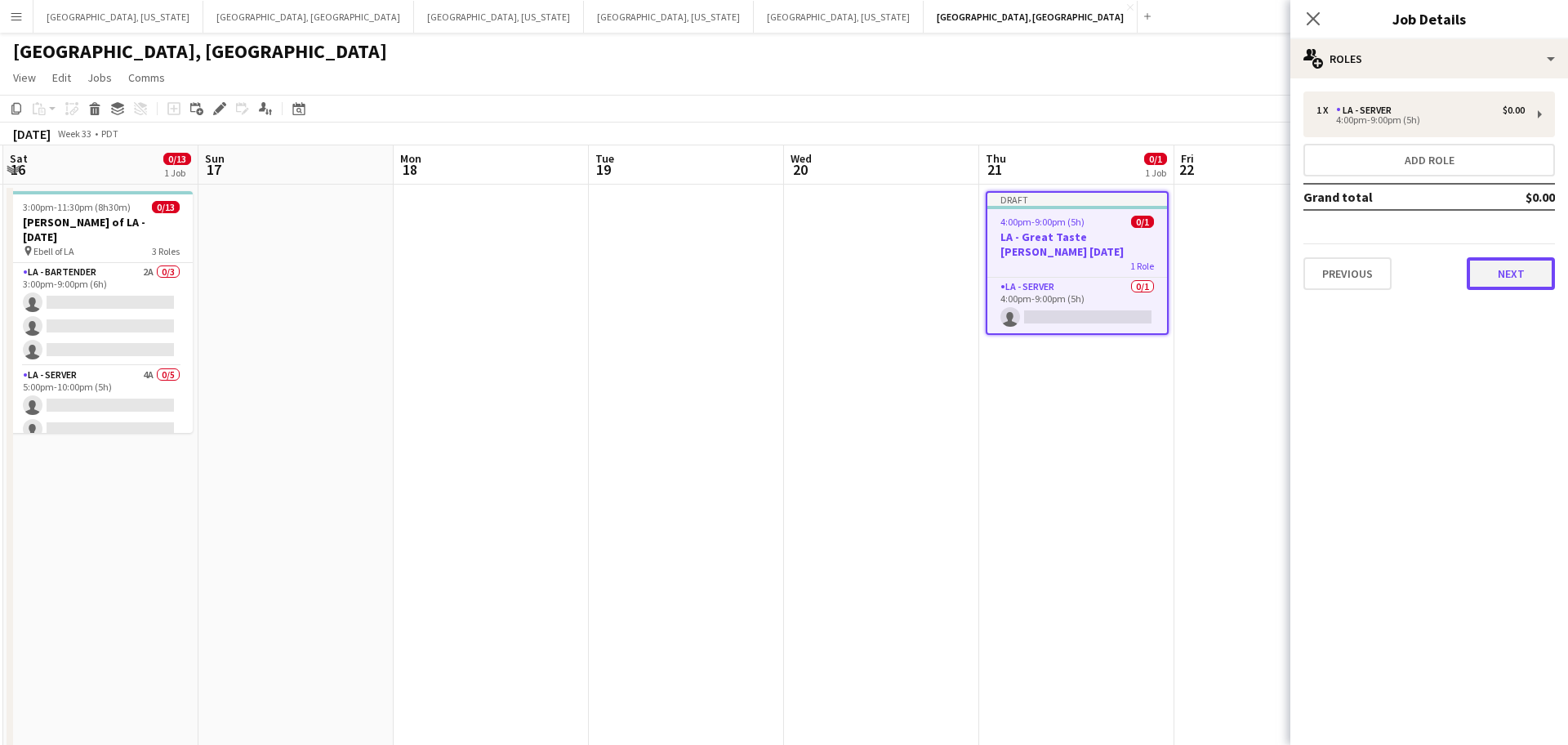
click at [1525, 274] on button "Next" at bounding box center [1511, 273] width 89 height 32
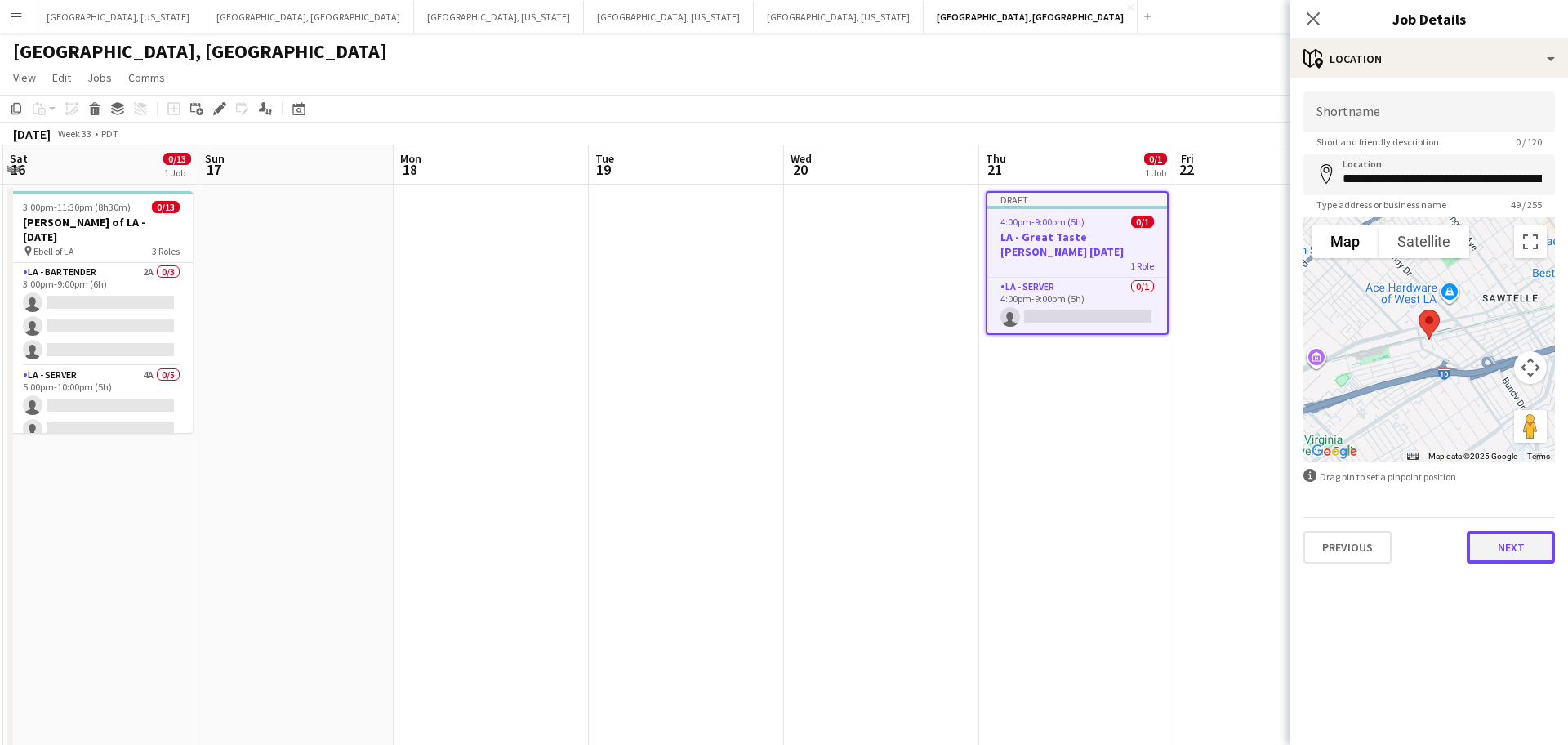
click at [1509, 549] on button "Next" at bounding box center [1511, 547] width 89 height 32
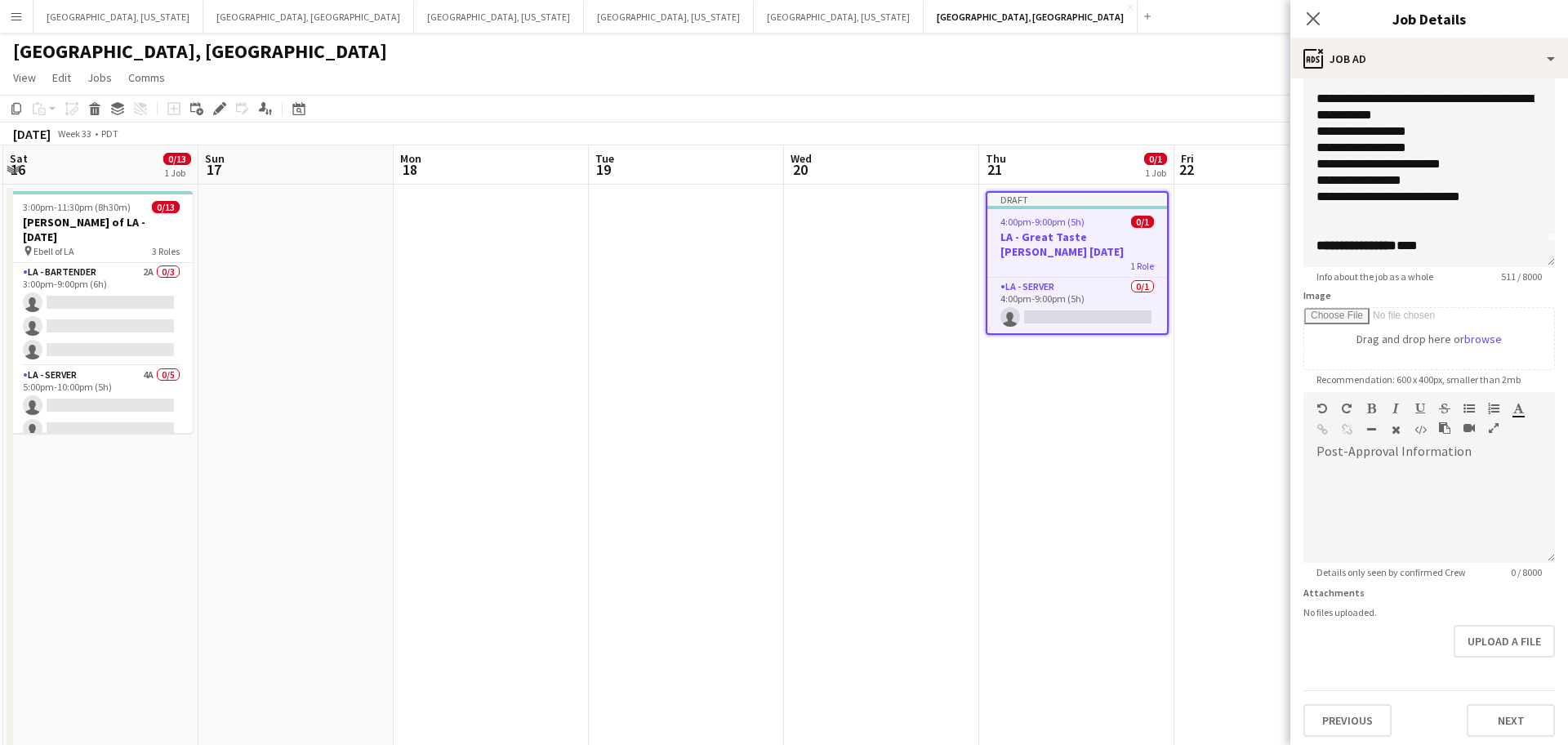
scroll to position [525, 0]
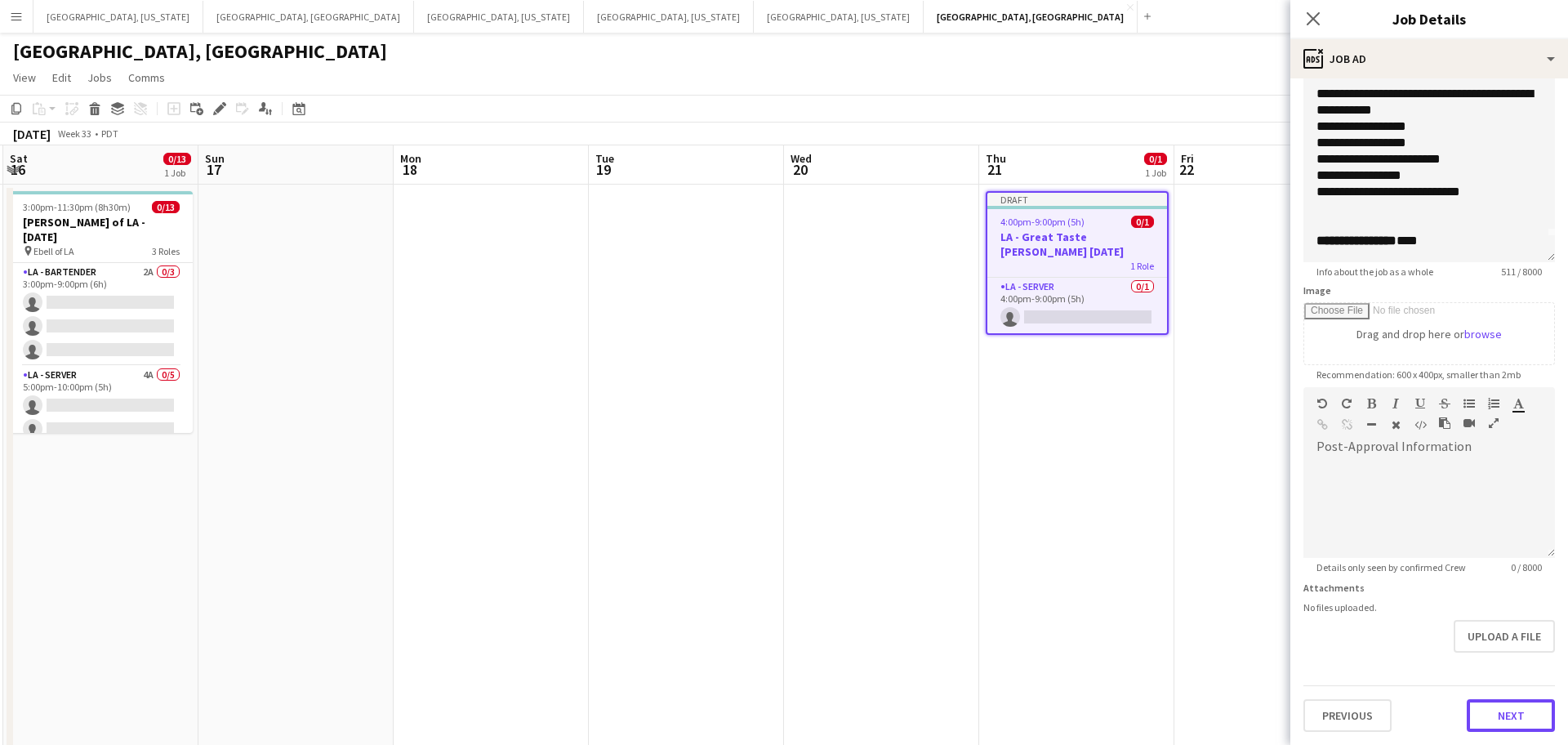
click at [1498, 708] on button "Next" at bounding box center [1511, 715] width 89 height 32
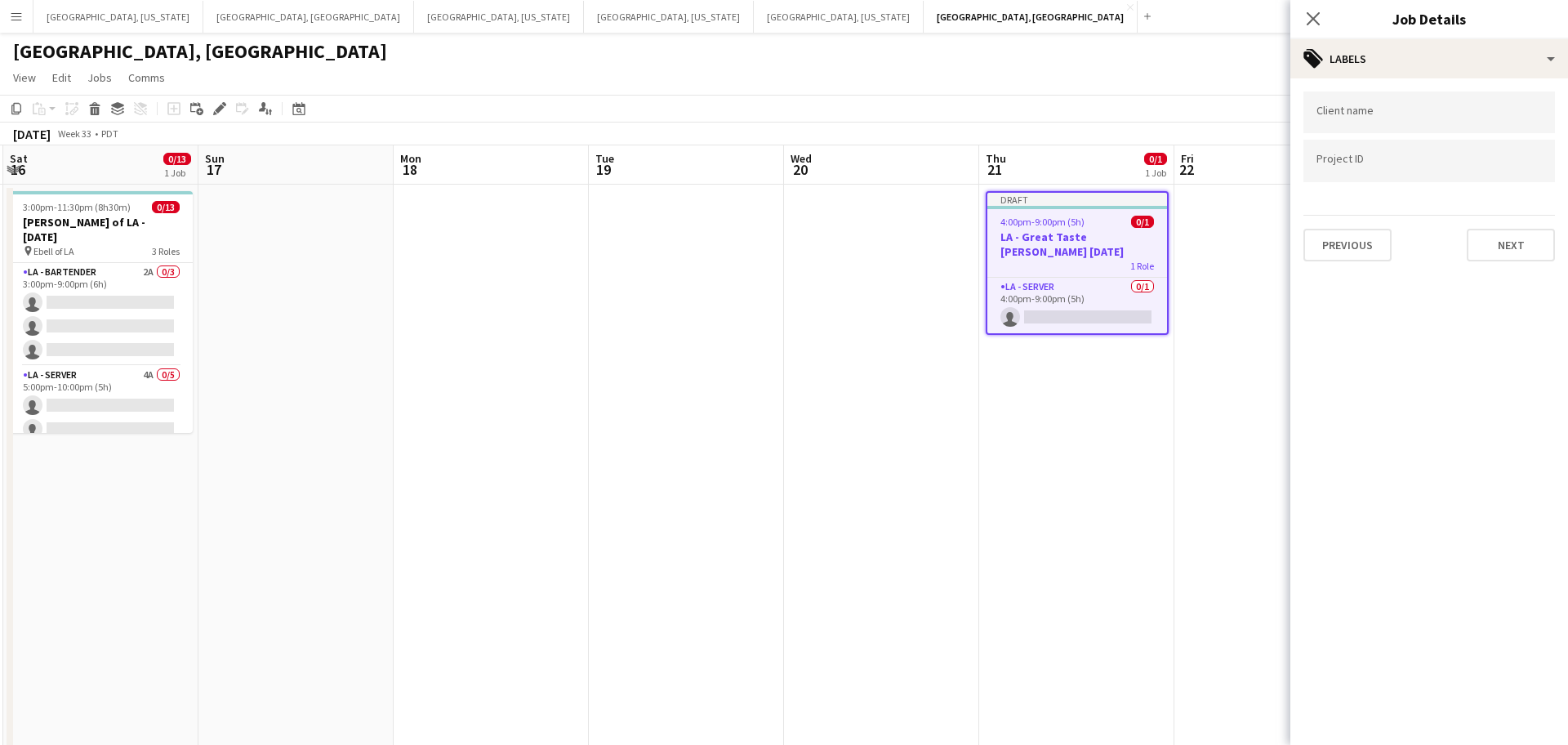
scroll to position [0, 0]
click at [1507, 241] on button "Next" at bounding box center [1511, 245] width 89 height 32
click at [1518, 145] on div "Previous Next" at bounding box center [1429, 162] width 252 height 47
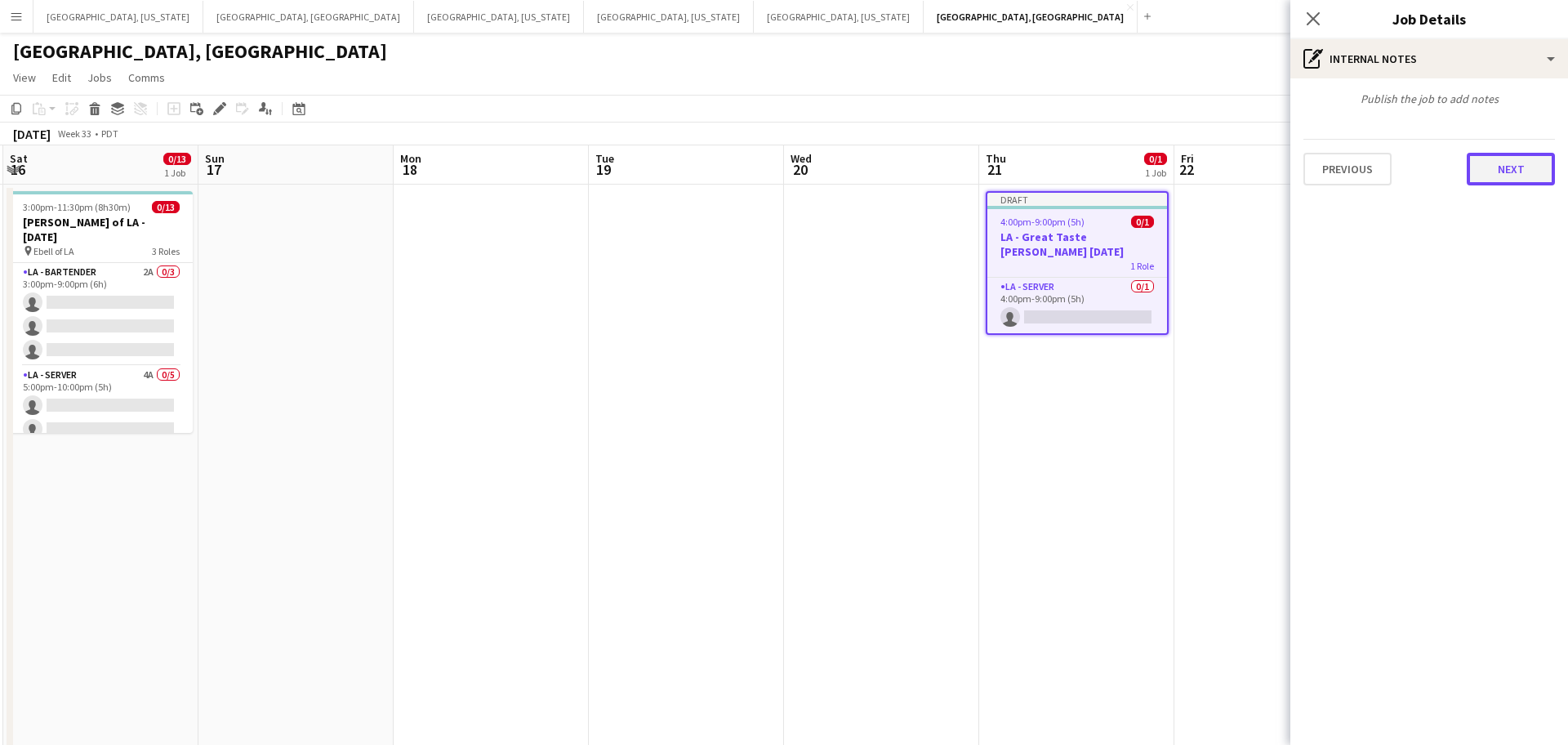
click at [1519, 155] on button "Next" at bounding box center [1511, 169] width 89 height 32
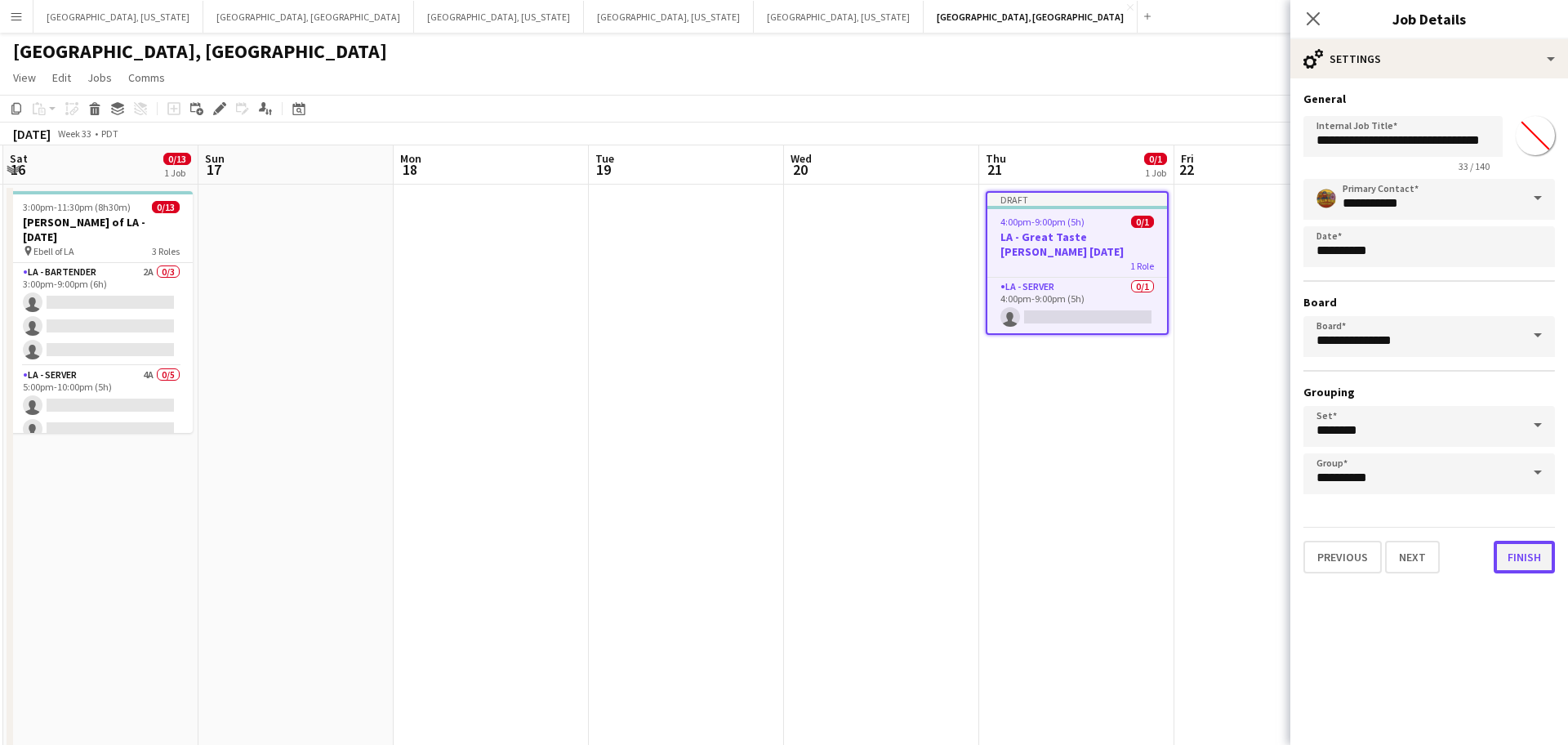
drag, startPoint x: 1513, startPoint y: 566, endPoint x: 1502, endPoint y: 553, distance: 17.0
click at [1513, 565] on button "Finish" at bounding box center [1525, 557] width 61 height 32
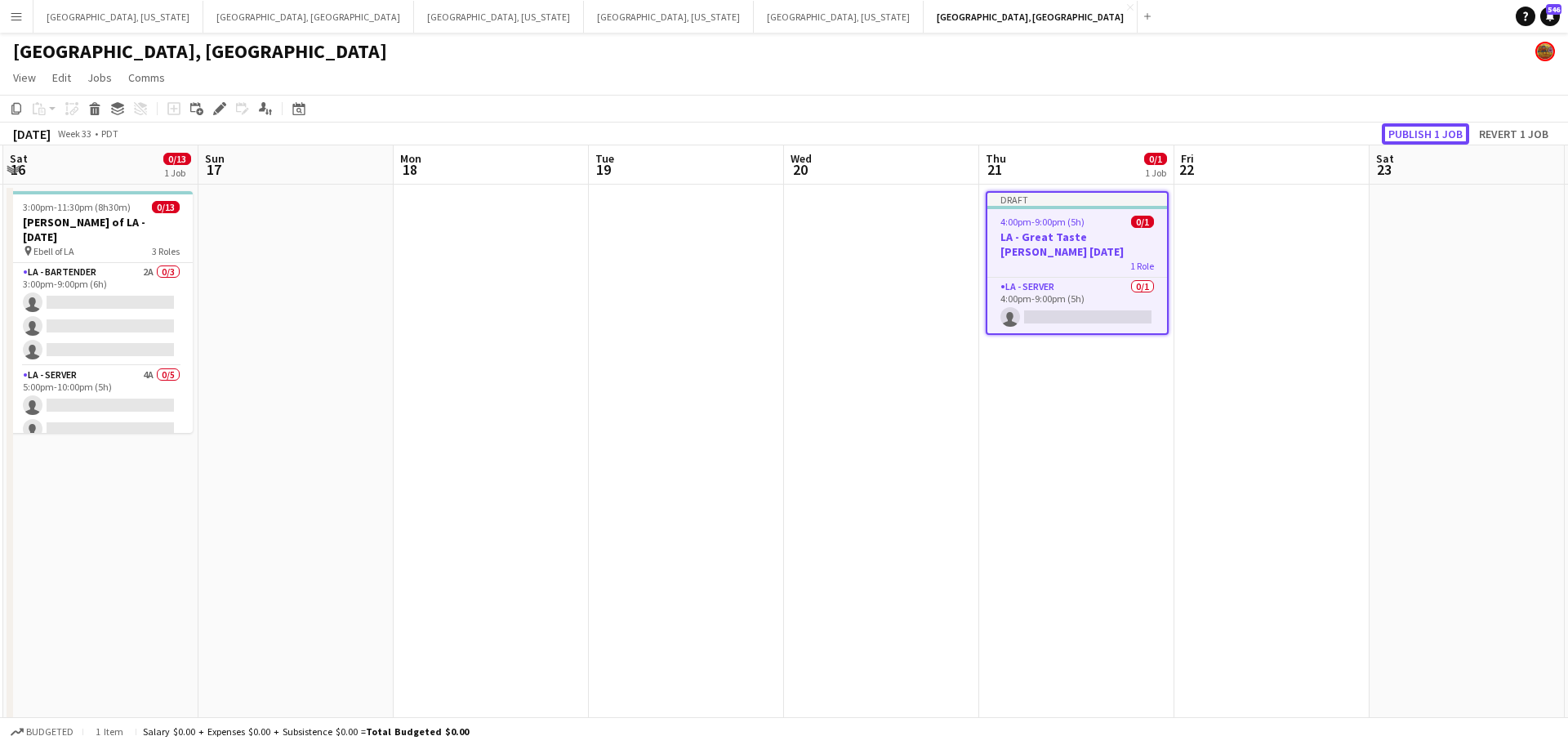
click at [1436, 131] on button "Publish 1 job" at bounding box center [1425, 134] width 88 height 21
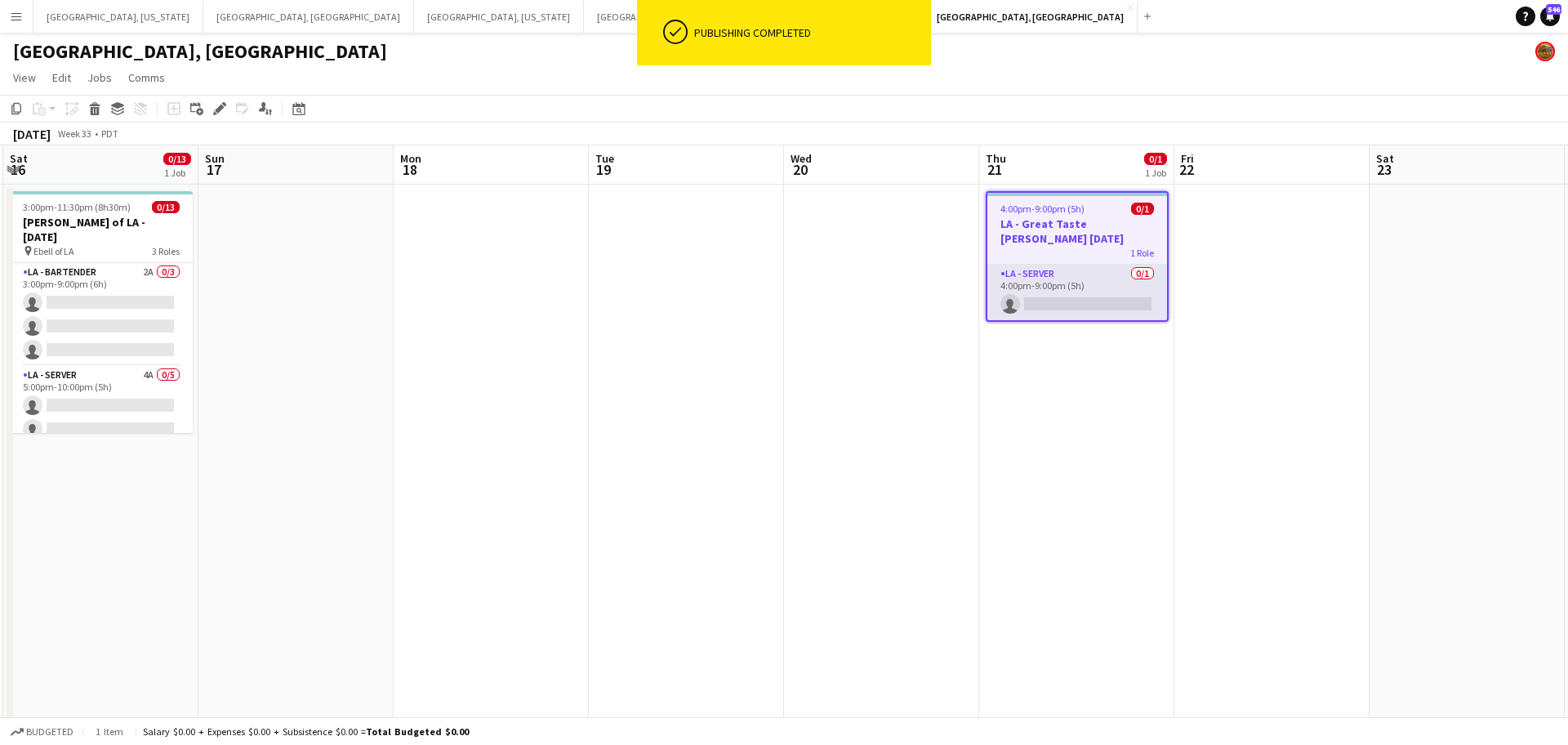
click at [1079, 284] on app-card-role "LA - Server 0/1 4:00pm-9:00pm (5h) single-neutral-actions" at bounding box center [1077, 292] width 180 height 55
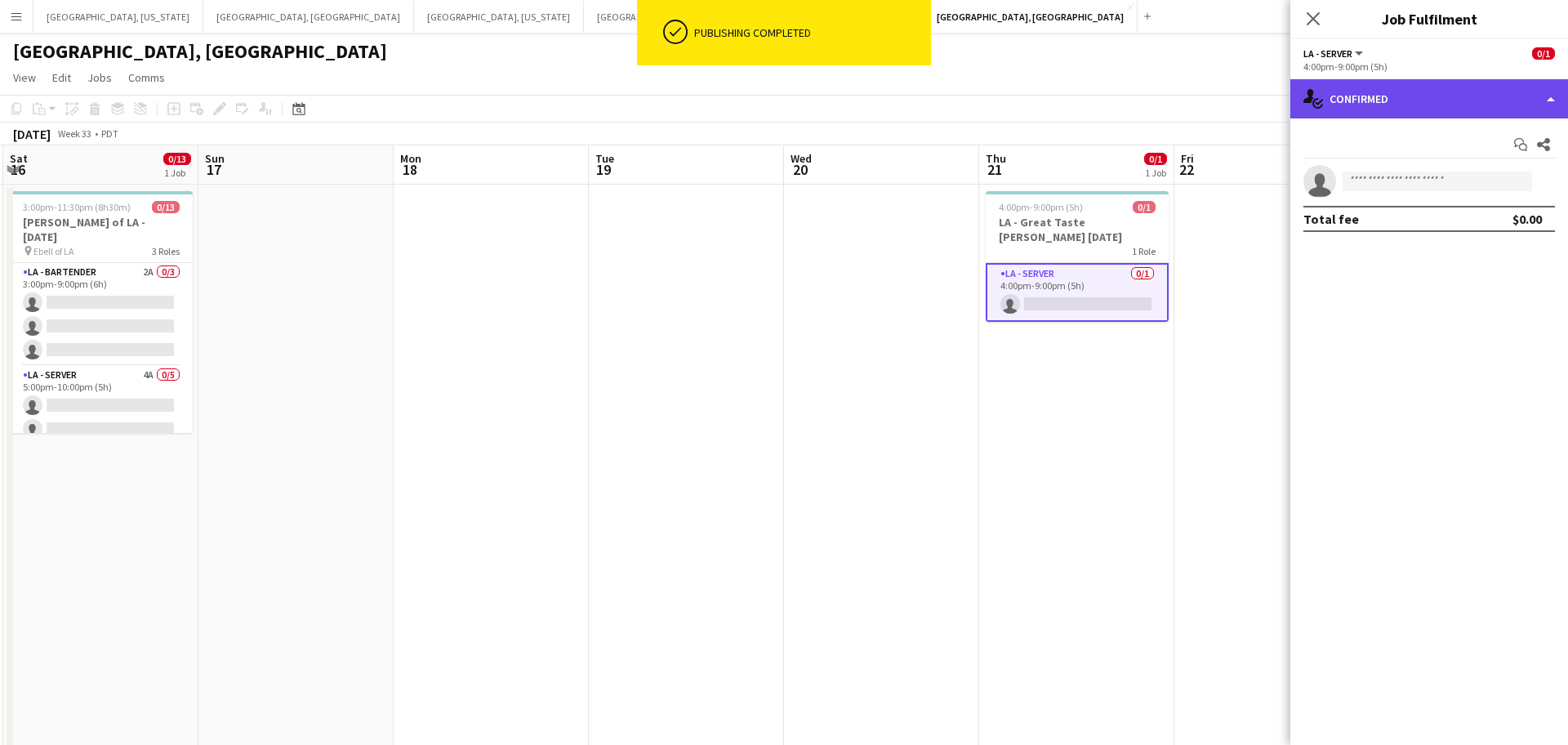
click at [1555, 98] on div "single-neutral-actions-check-2 Confirmed" at bounding box center [1429, 99] width 278 height 39
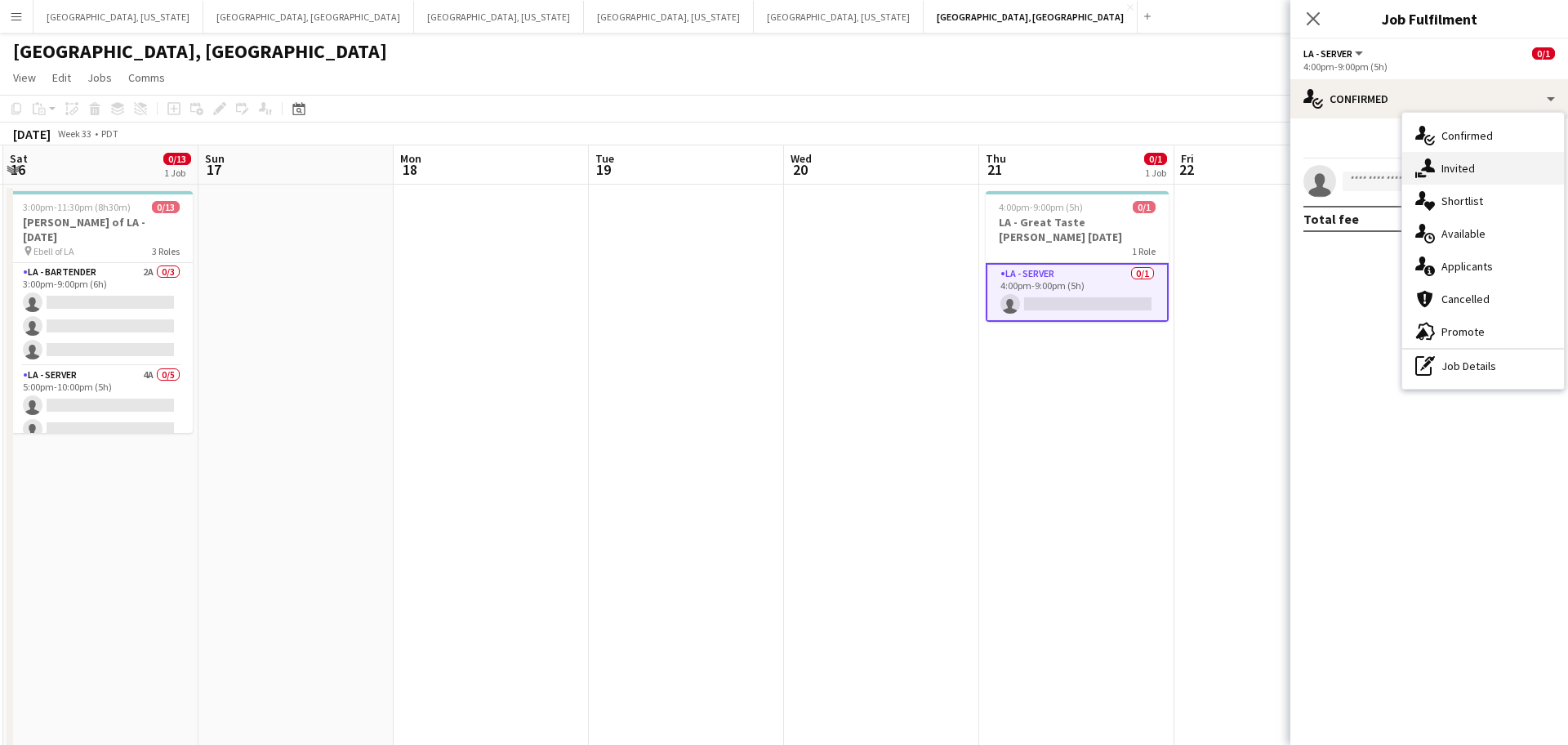
click at [1465, 171] on div "single-neutral-actions-share-1 Invited" at bounding box center [1483, 168] width 162 height 32
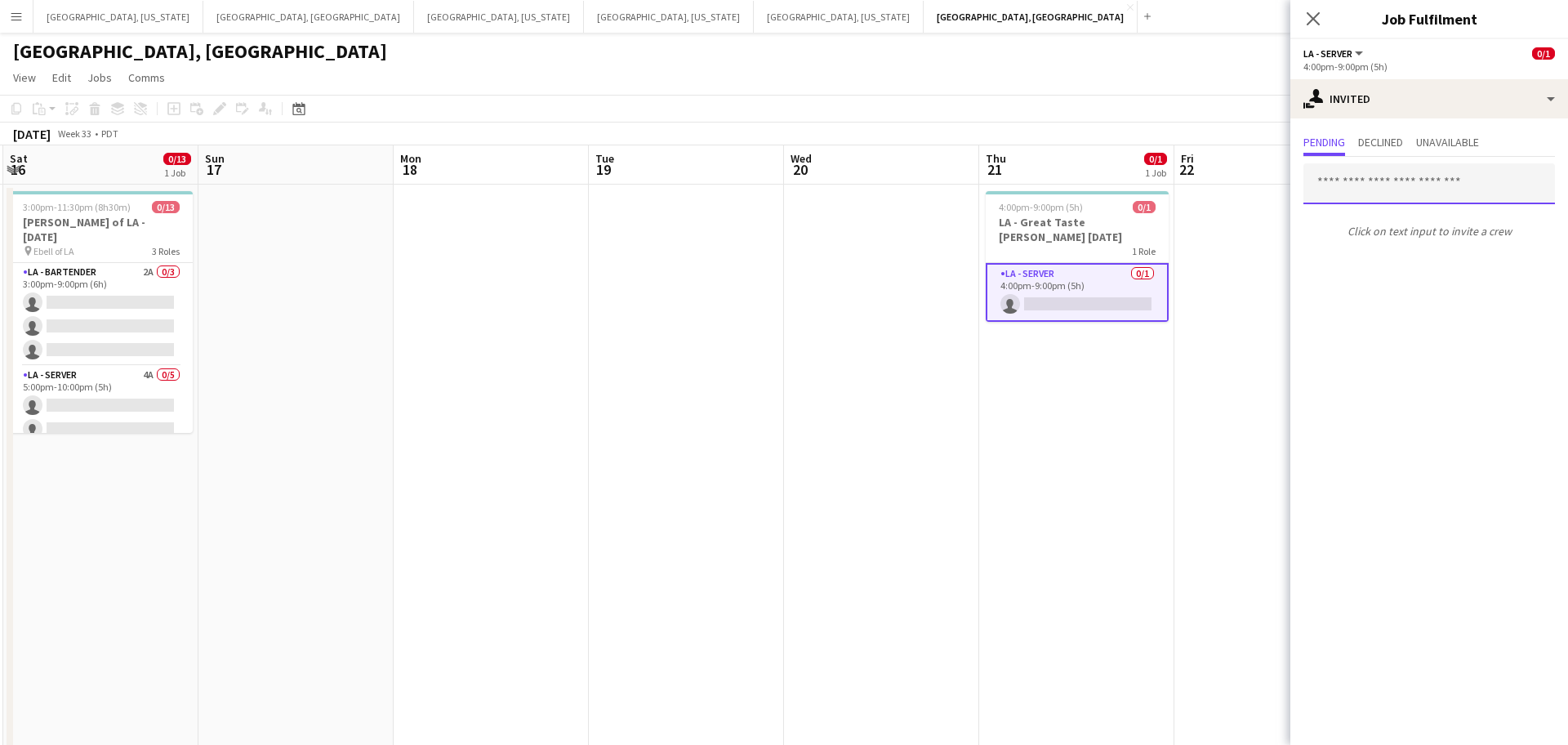
click at [1376, 187] on input "text" at bounding box center [1429, 184] width 252 height 41
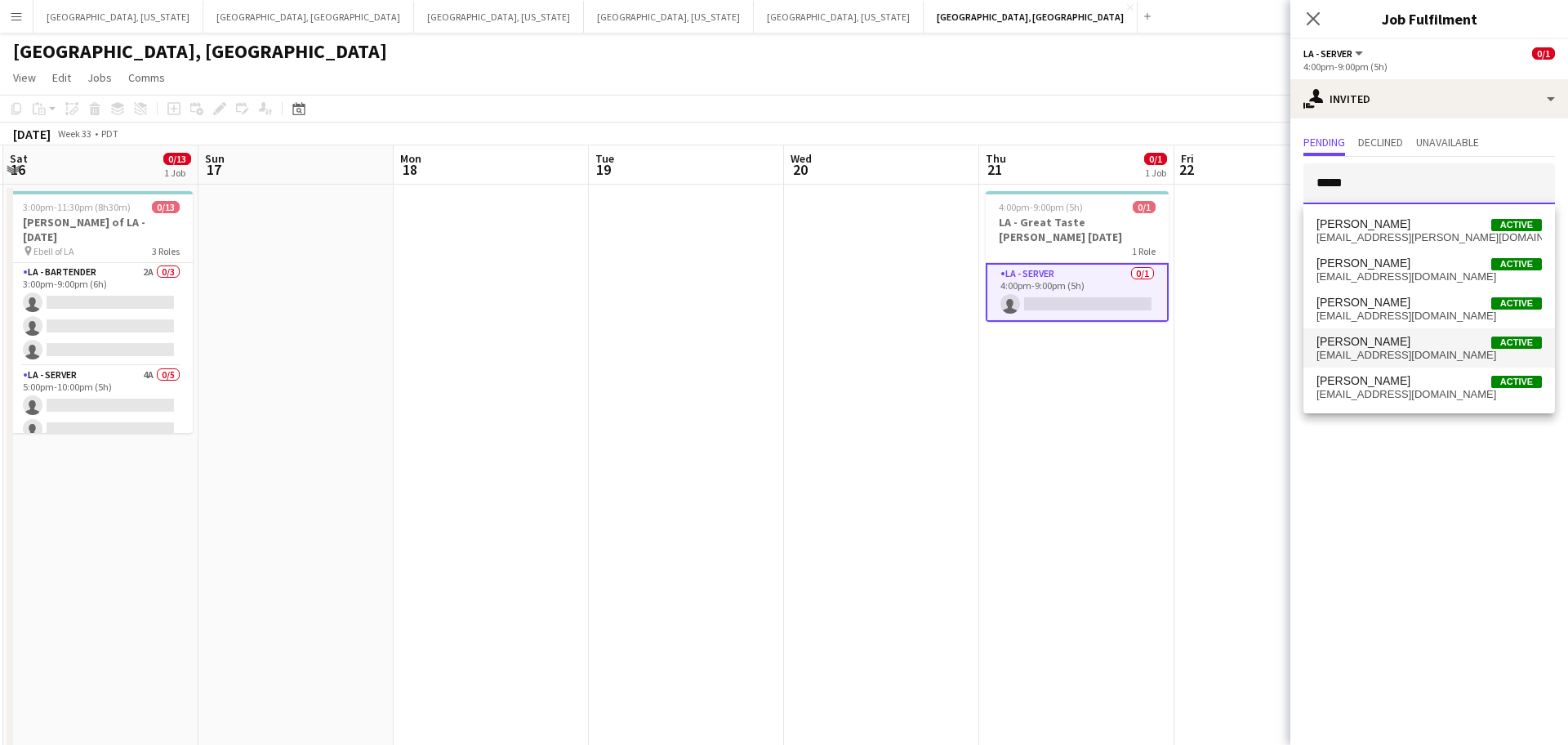
type input "*****"
click at [1401, 335] on span "[PERSON_NAME] Active" at bounding box center [1429, 341] width 226 height 14
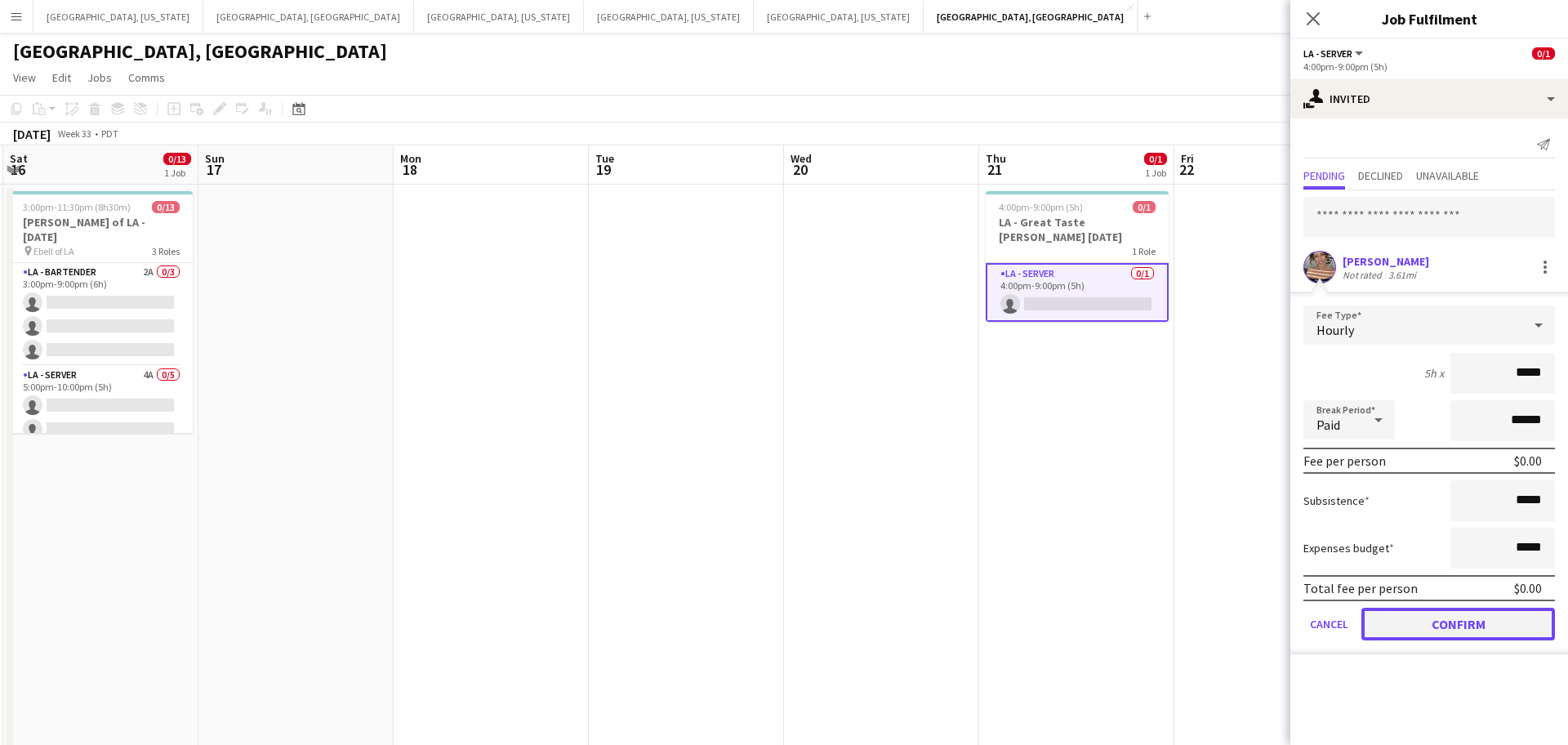
click at [1455, 629] on button "Confirm" at bounding box center [1458, 624] width 193 height 32
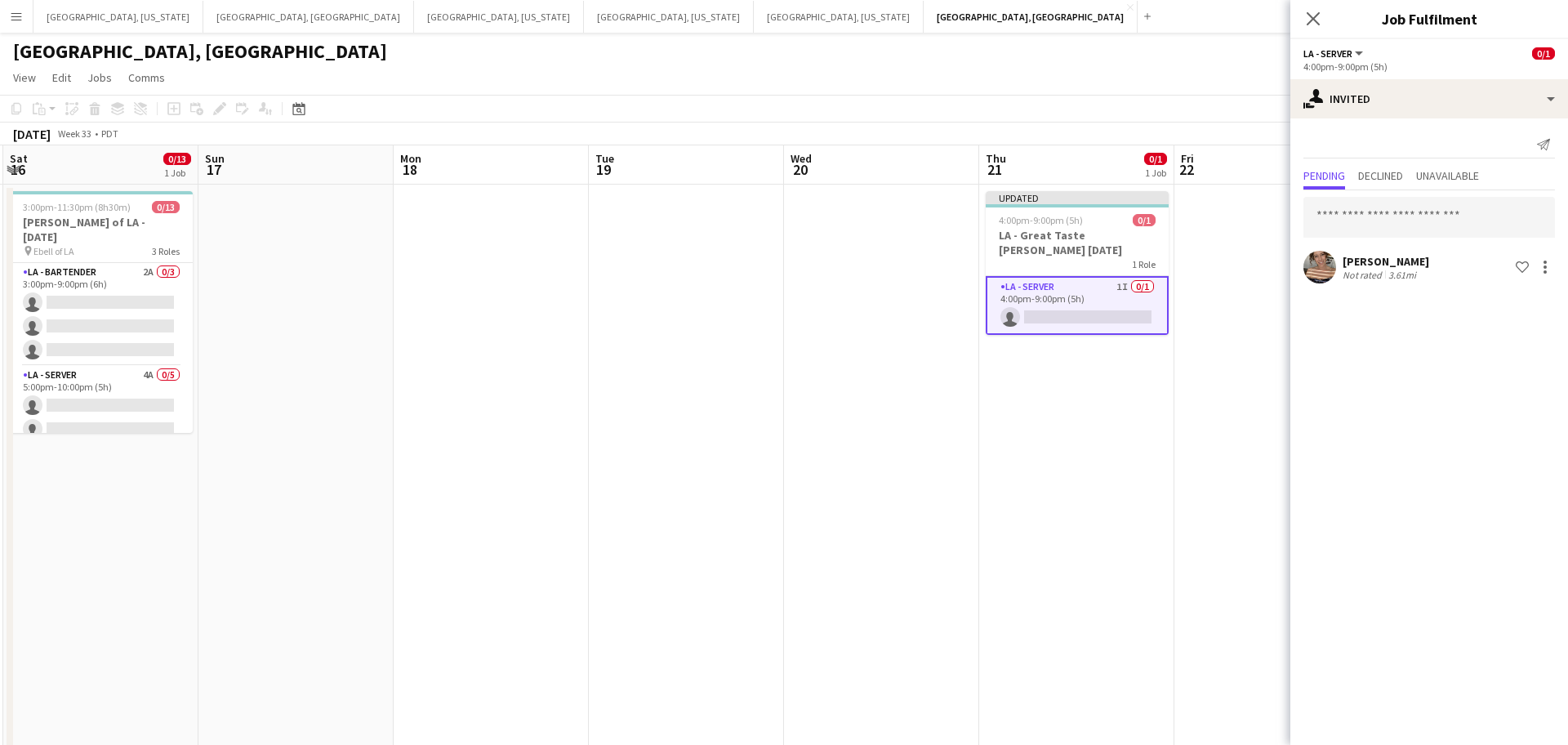
drag, startPoint x: 1309, startPoint y: 20, endPoint x: 1308, endPoint y: 29, distance: 9.1
click at [1310, 19] on icon "Close pop-in" at bounding box center [1313, 18] width 13 height 13
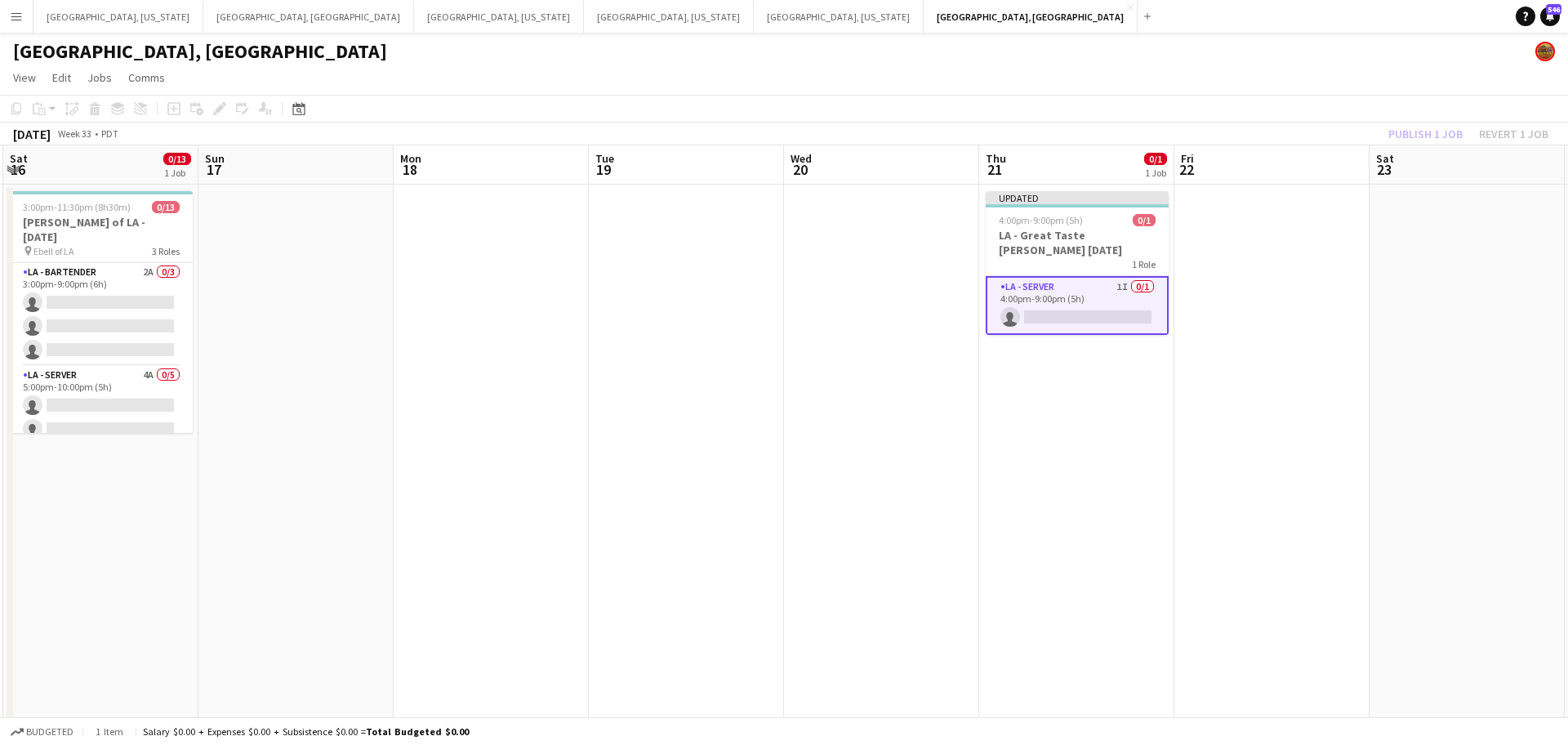
drag, startPoint x: 1096, startPoint y: 238, endPoint x: 1306, endPoint y: 186, distance: 216.3
click at [1096, 238] on h3 "LA - Great Taste [PERSON_NAME] [DATE]" at bounding box center [1077, 243] width 183 height 30
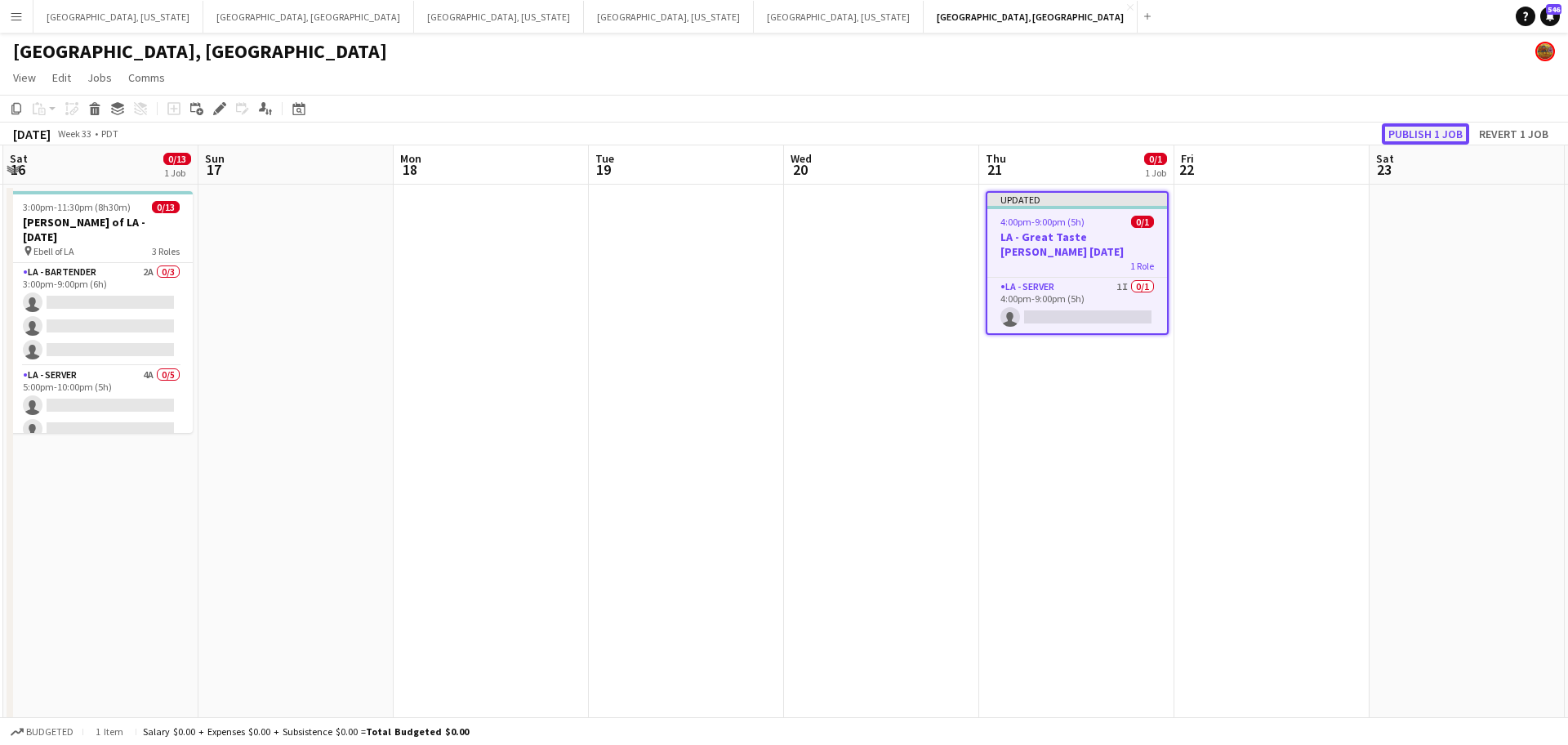
click at [1426, 135] on button "Publish 1 job" at bounding box center [1425, 134] width 88 height 21
